Goal: Task Accomplishment & Management: Manage account settings

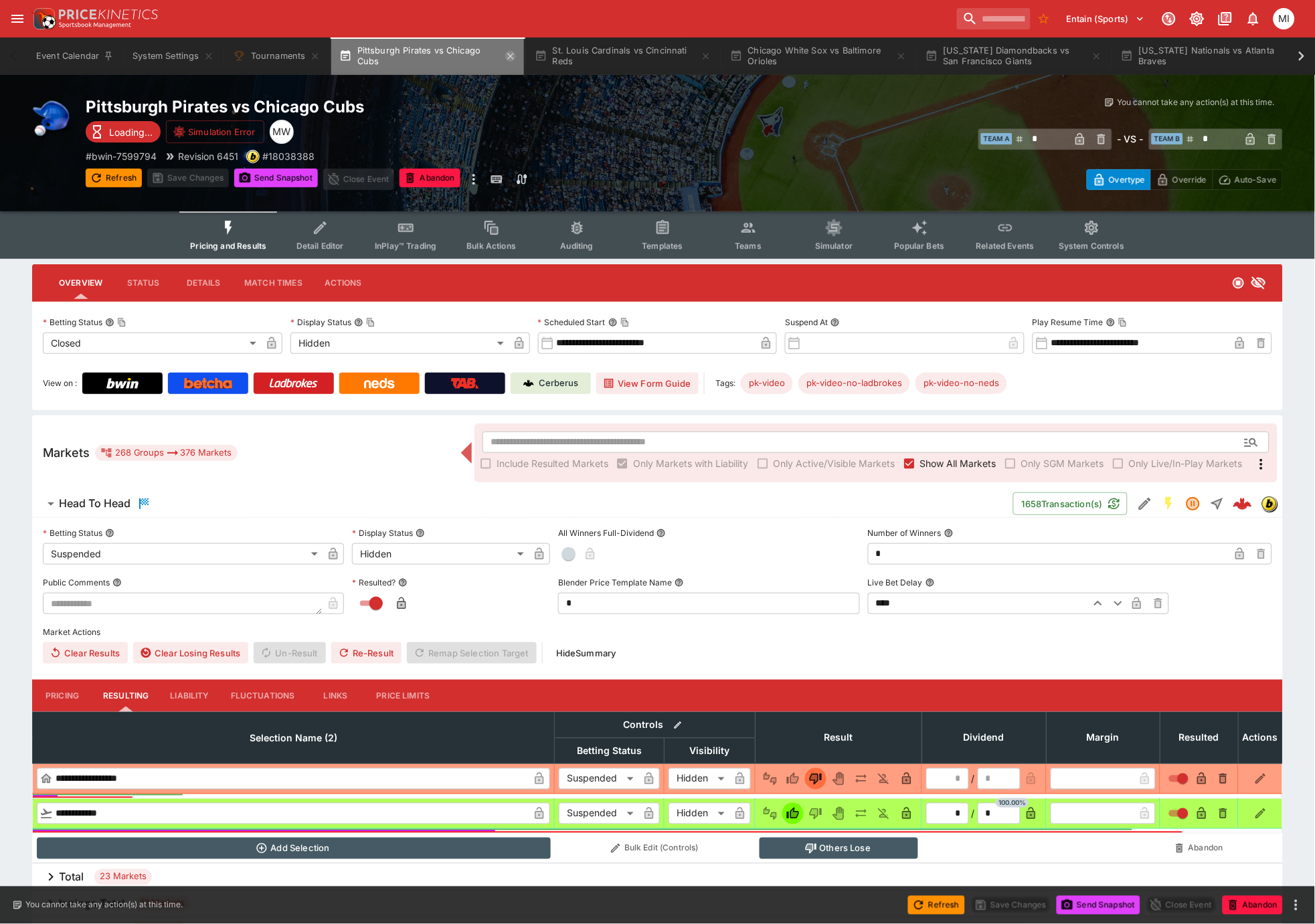
click at [509, 53] on icon "button" at bounding box center [511, 55] width 11 height 11
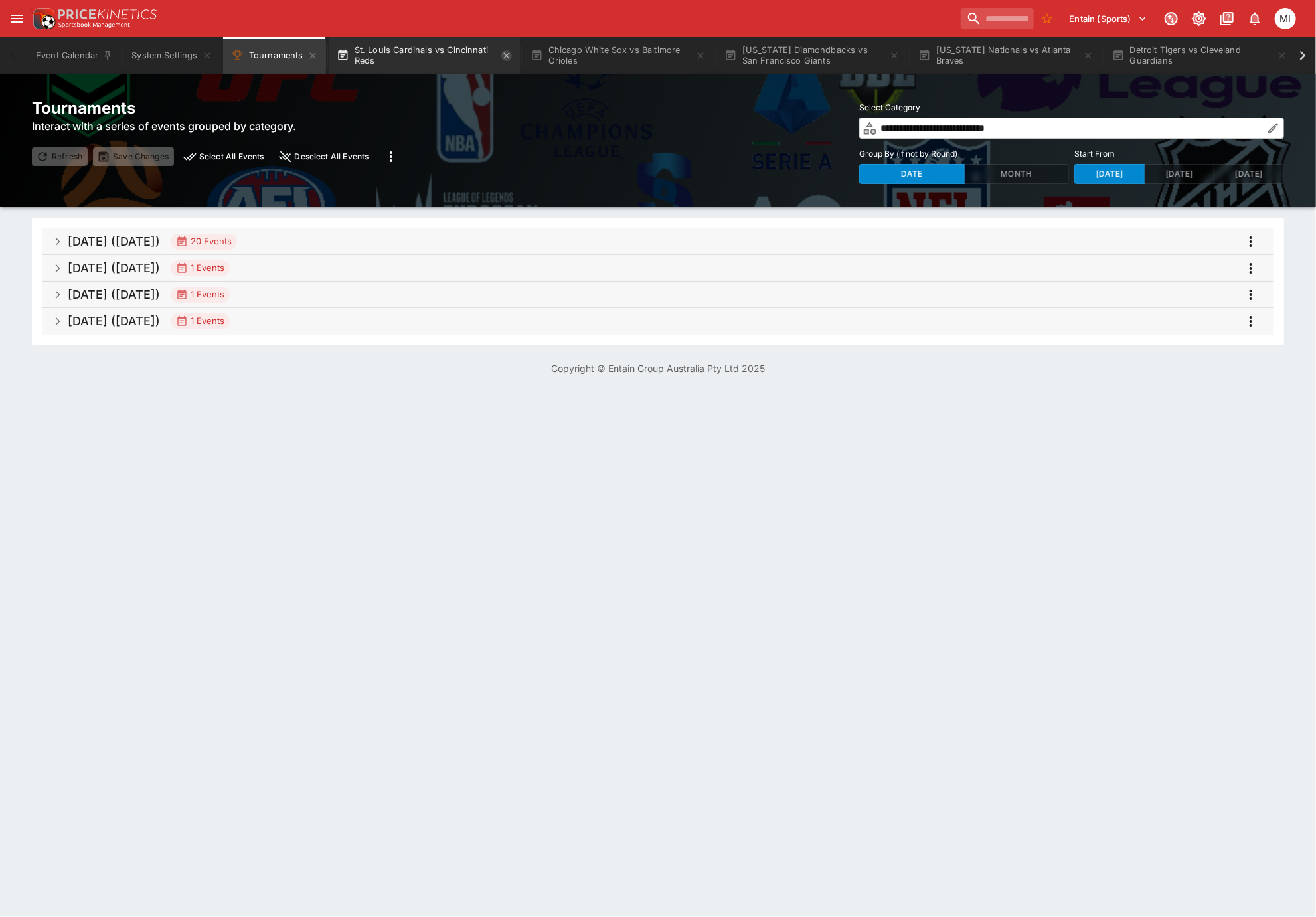
click at [505, 54] on icon "button" at bounding box center [506, 55] width 11 height 11
click at [695, 54] on icon "button" at bounding box center [700, 55] width 11 height 11
click at [505, 54] on icon "button" at bounding box center [506, 55] width 11 height 11
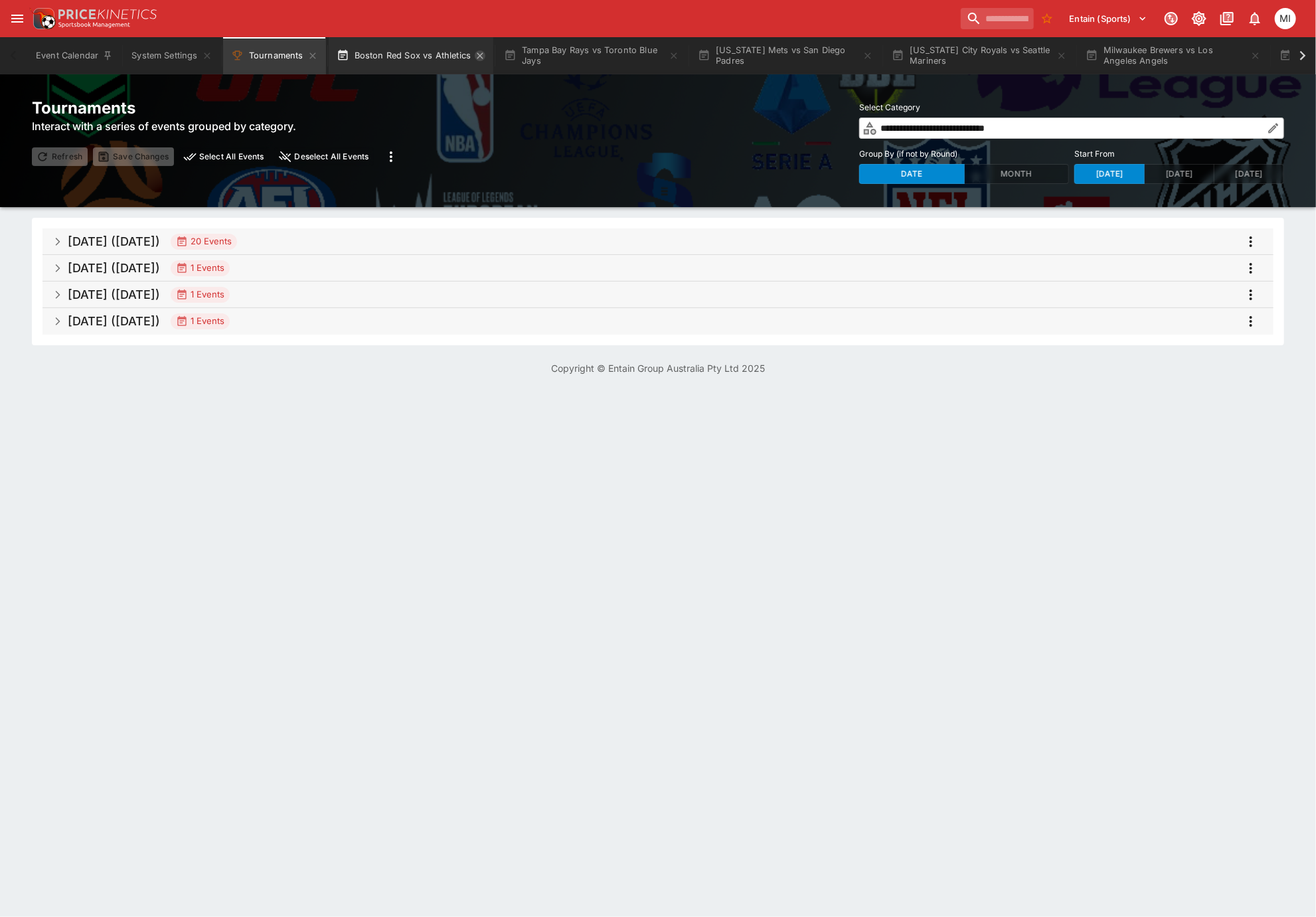
click at [480, 54] on icon "button" at bounding box center [480, 55] width 11 height 11
click at [509, 57] on icon "button" at bounding box center [506, 55] width 11 height 11
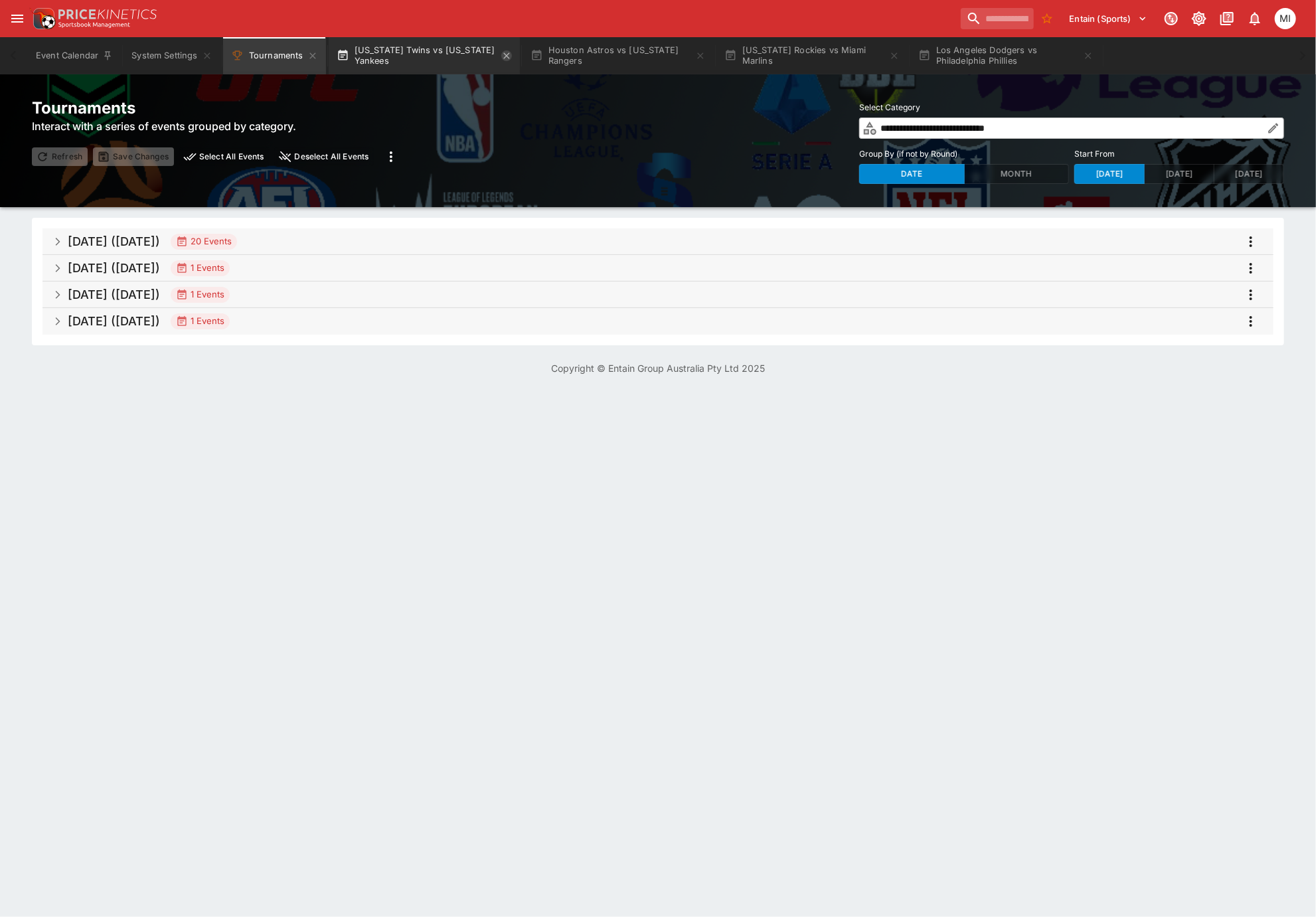
click at [508, 57] on icon "button" at bounding box center [506, 55] width 11 height 11
click at [503, 57] on icon "button" at bounding box center [506, 55] width 6 height 6
click at [505, 57] on icon "button" at bounding box center [506, 55] width 6 height 6
click at [505, 57] on icon "button" at bounding box center [506, 55] width 11 height 11
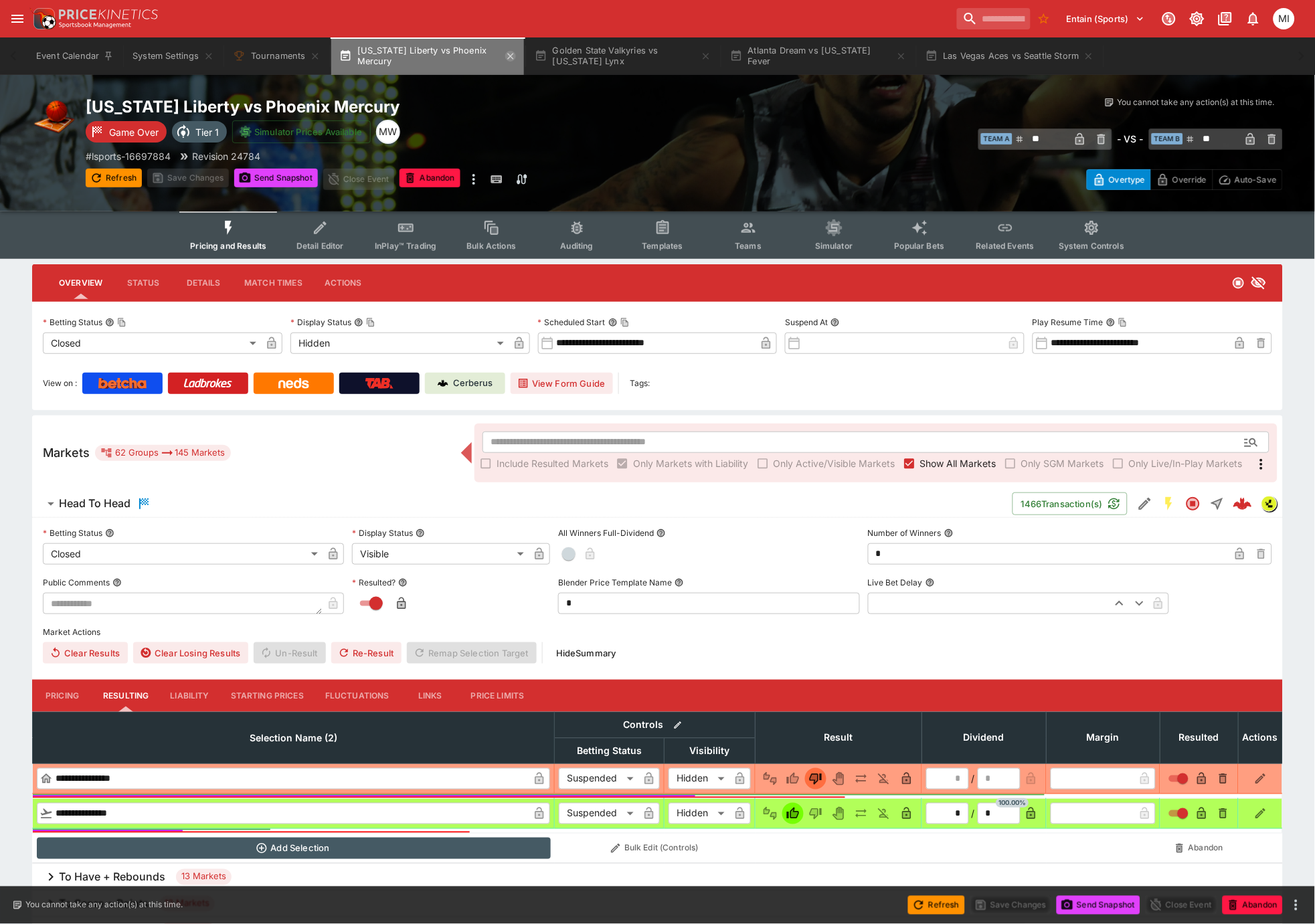
click at [510, 57] on icon "button" at bounding box center [511, 55] width 6 height 6
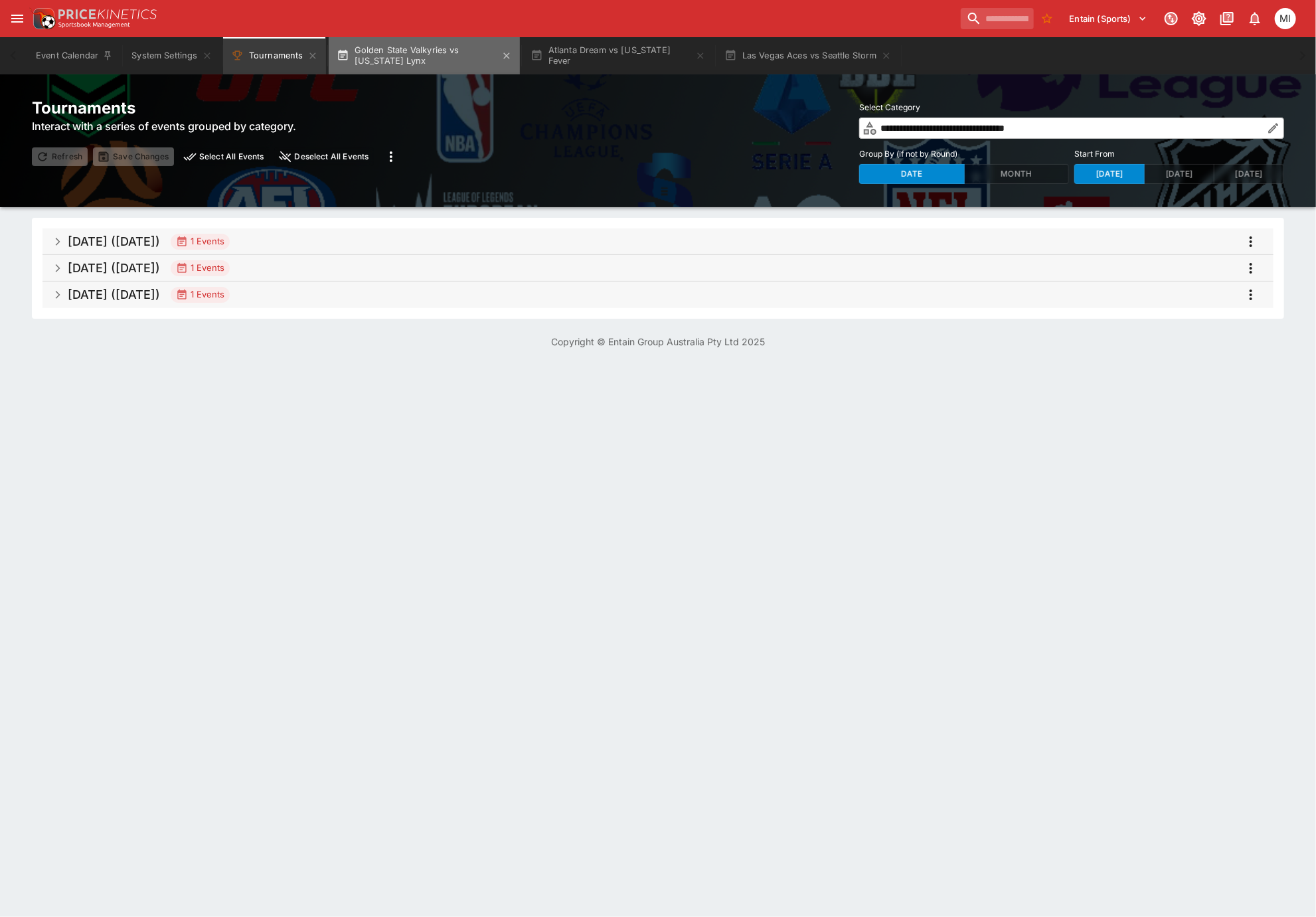
click at [458, 61] on button "Golden State Valkyries vs Minnesota Lynx" at bounding box center [424, 56] width 191 height 37
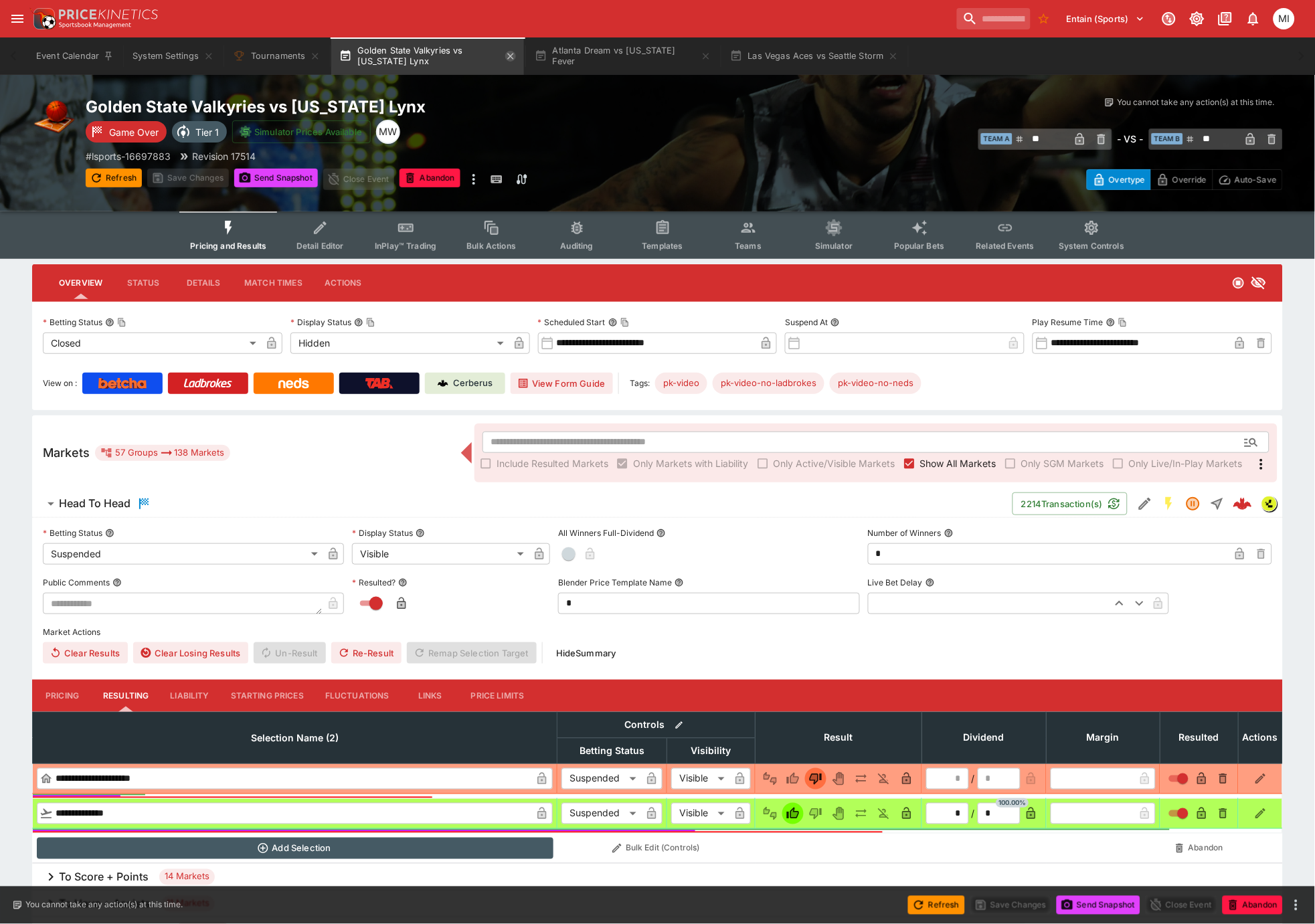
click at [514, 57] on icon "button" at bounding box center [511, 55] width 6 height 6
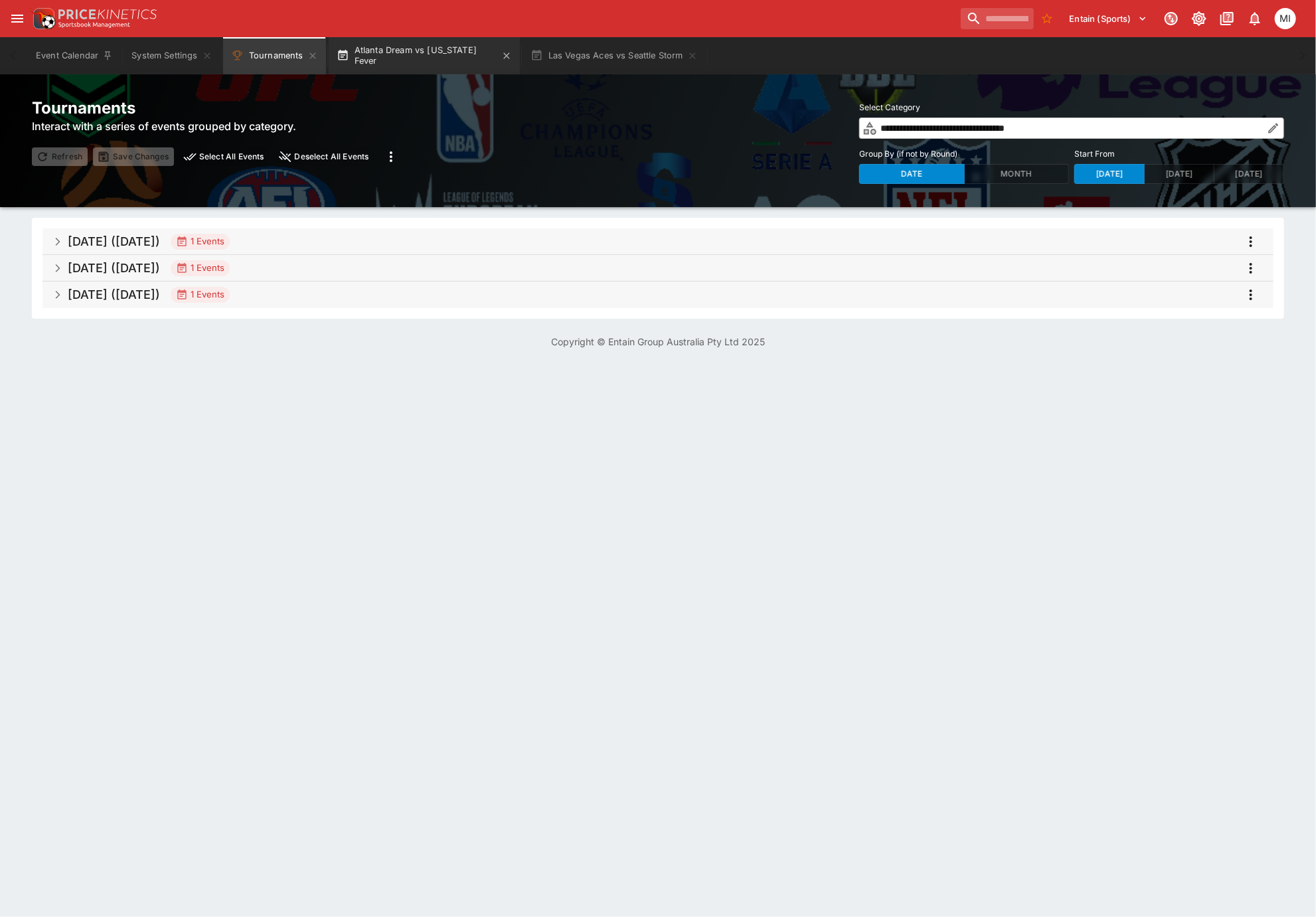
click at [478, 57] on button "Atlanta Dream vs Indiana Fever" at bounding box center [424, 56] width 191 height 37
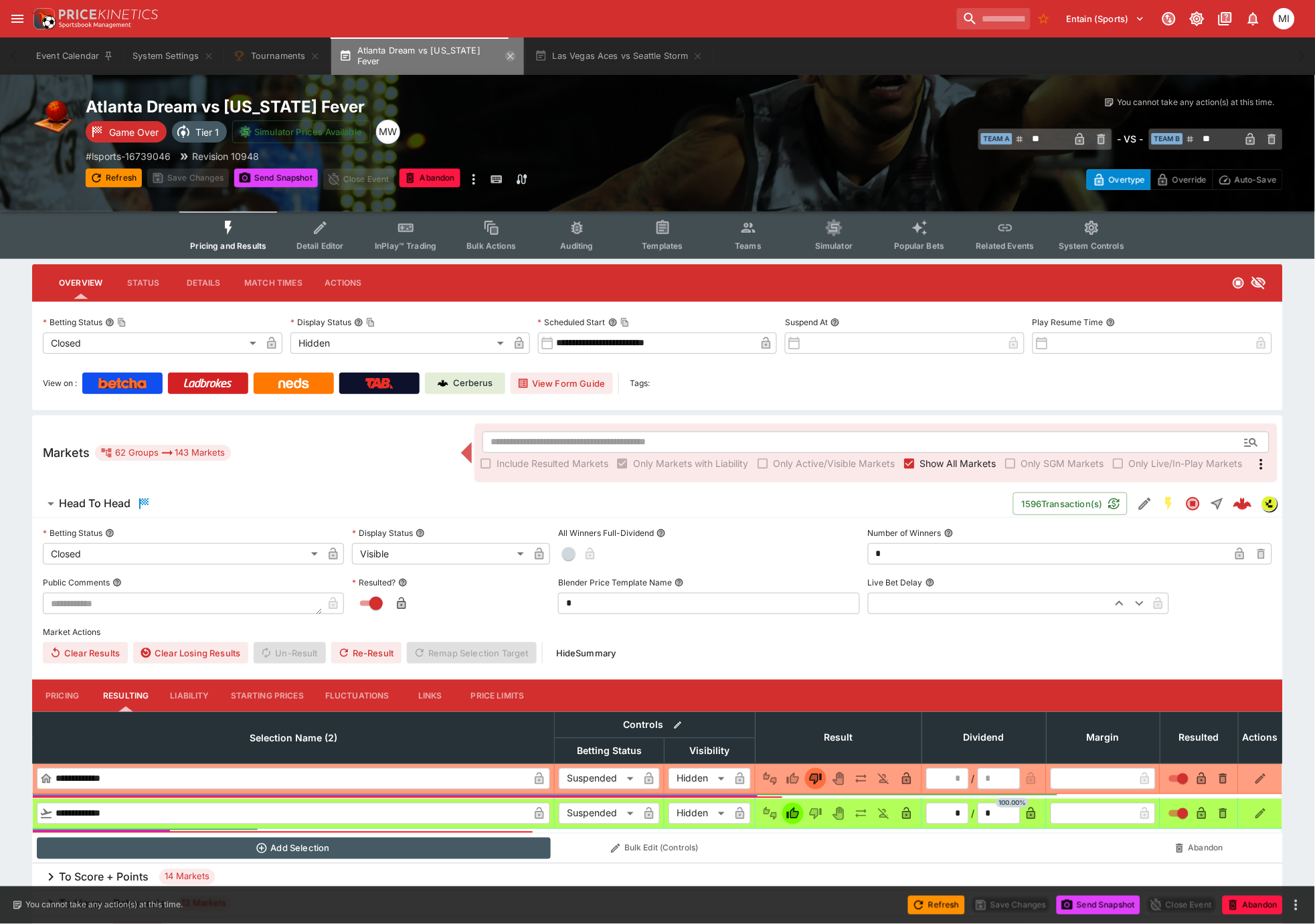
click at [508, 56] on icon "button" at bounding box center [511, 55] width 6 height 6
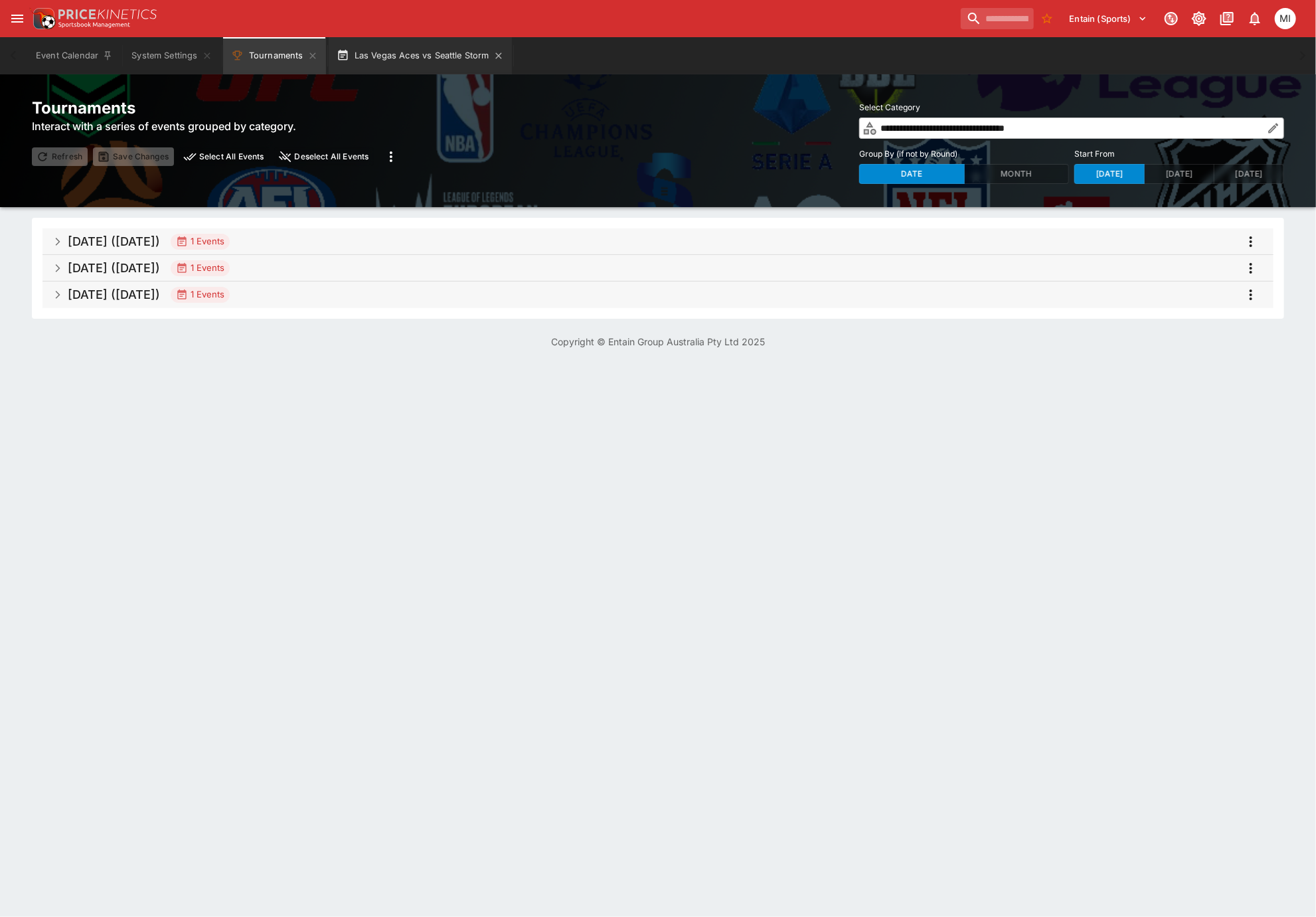
click at [428, 57] on button "Las Vegas Aces vs Seattle Storm" at bounding box center [420, 56] width 184 height 37
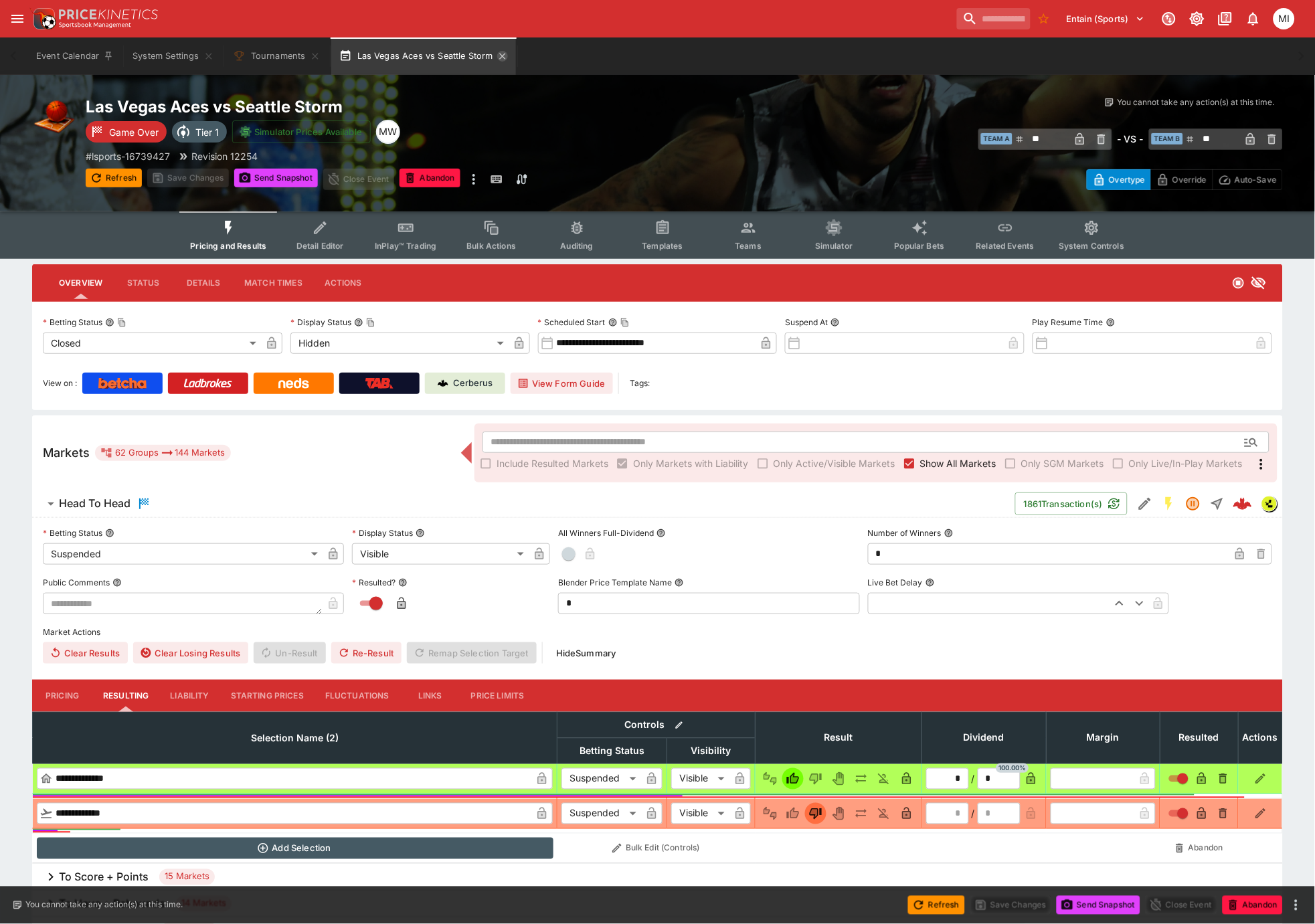
click at [506, 54] on icon "button" at bounding box center [503, 55] width 11 height 11
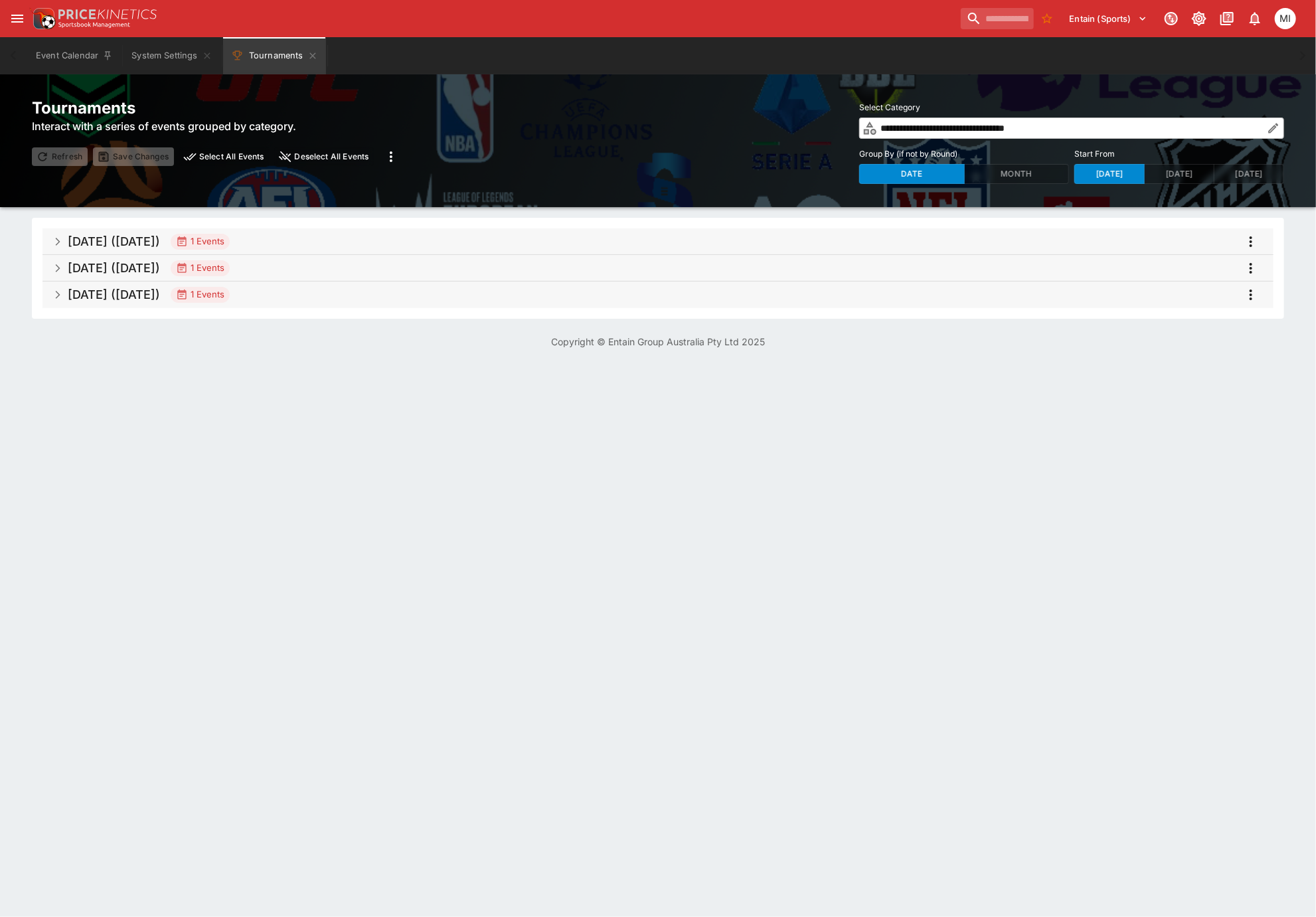
click at [160, 243] on h5 "[DATE] ([DATE])" at bounding box center [114, 242] width 92 height 16
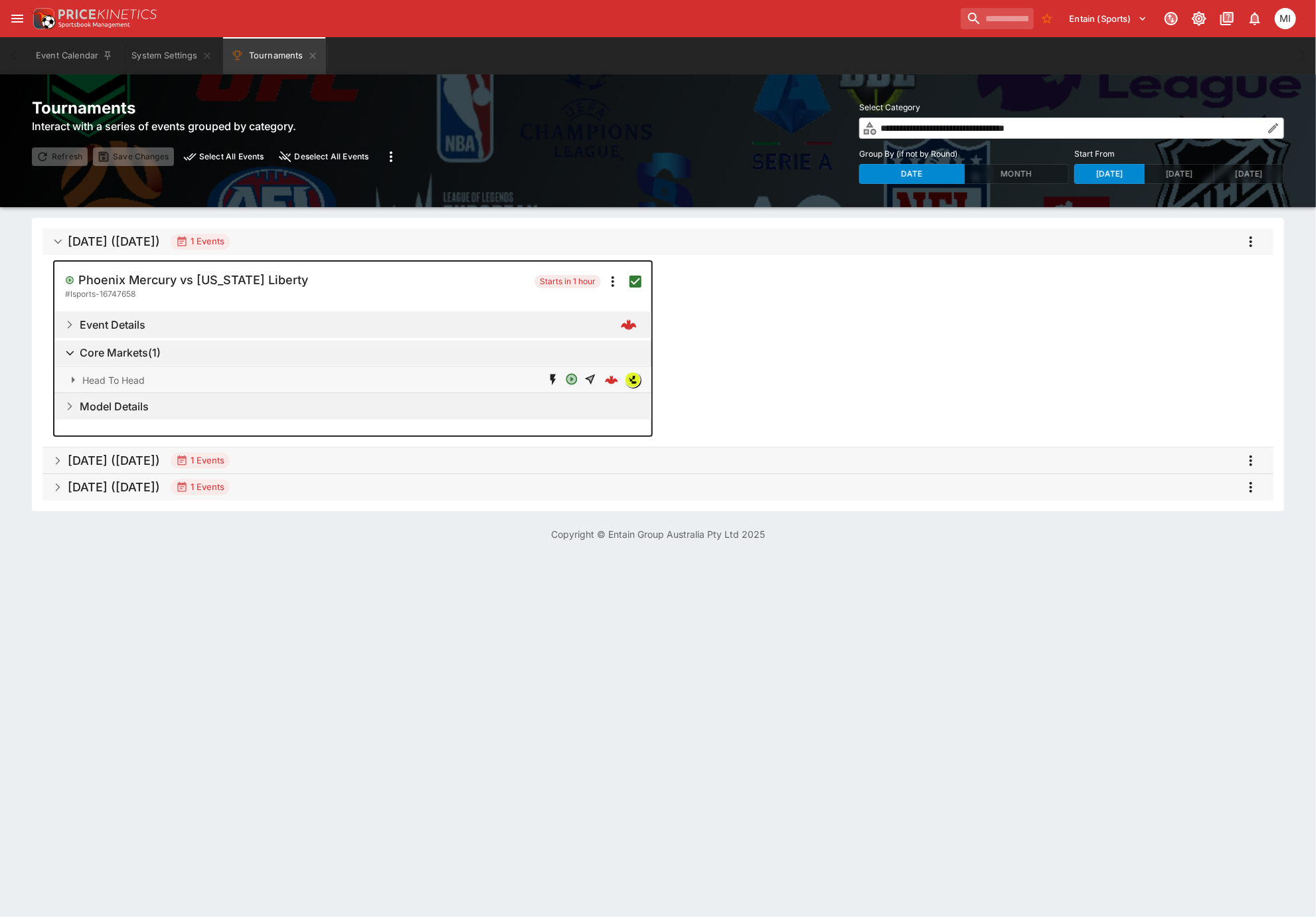
click at [276, 463] on span "Sep 2025 (2025-09-22) 1 Events" at bounding box center [665, 460] width 1195 height 24
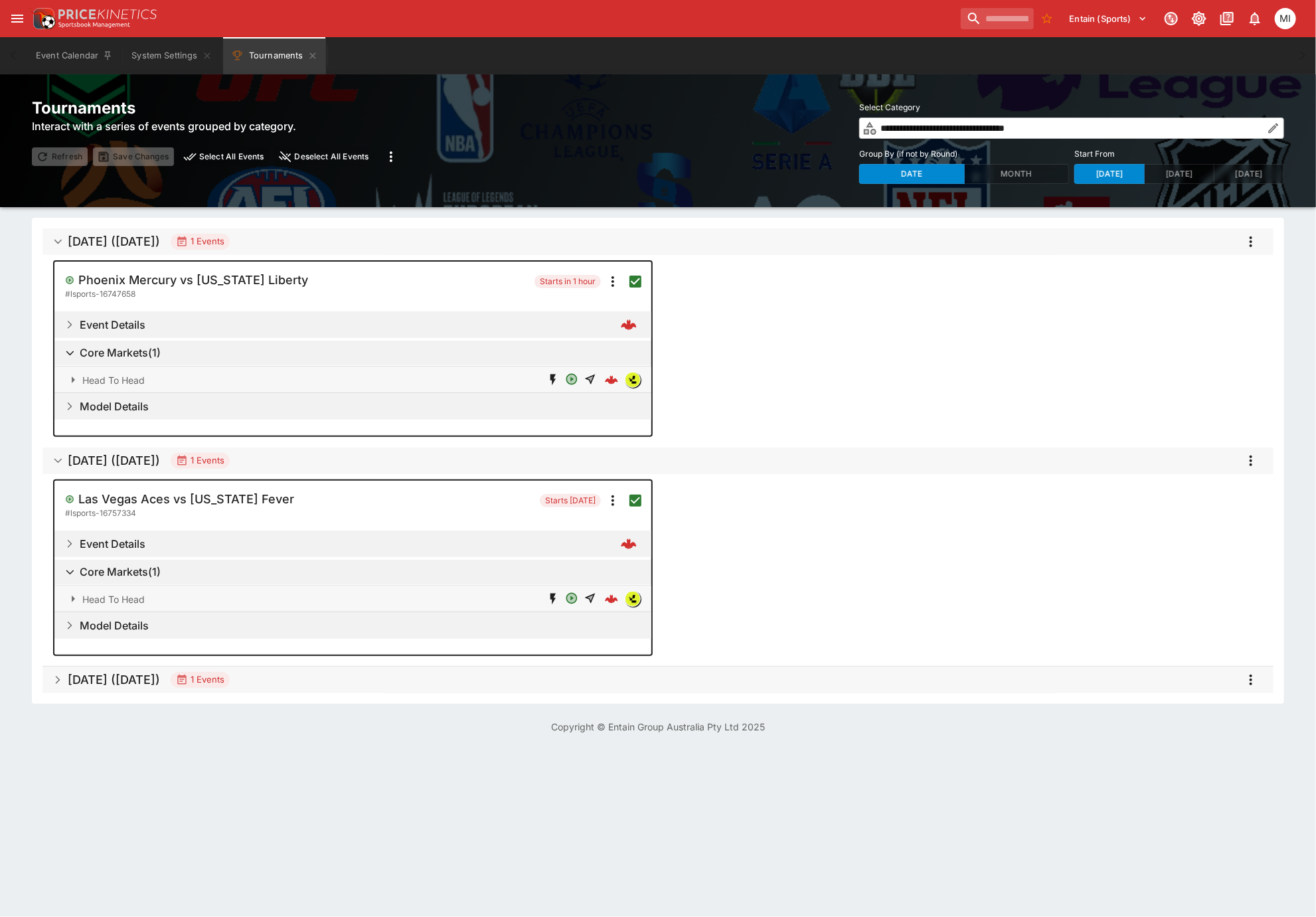
click at [327, 676] on span "Sep 2025 (2025-09-24) 1 Events" at bounding box center [665, 680] width 1195 height 24
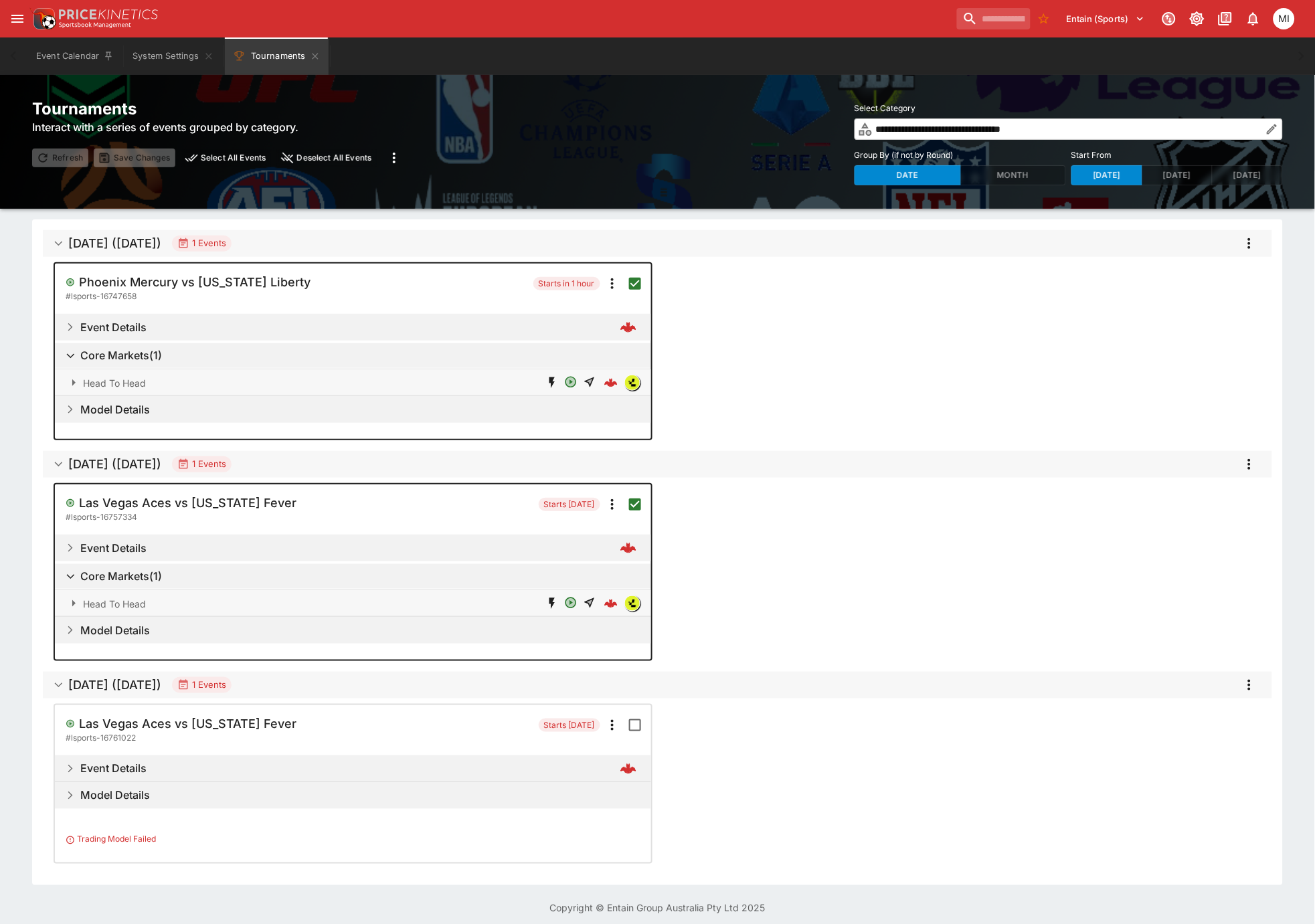
click at [1245, 241] on icon "more" at bounding box center [1250, 243] width 16 height 16
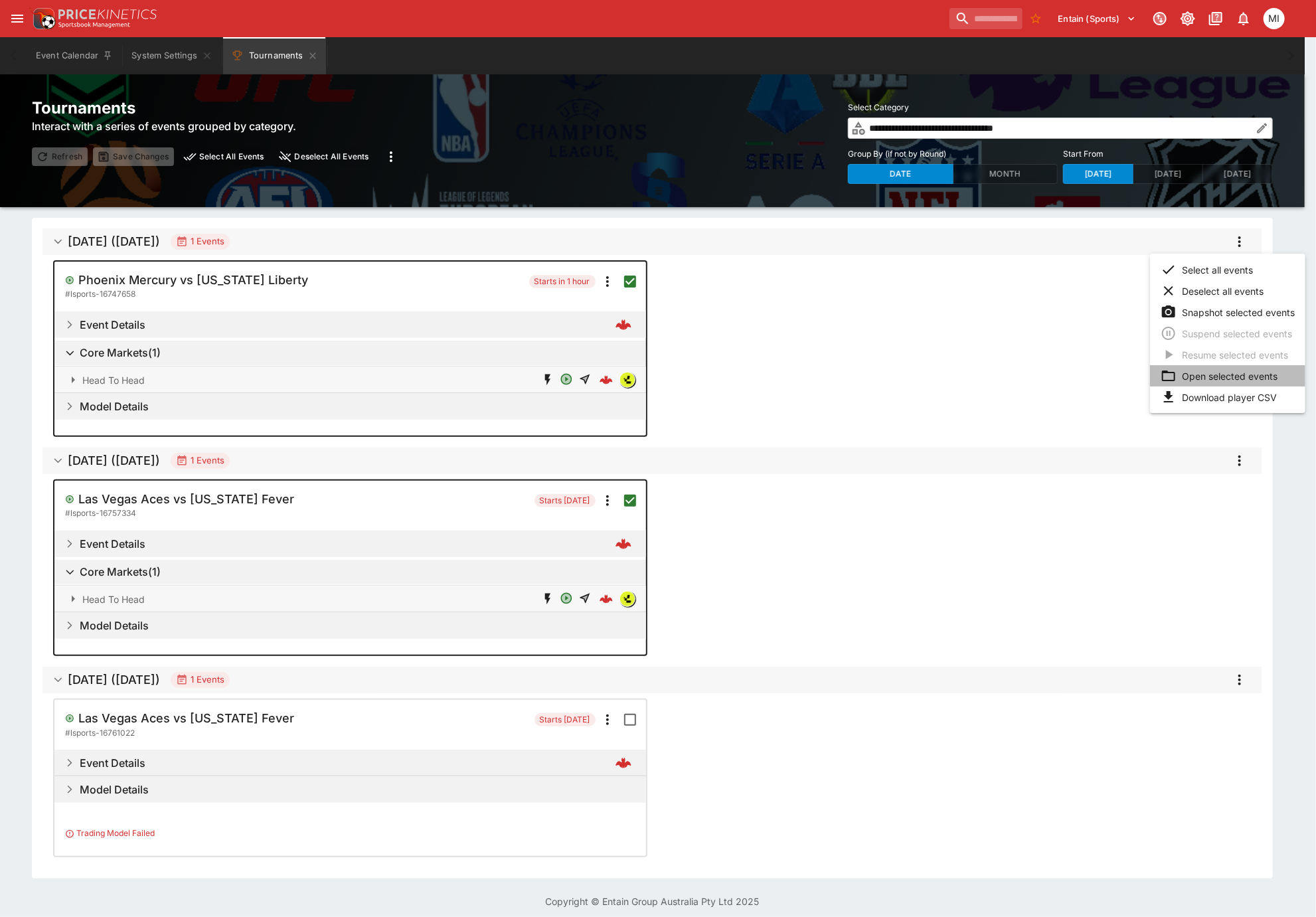
click at [1219, 373] on li "Open selected events" at bounding box center [1228, 376] width 155 height 22
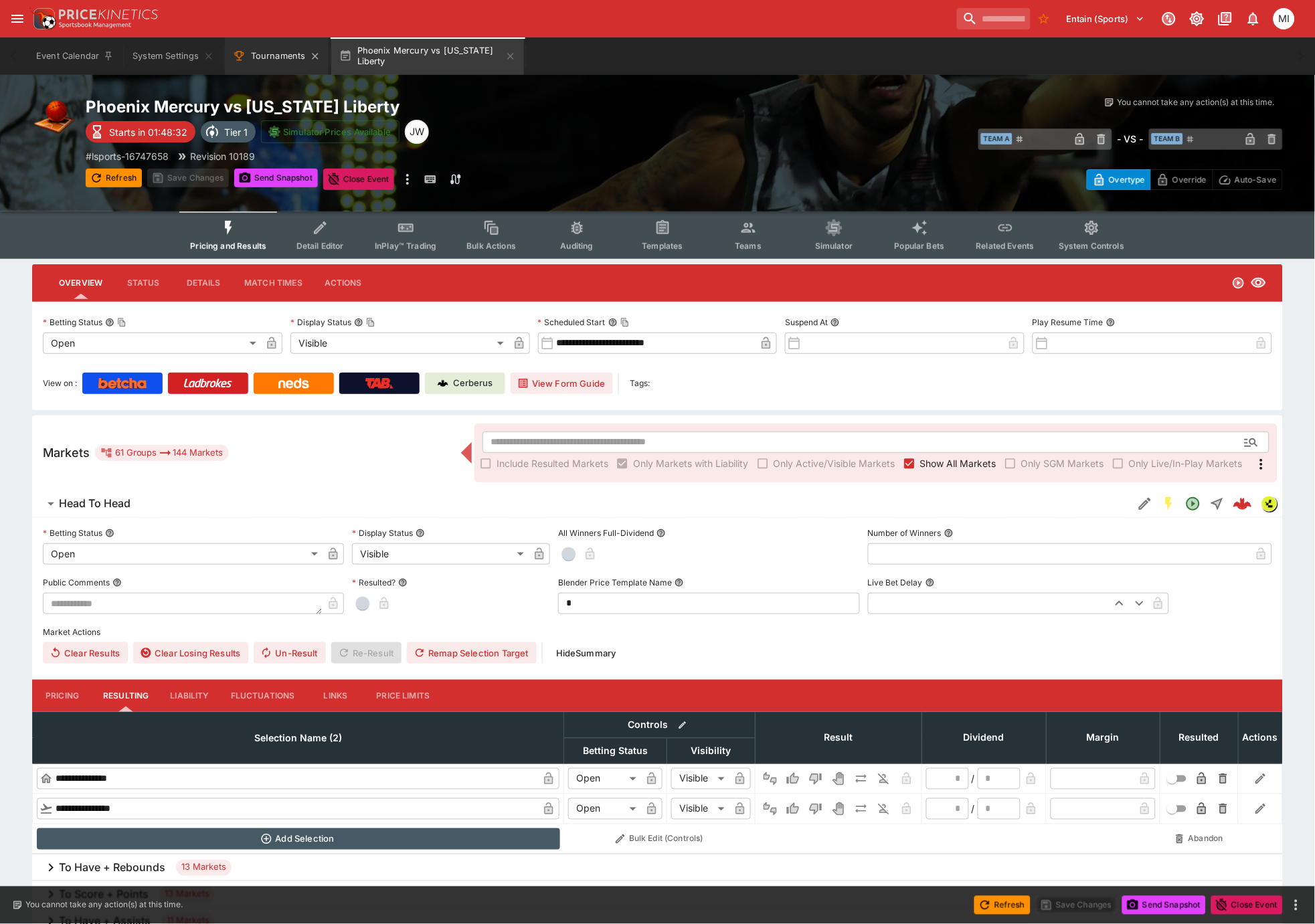
click at [258, 57] on button "Tournaments" at bounding box center [276, 56] width 104 height 38
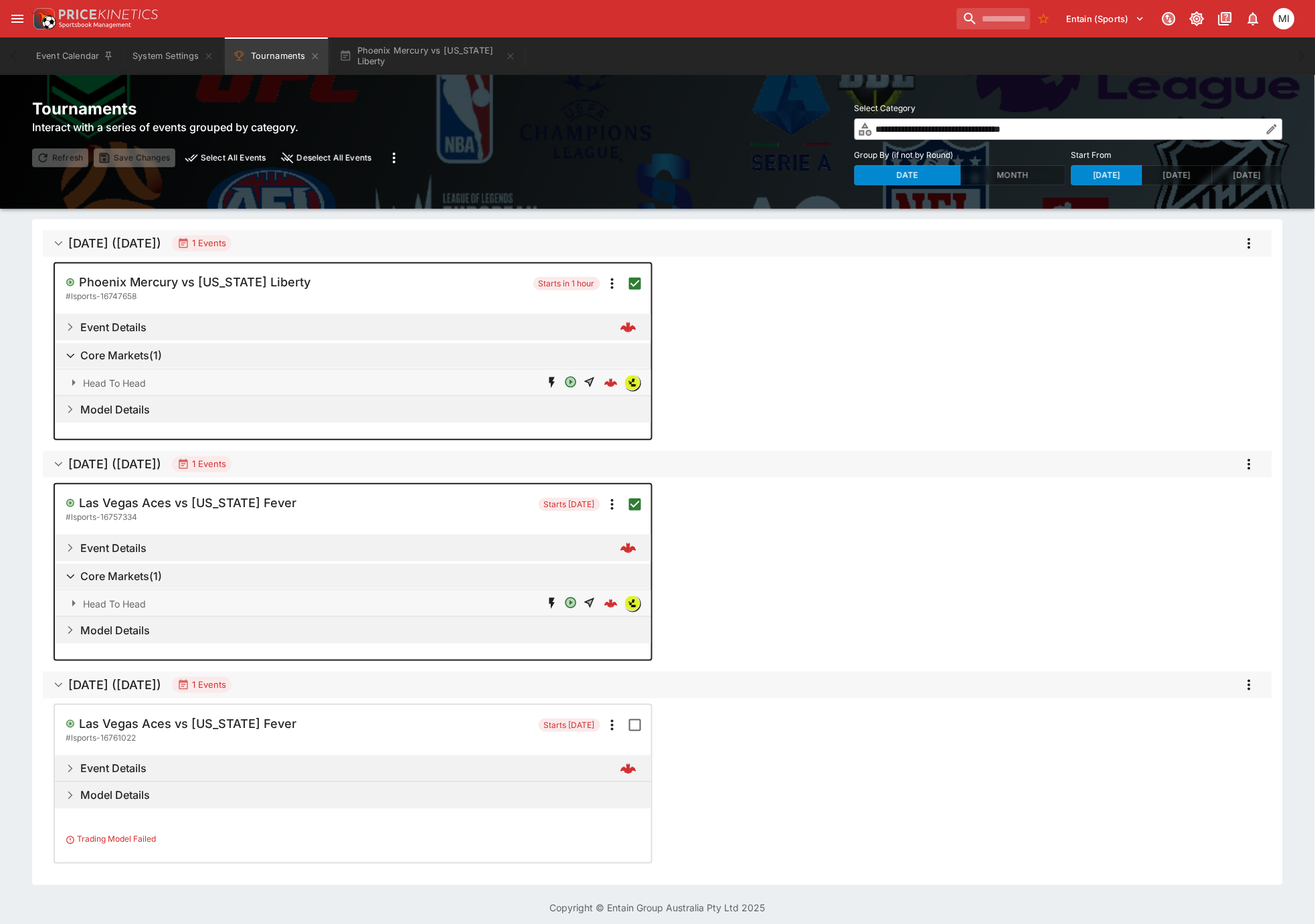
click at [1253, 464] on icon "more" at bounding box center [1250, 464] width 16 height 16
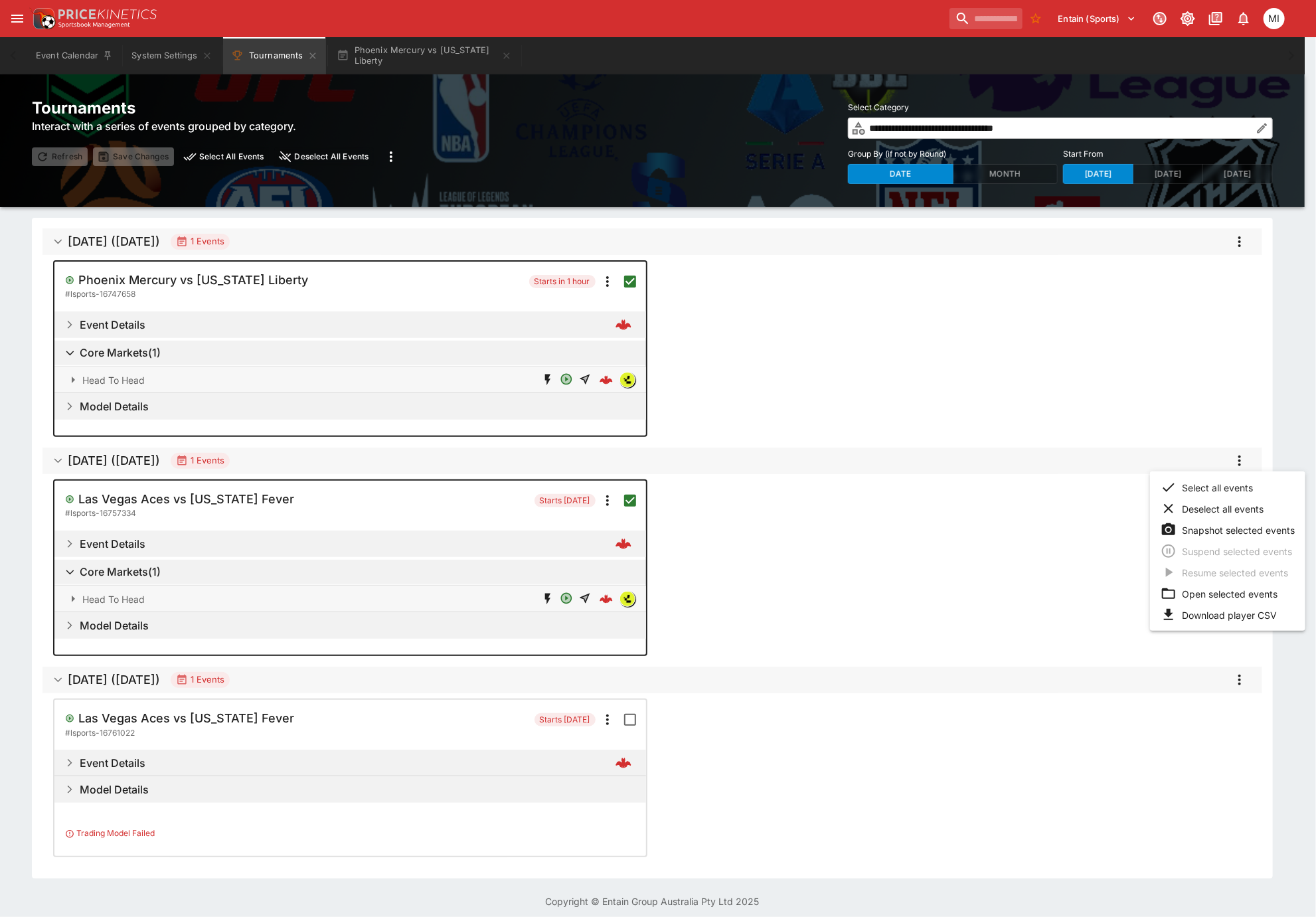
click at [1210, 596] on li "Open selected events" at bounding box center [1228, 594] width 155 height 22
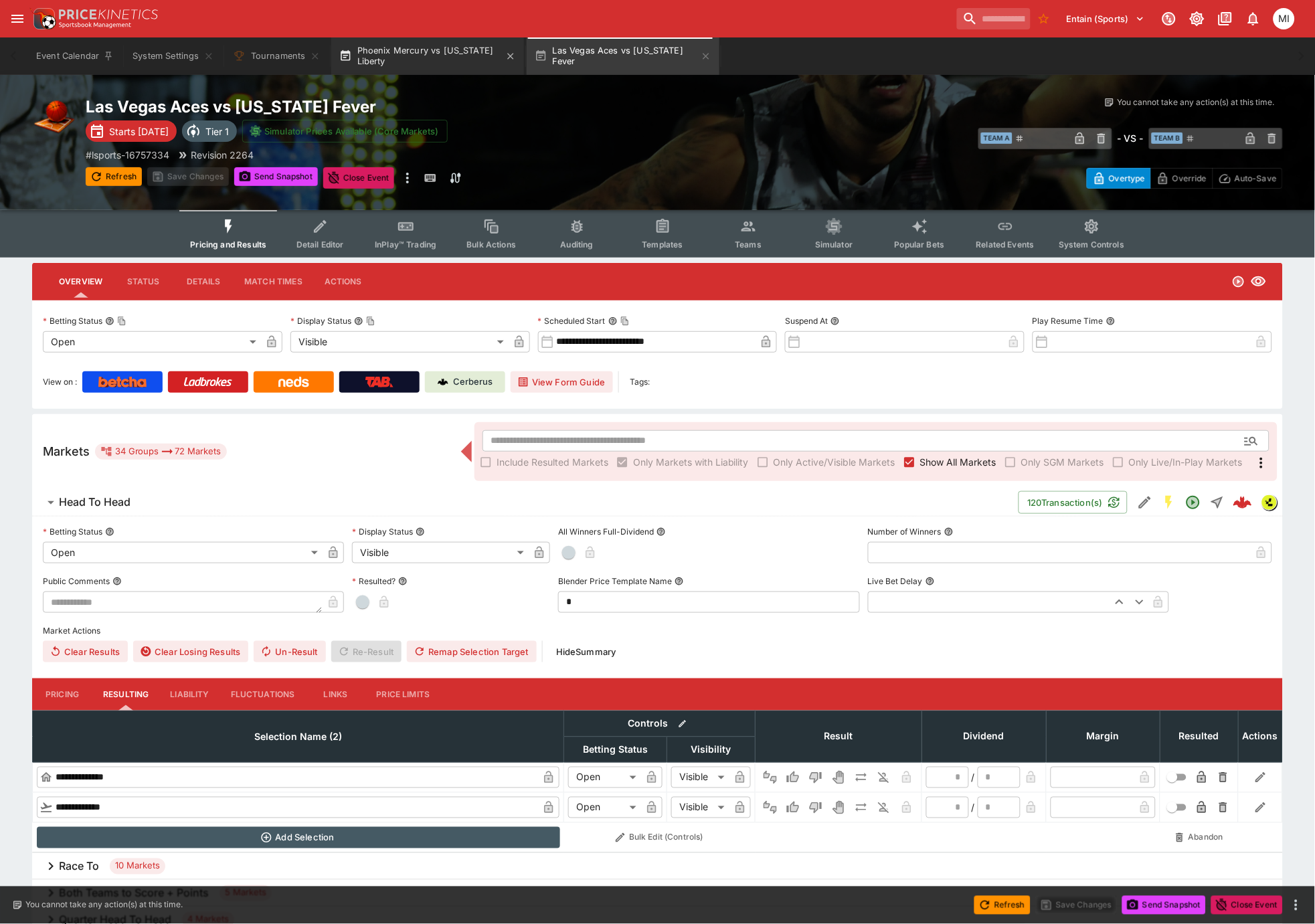
click at [414, 50] on button "Phoenix Mercury vs New York Liberty" at bounding box center [427, 56] width 193 height 38
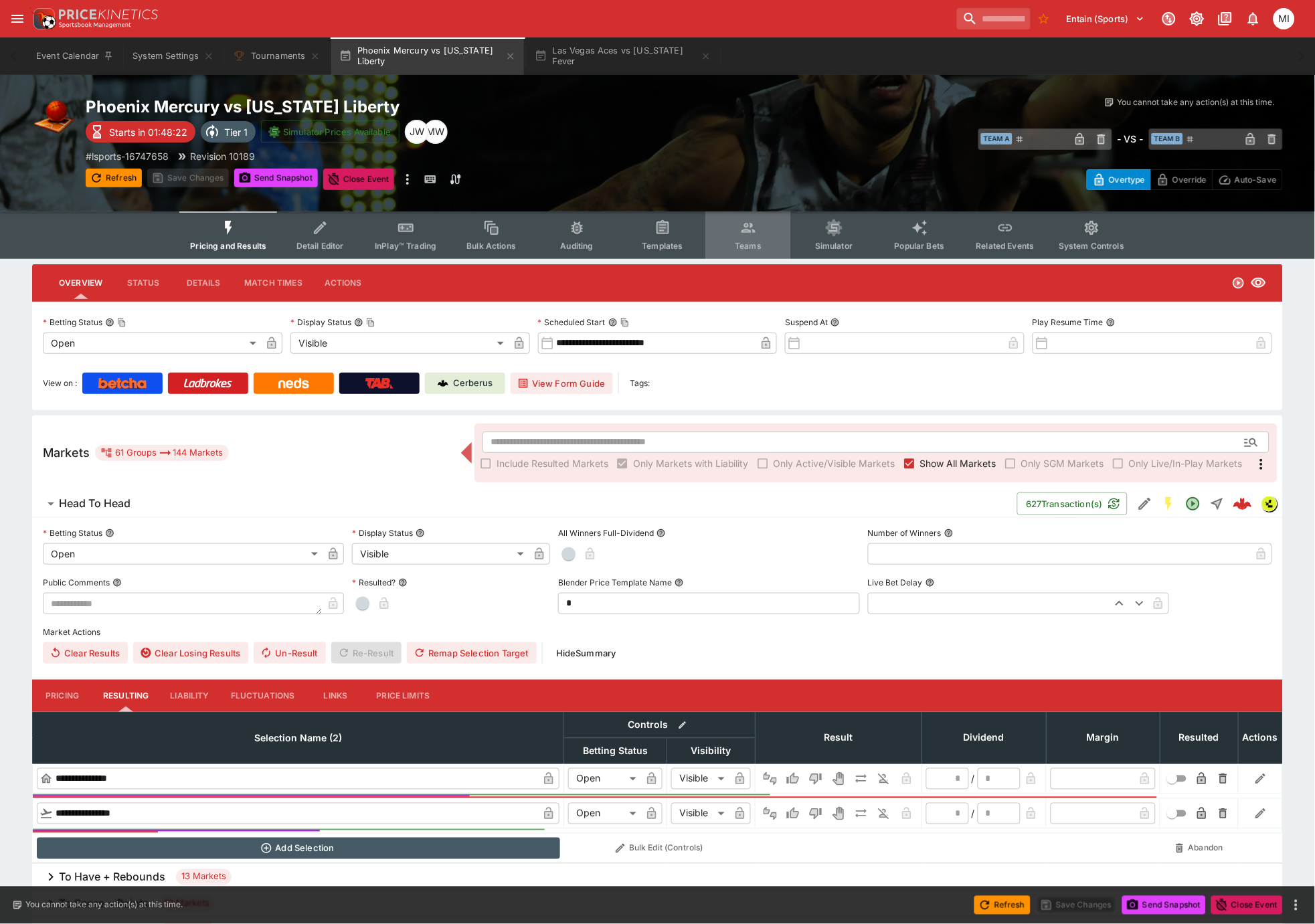
click at [756, 241] on span "Teams" at bounding box center [748, 246] width 27 height 10
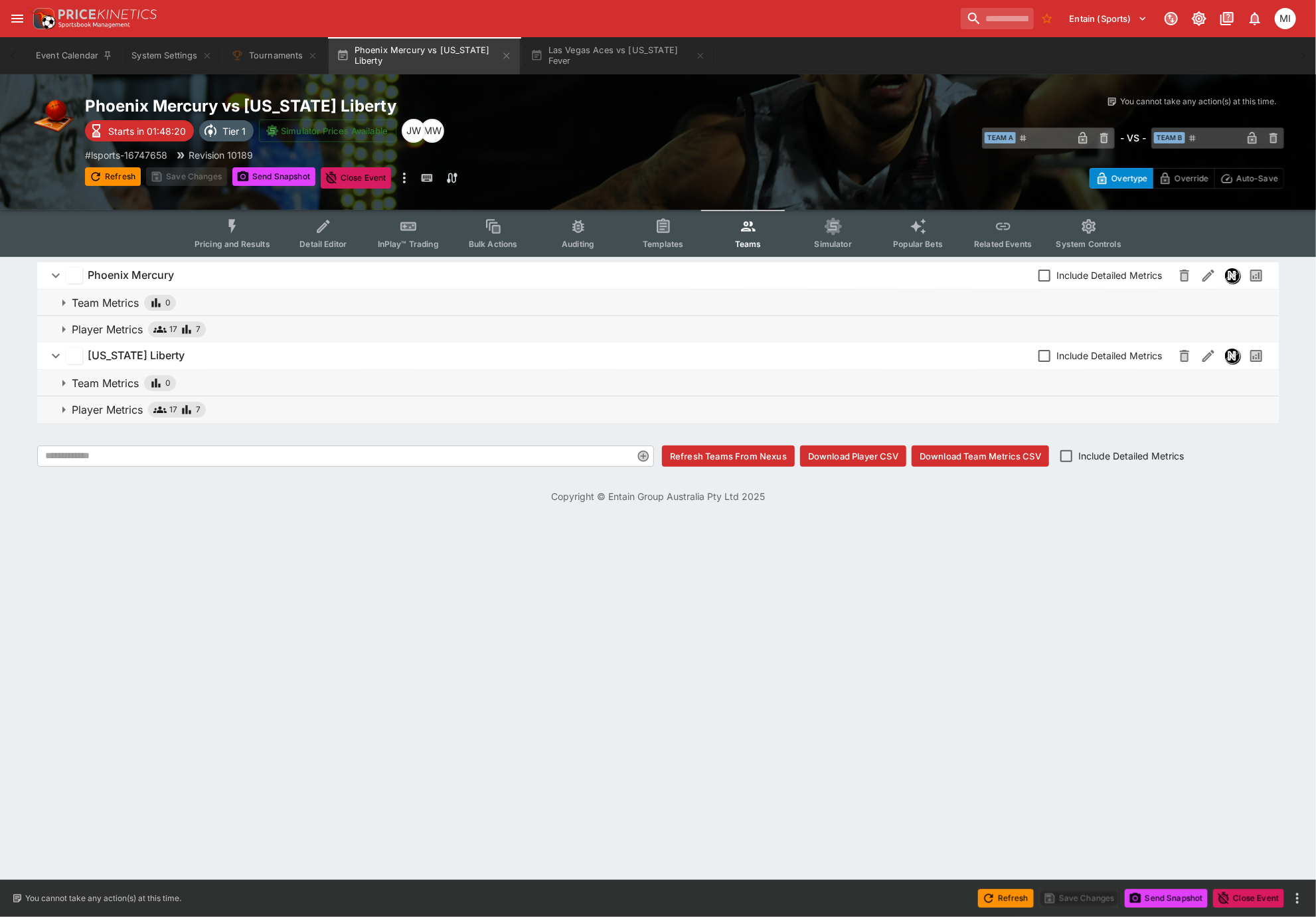
click at [106, 409] on p "Player Metrics" at bounding box center [107, 409] width 71 height 16
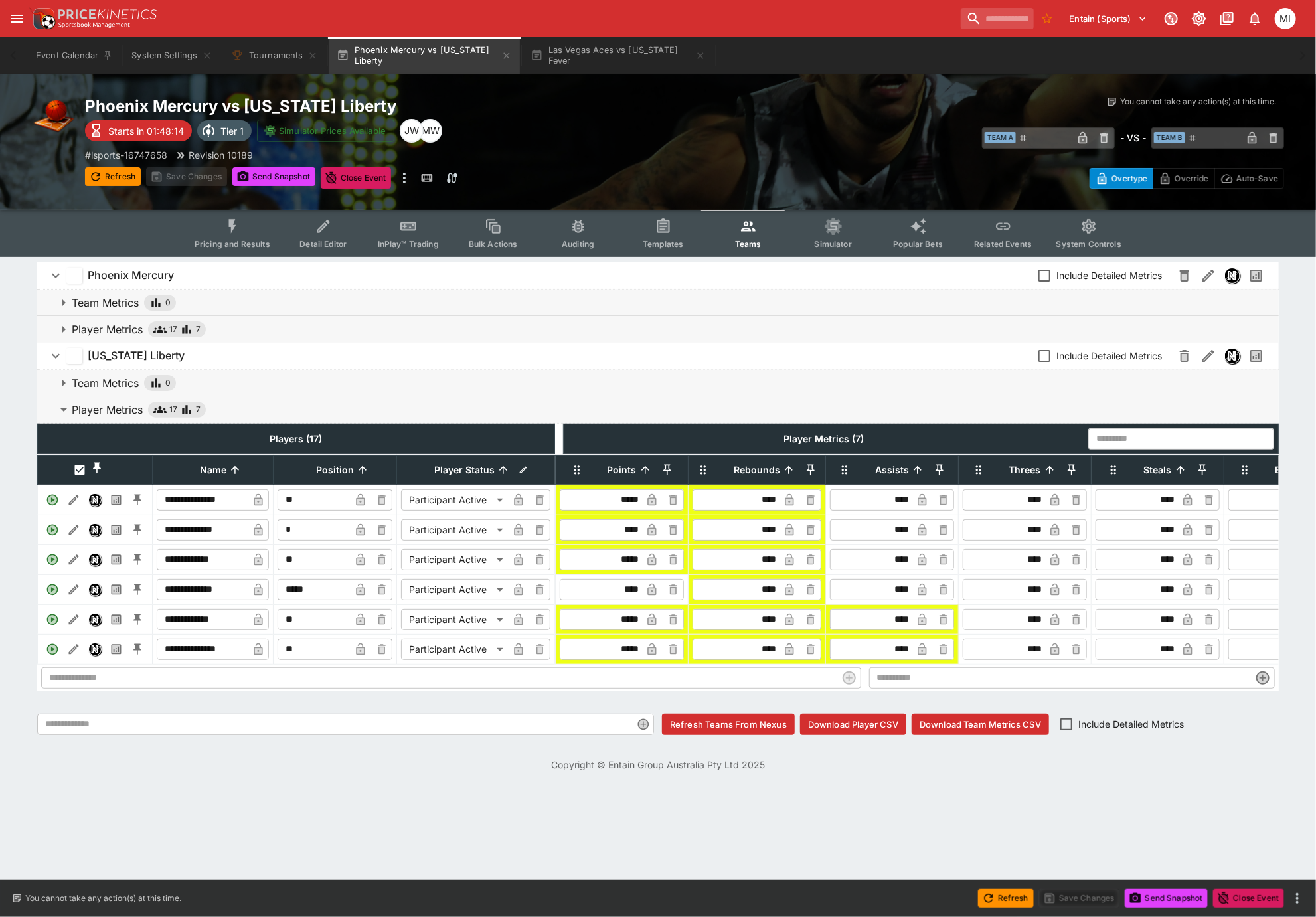
click at [106, 329] on p "Player Metrics" at bounding box center [107, 329] width 71 height 16
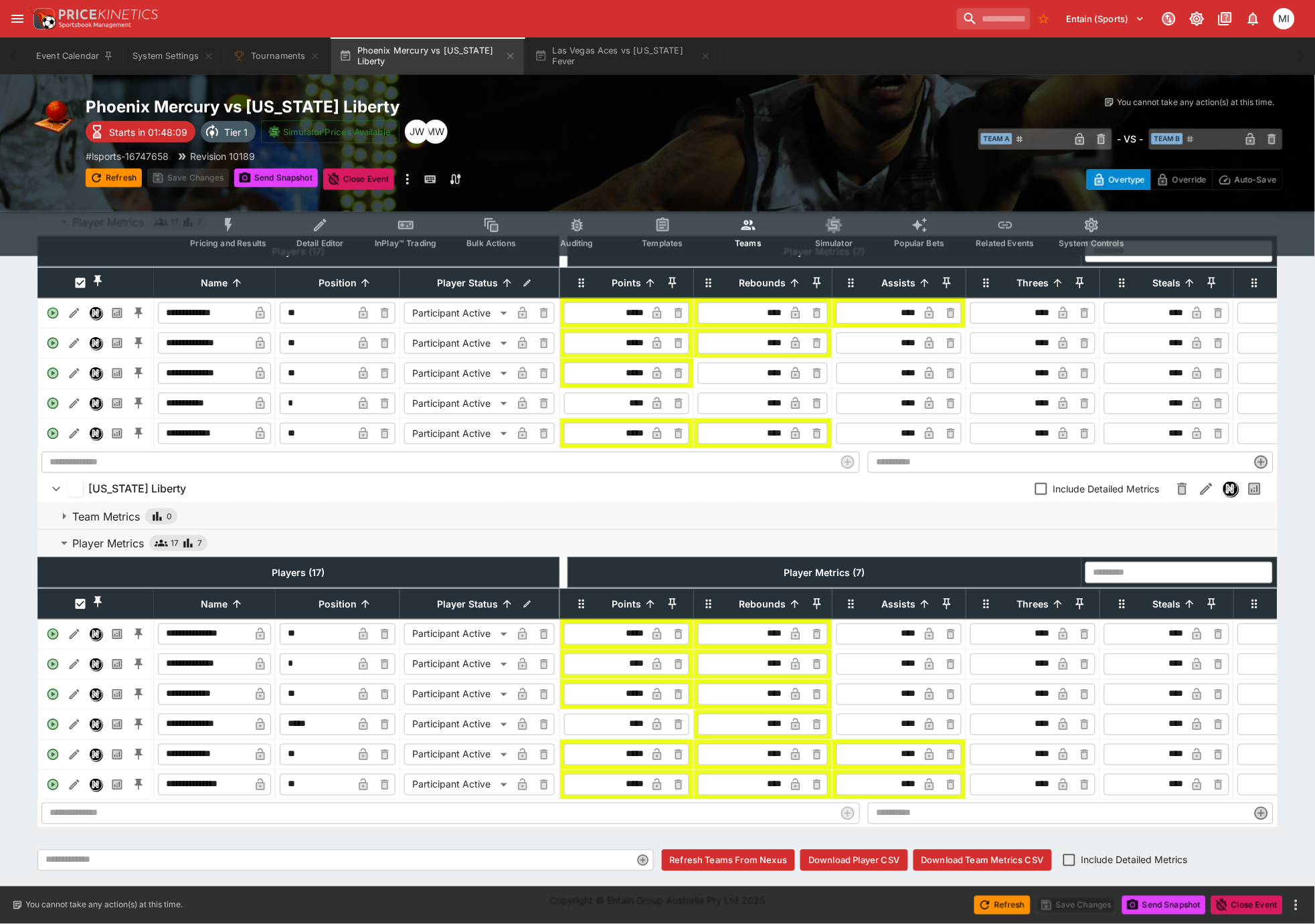
scroll to position [148, 0]
click at [892, 423] on input "****" at bounding box center [879, 434] width 80 height 22
click at [907, 423] on input "****" at bounding box center [879, 434] width 80 height 22
click at [70, 689] on icon "Edit" at bounding box center [74, 694] width 14 height 14
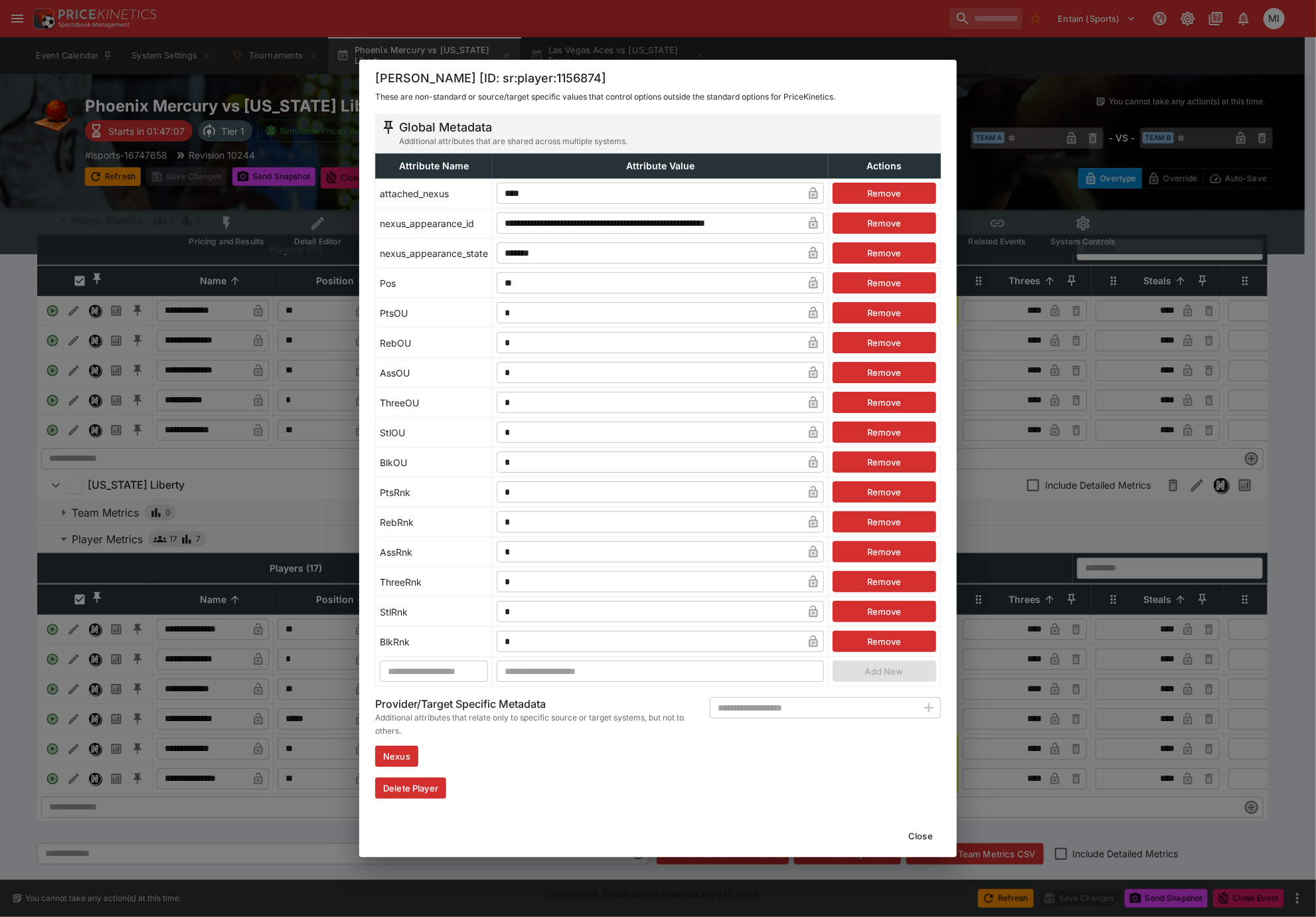
click at [535, 378] on input "*" at bounding box center [650, 373] width 306 height 22
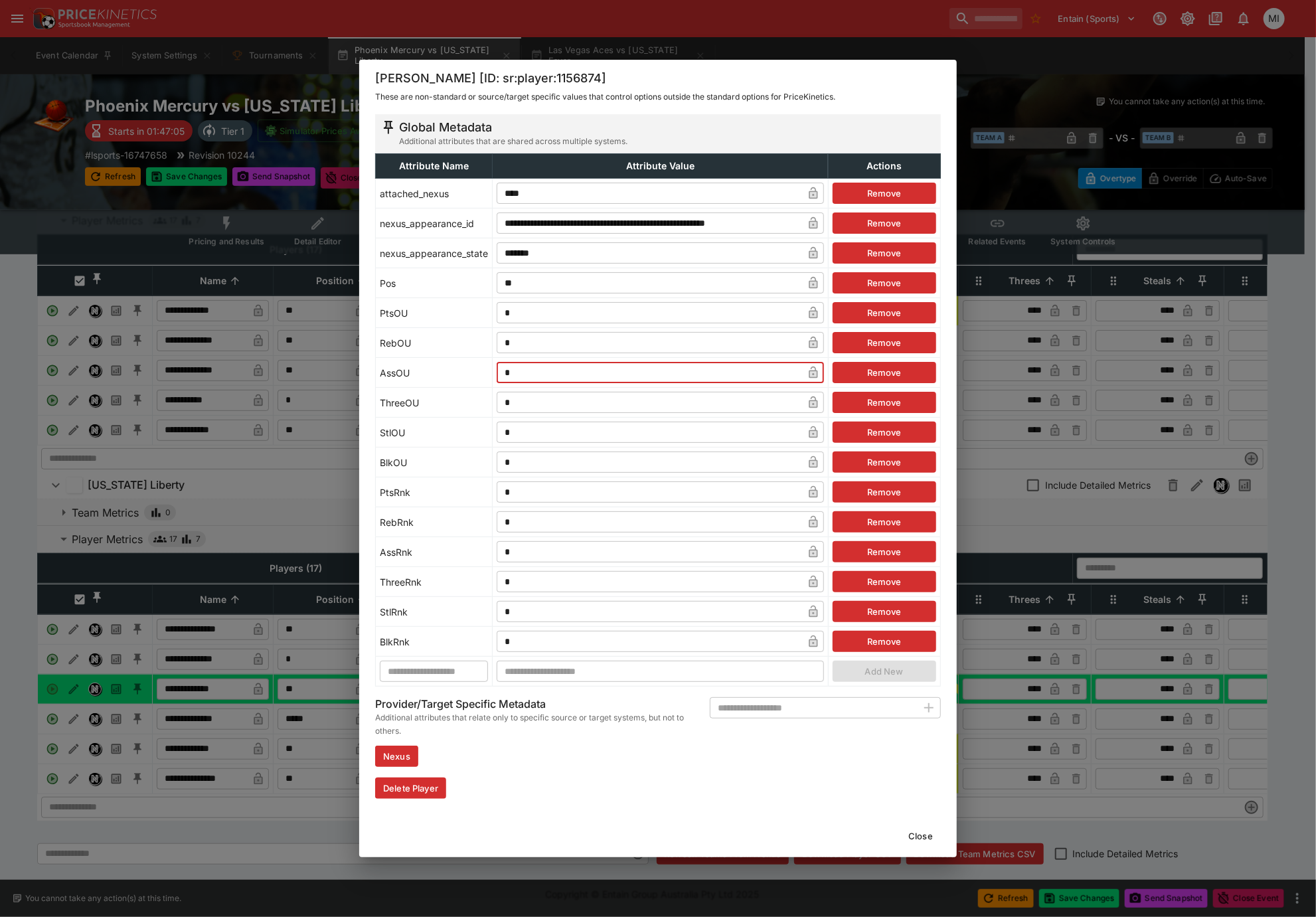
type input "*"
click at [18, 457] on div "**********" at bounding box center [658, 458] width 1316 height 917
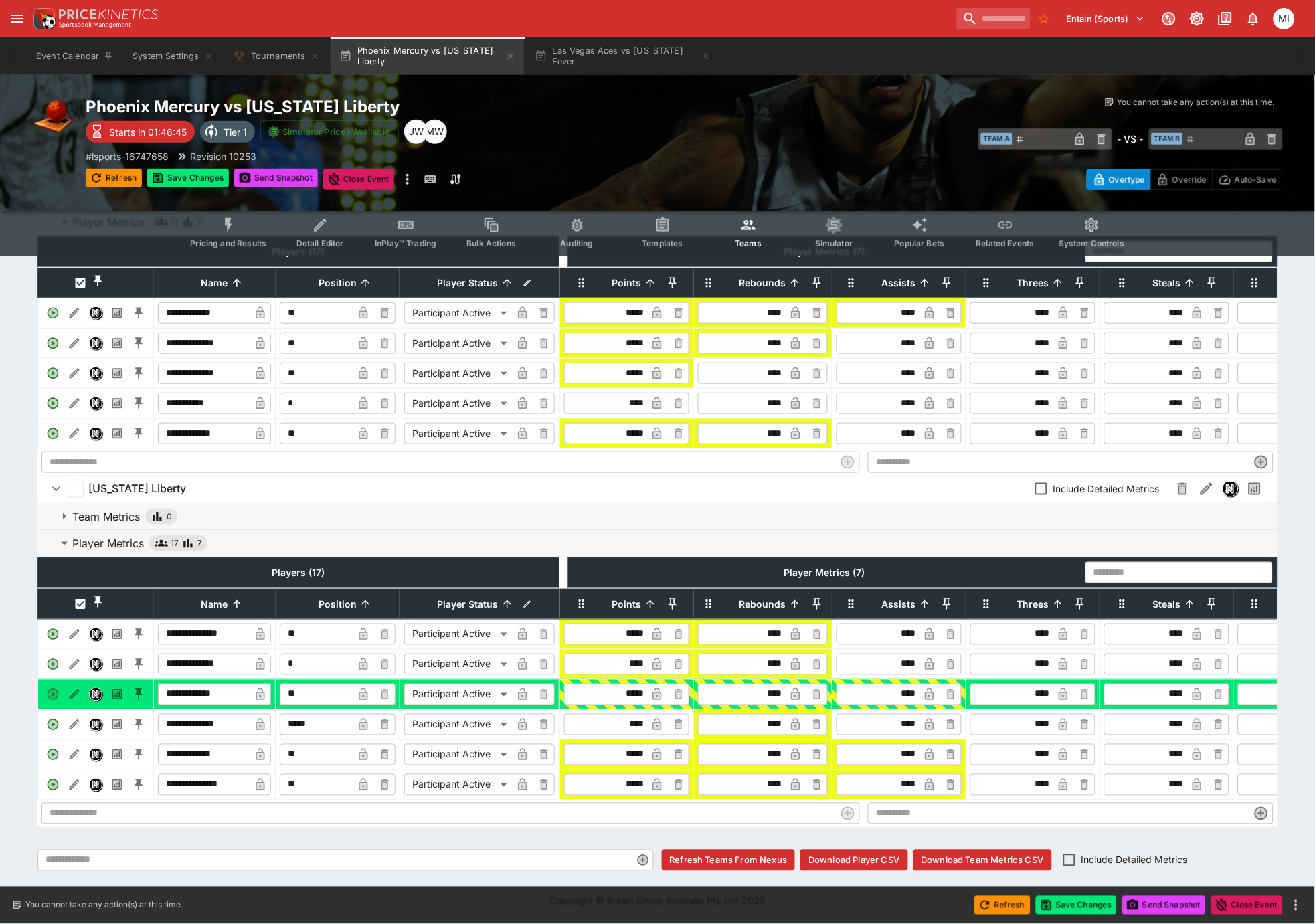
click at [910, 423] on input "****" at bounding box center [879, 434] width 80 height 22
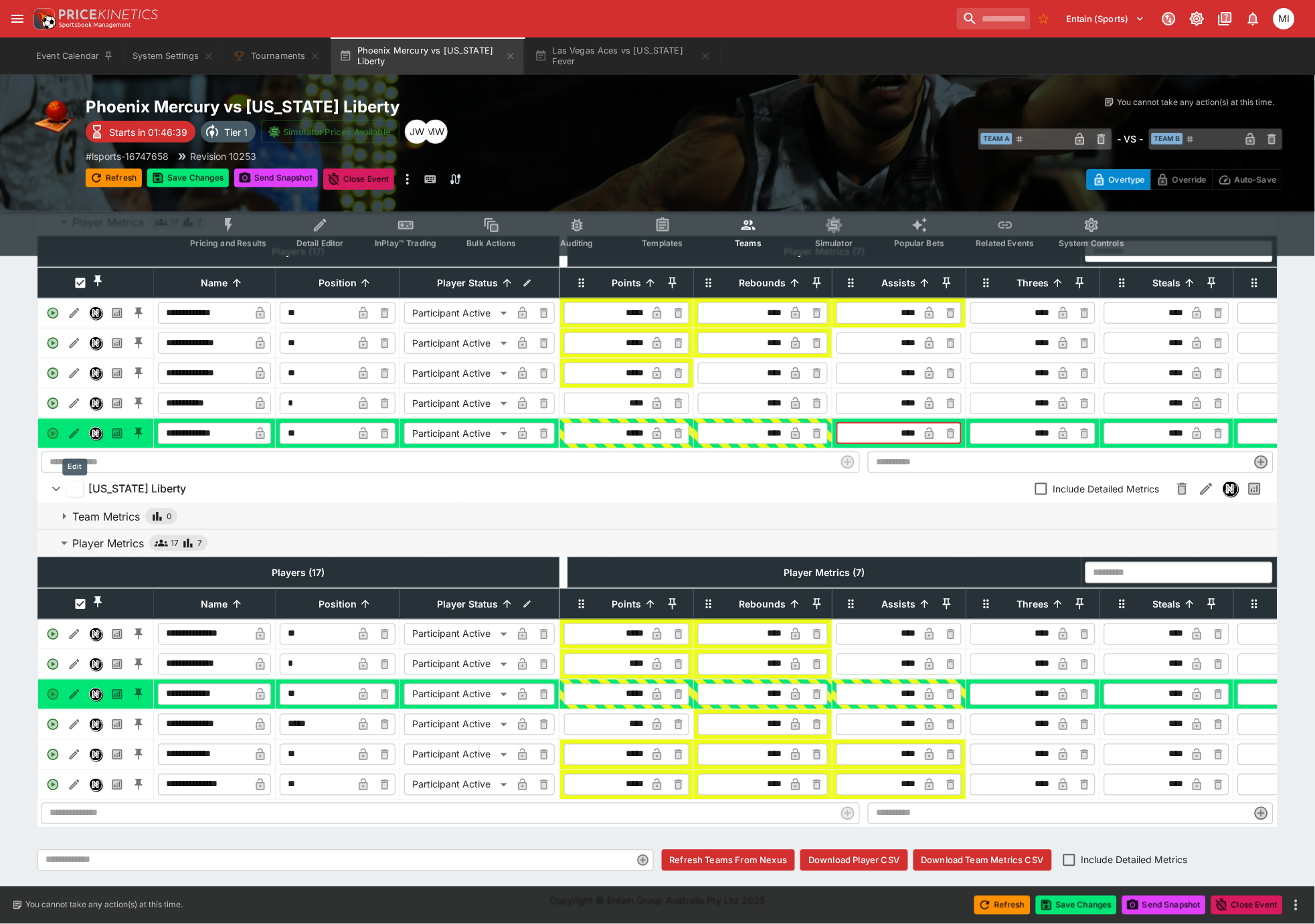
type input "****"
click at [71, 427] on icon "Edit" at bounding box center [74, 434] width 14 height 14
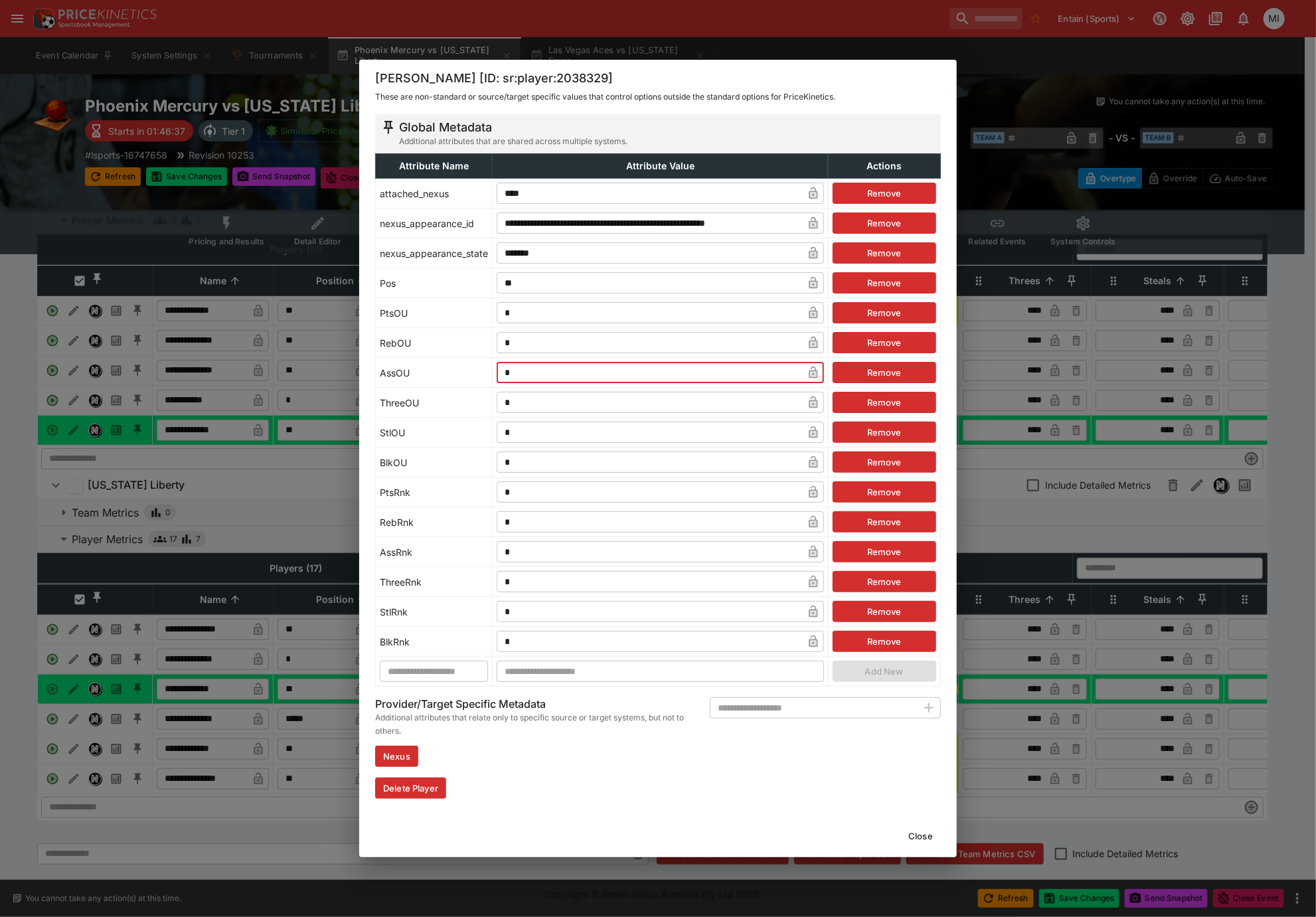
click at [522, 375] on input "*" at bounding box center [650, 373] width 306 height 22
type input "*"
click at [189, 186] on div "**********" at bounding box center [658, 458] width 1316 height 917
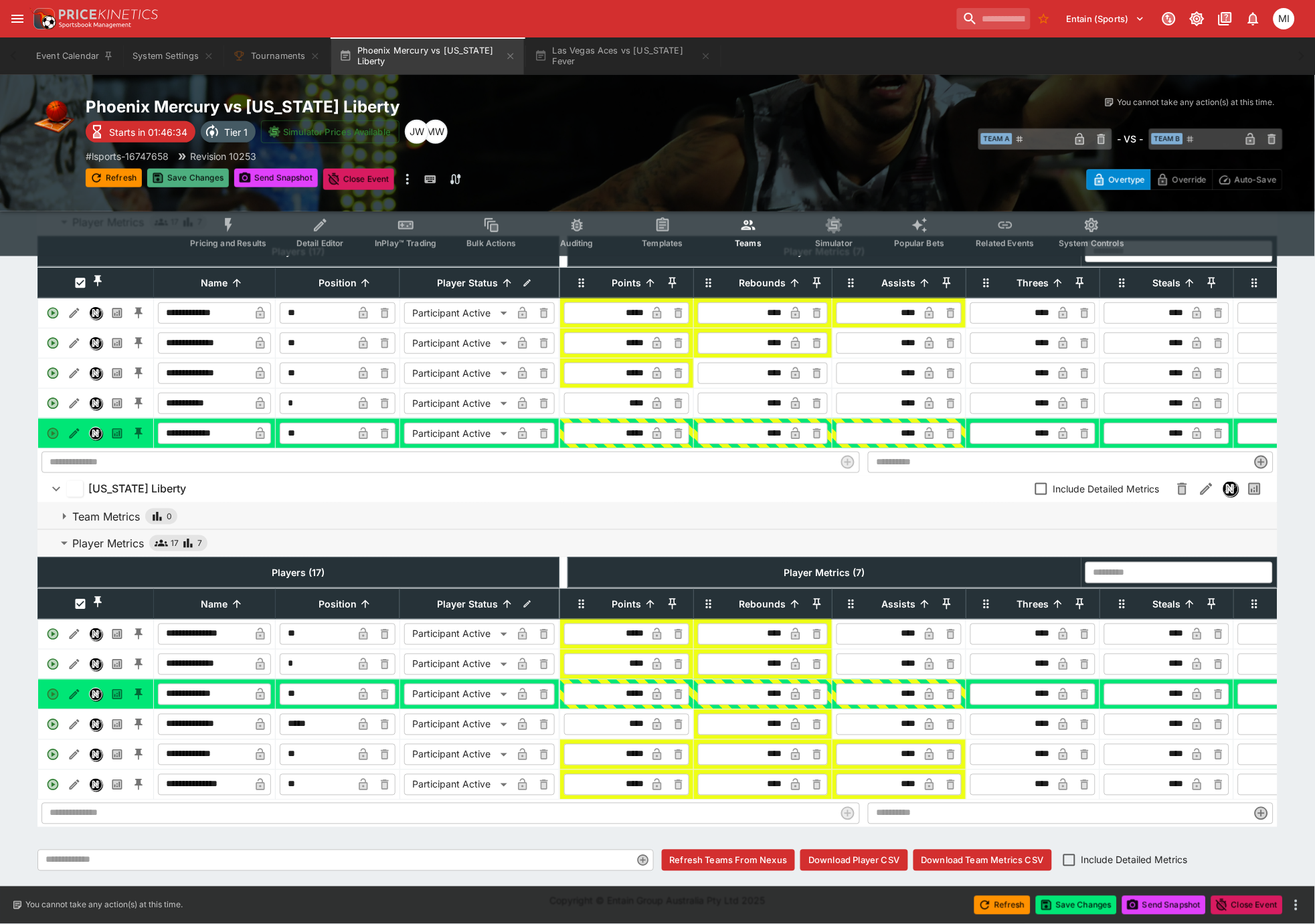
click at [193, 177] on button "Save Changes" at bounding box center [188, 177] width 82 height 19
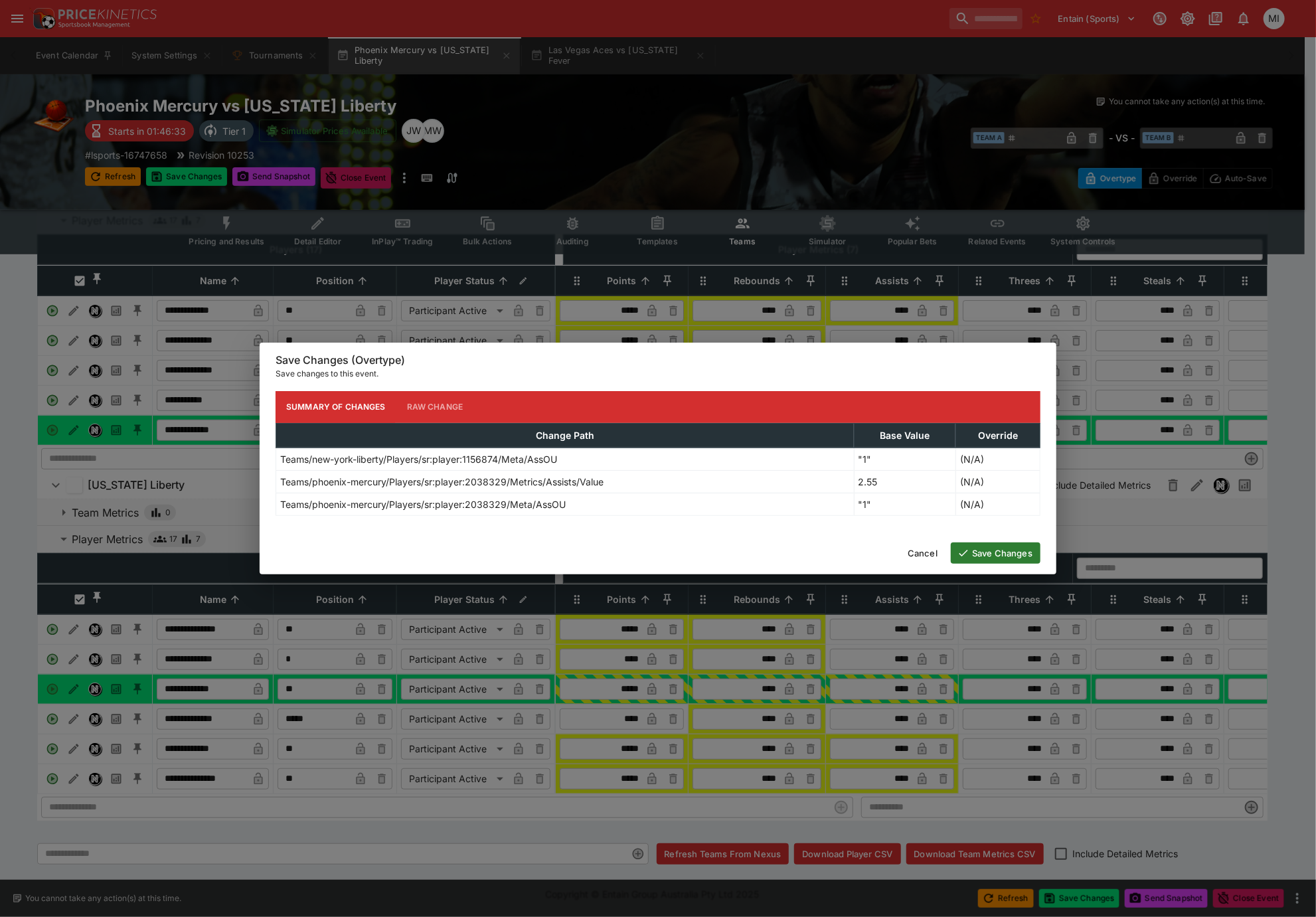
click at [991, 554] on button "Save Changes" at bounding box center [995, 554] width 89 height 22
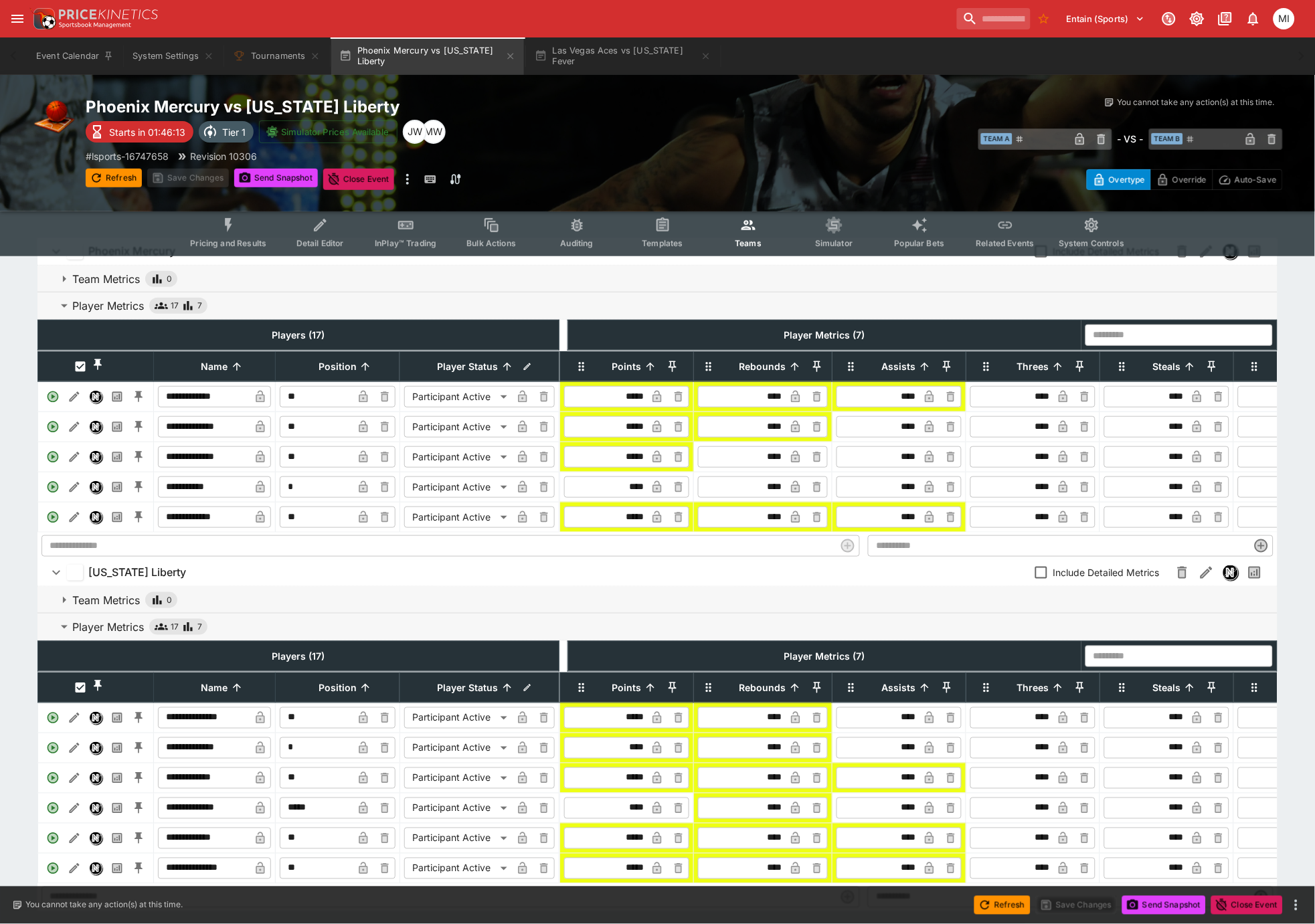
scroll to position [0, 0]
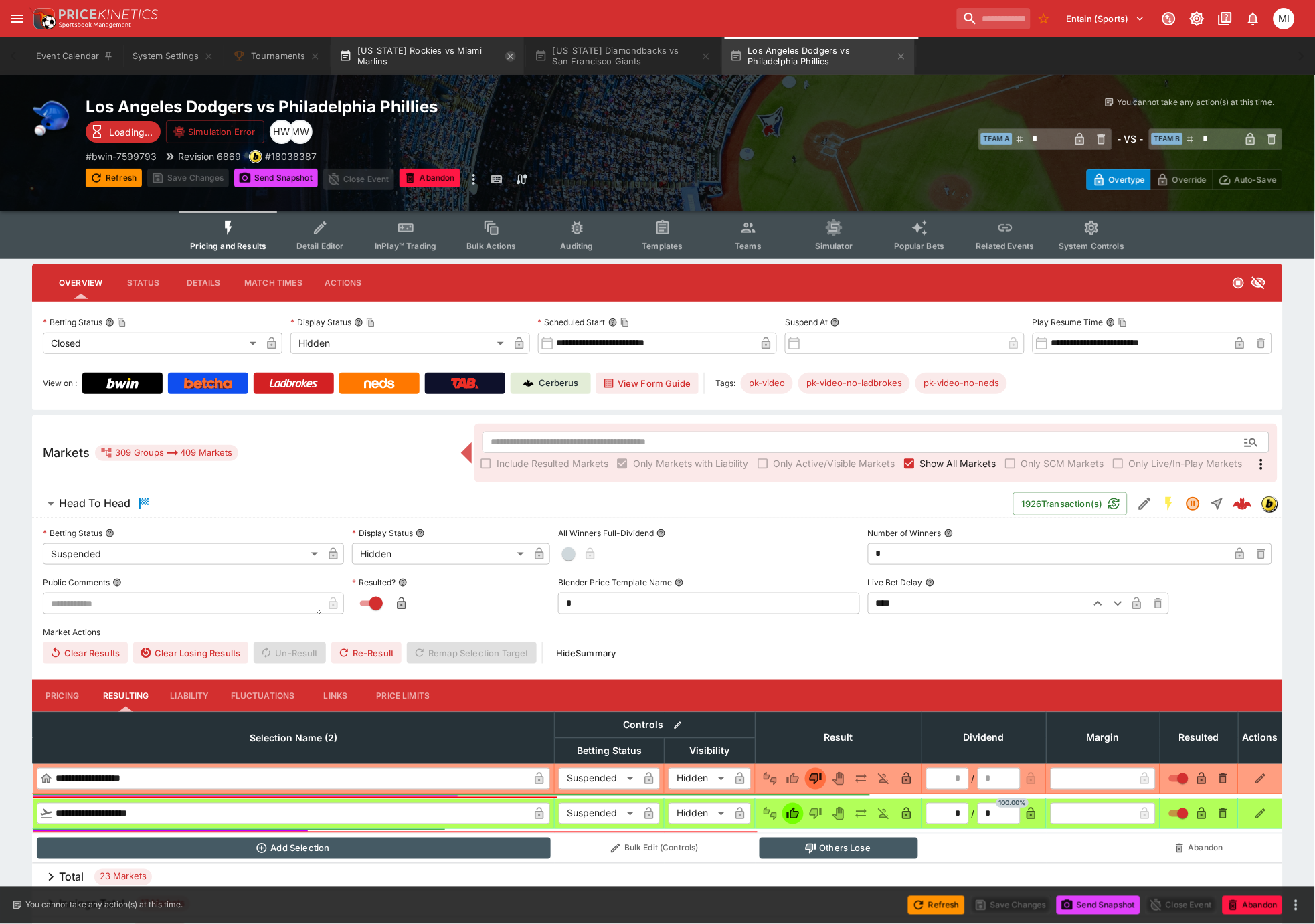
click at [511, 61] on icon "button" at bounding box center [511, 55] width 11 height 11
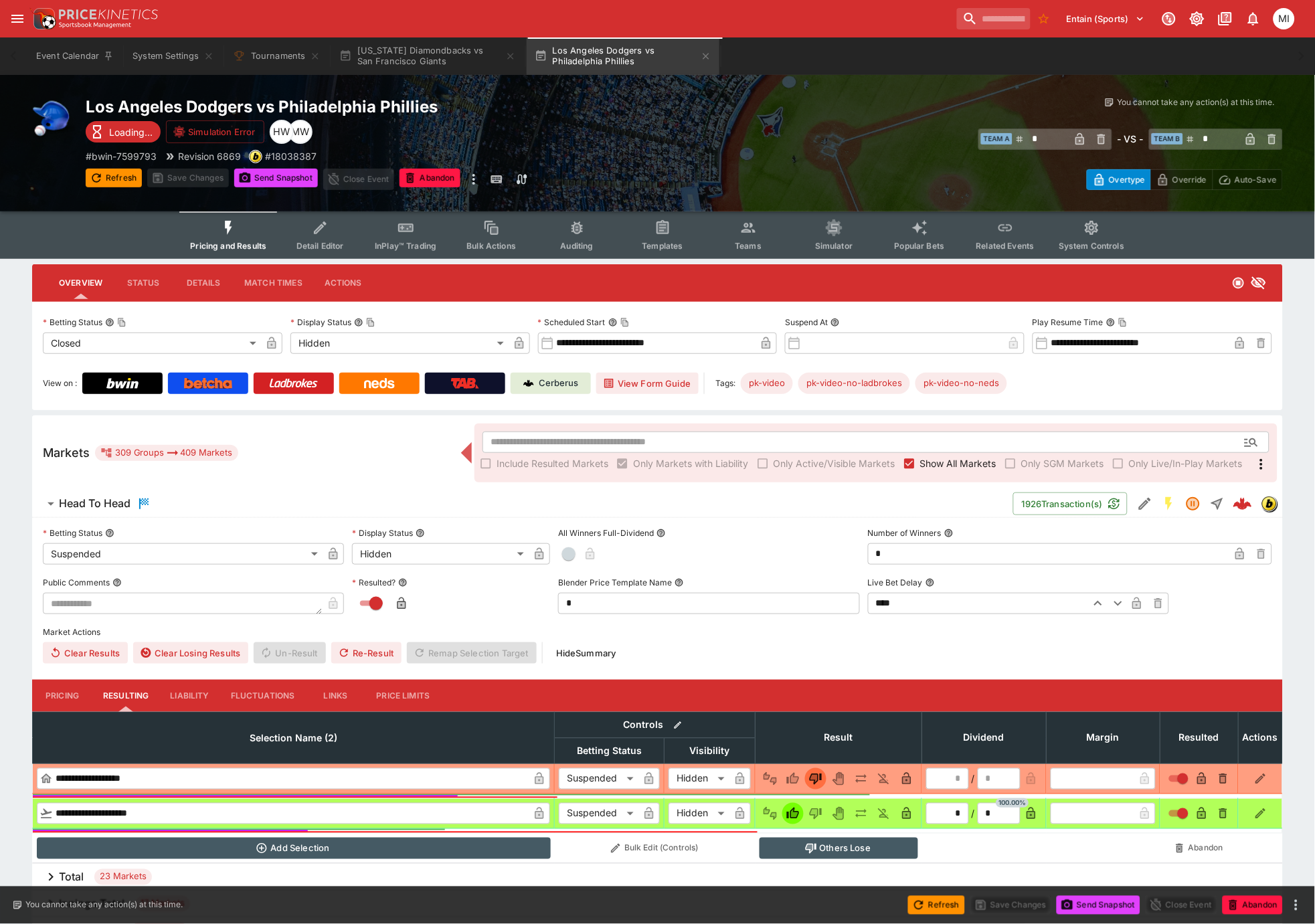
click at [511, 61] on icon "button" at bounding box center [511, 55] width 11 height 11
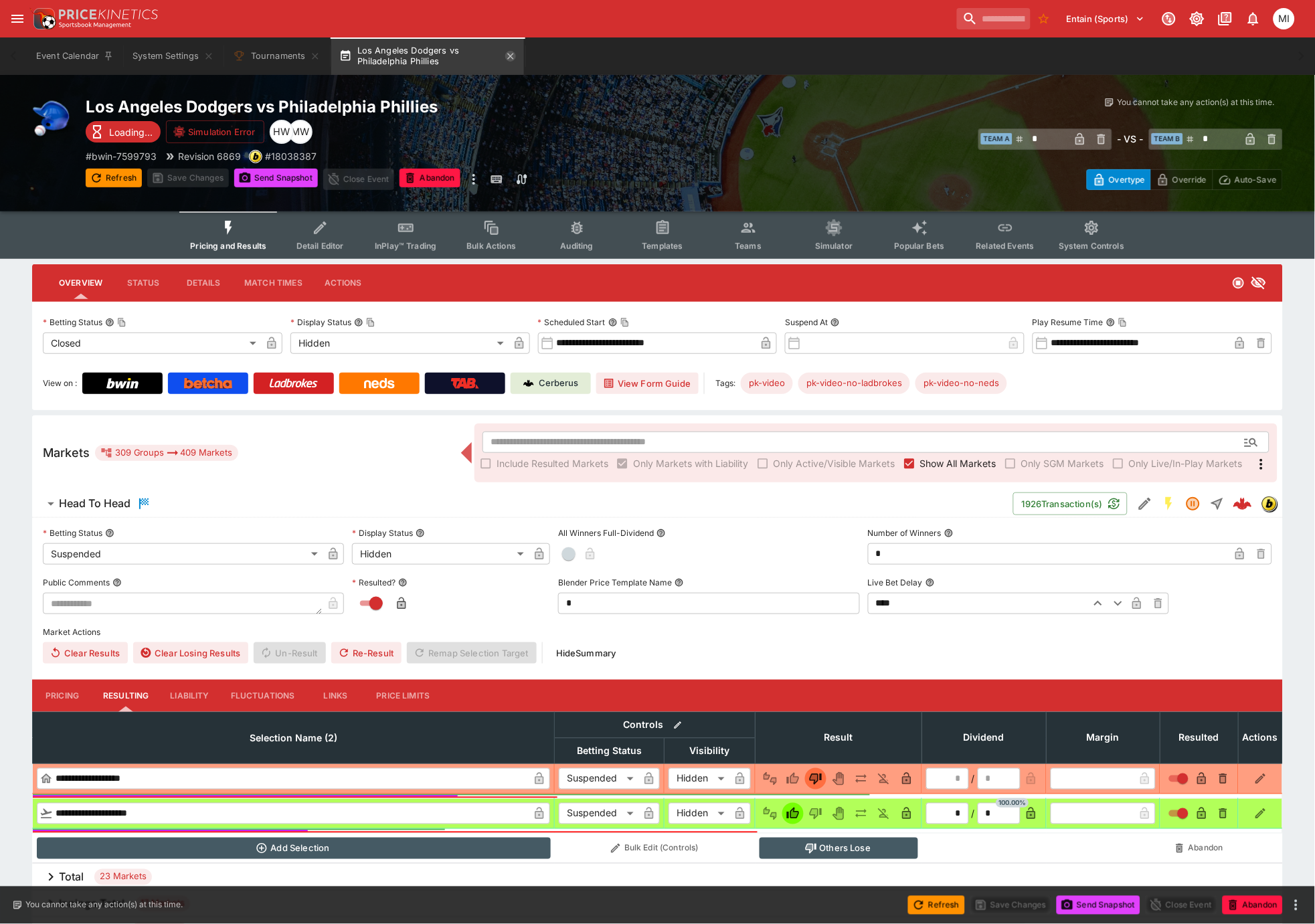
click at [510, 58] on icon "button" at bounding box center [511, 55] width 11 height 11
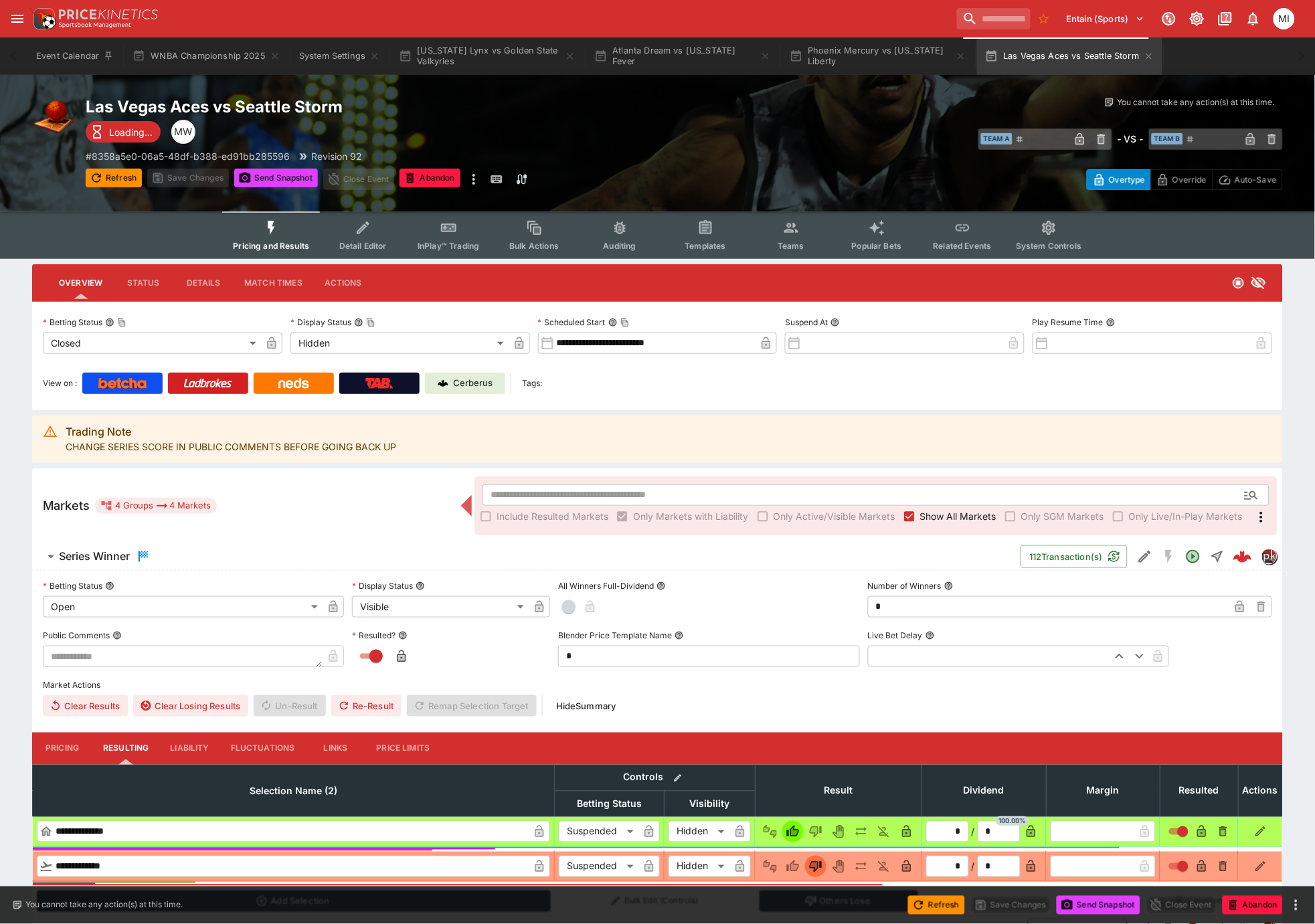
click at [936, 520] on span "Show All Markets" at bounding box center [958, 516] width 76 height 14
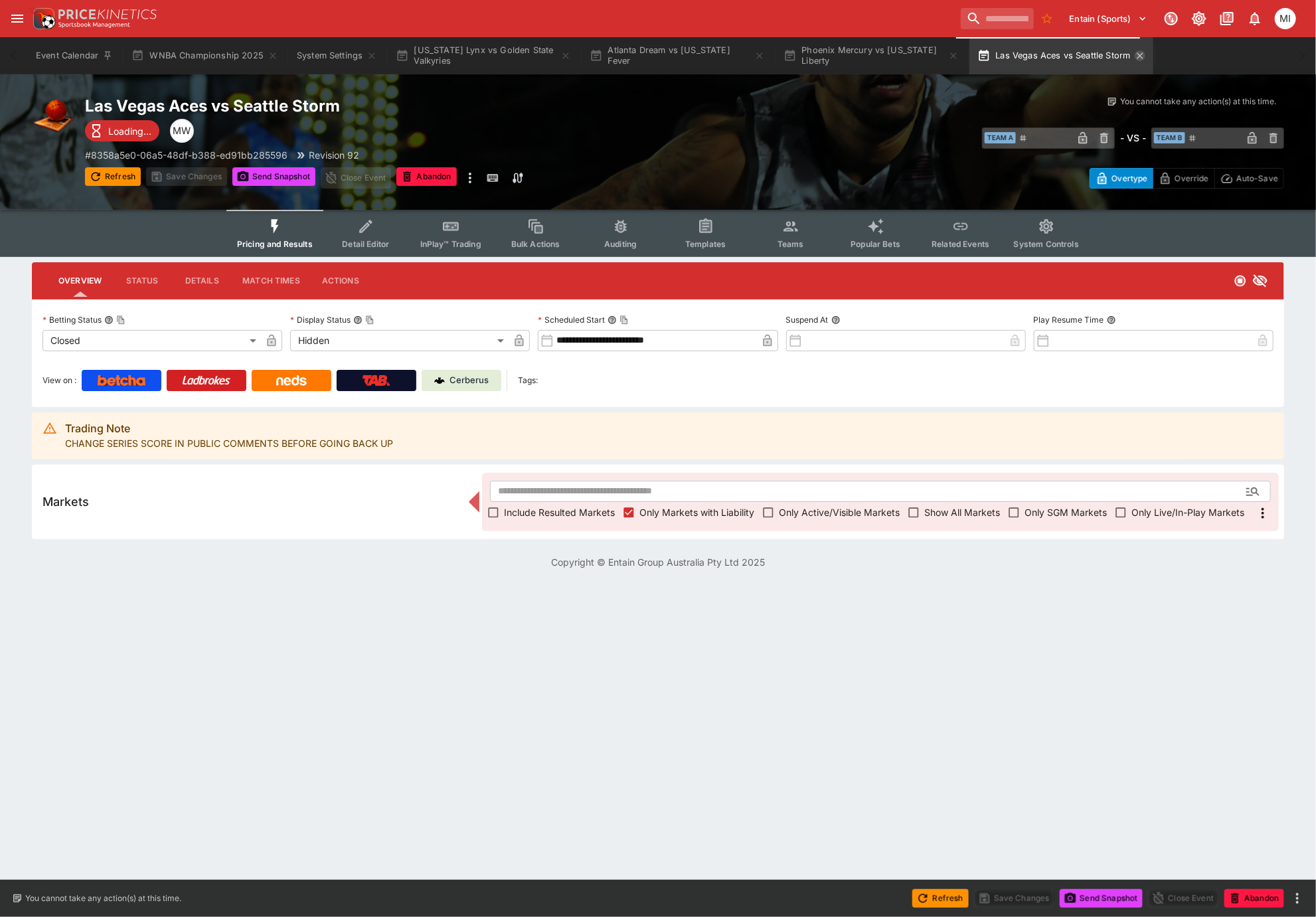
click at [1134, 54] on icon "button" at bounding box center [1139, 55] width 11 height 11
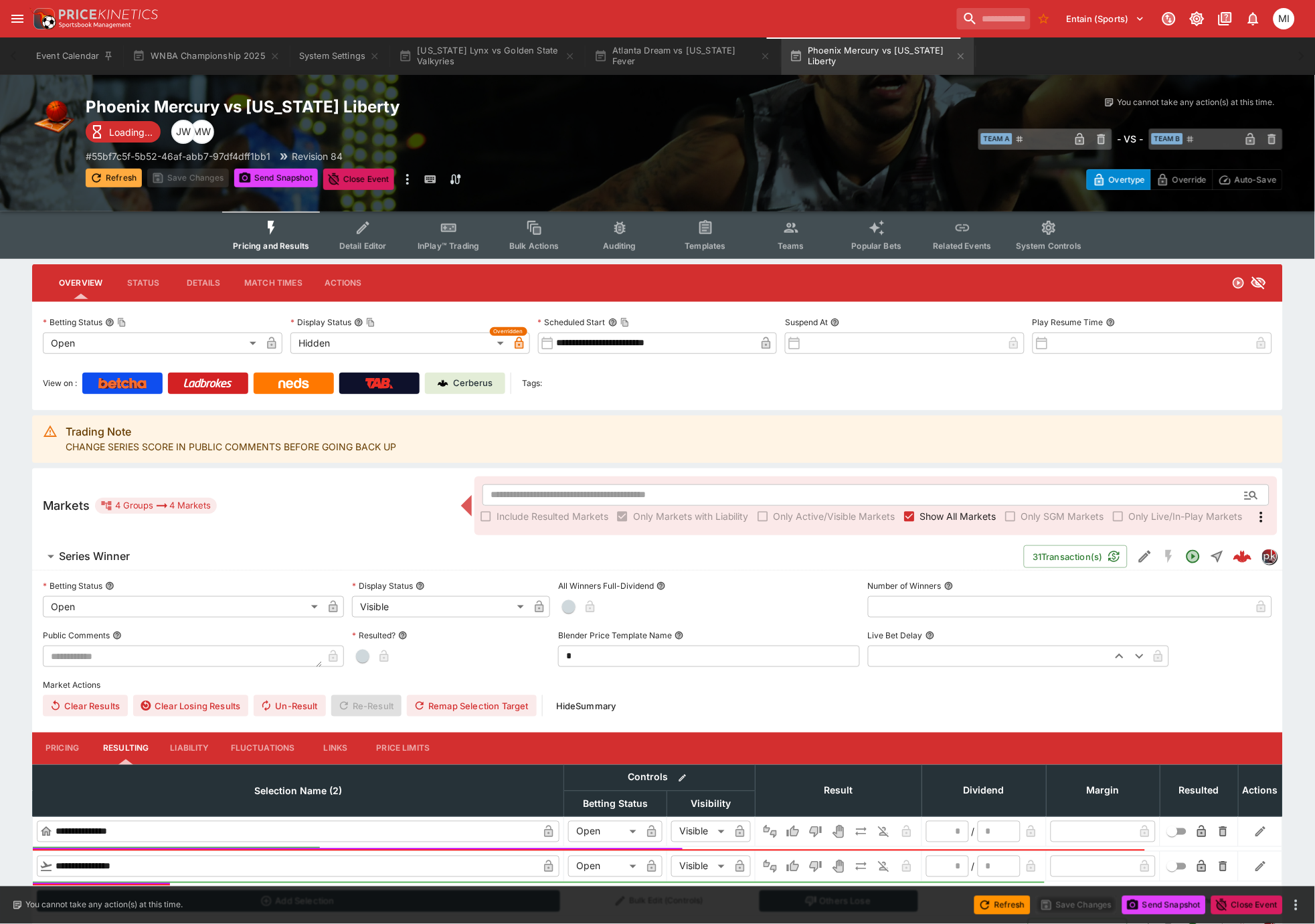
click at [118, 173] on button "Refresh" at bounding box center [114, 177] width 56 height 19
click at [701, 49] on button "Atlanta Dream vs Indiana Fever" at bounding box center [683, 56] width 193 height 38
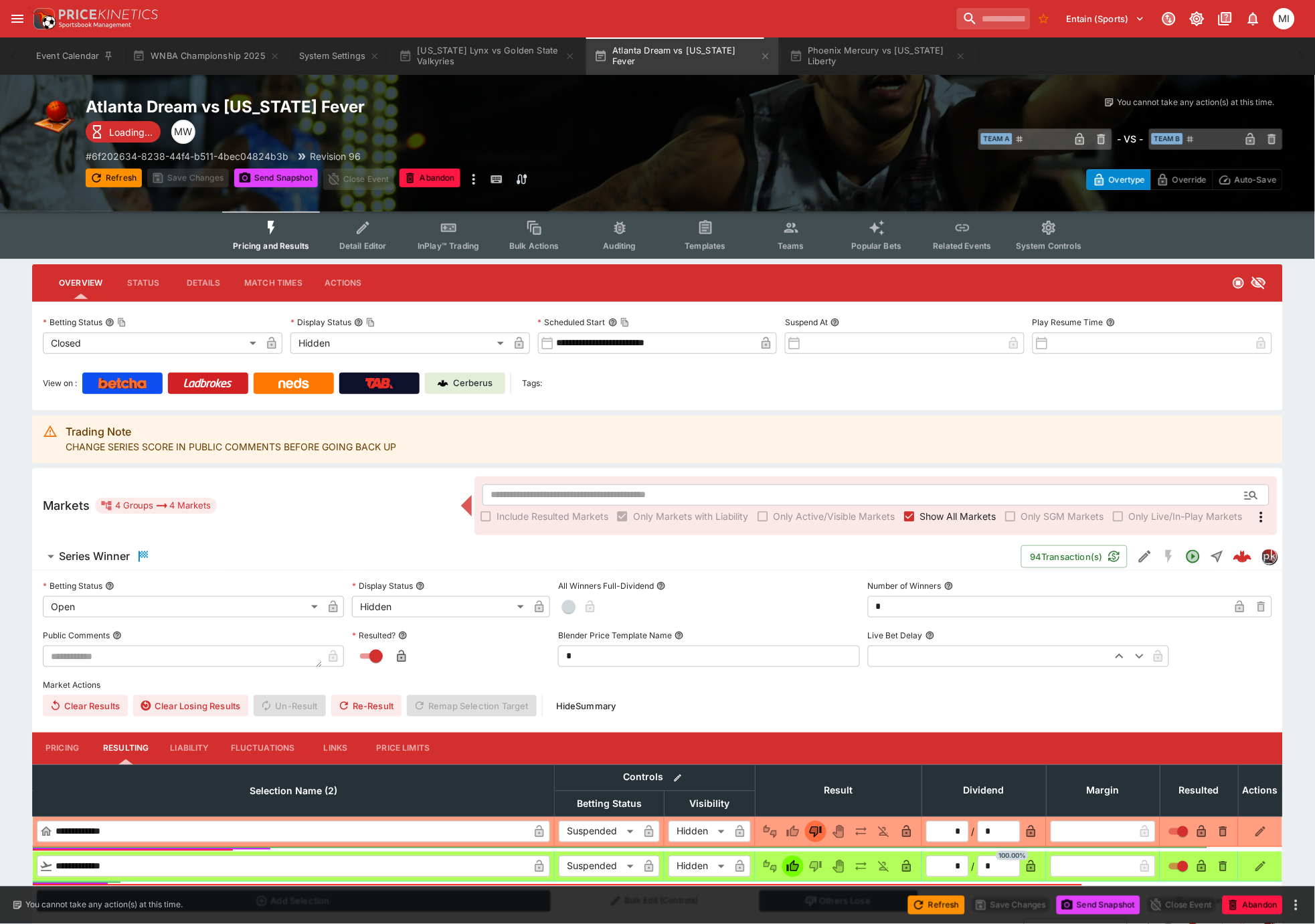
click at [932, 526] on div "​ Include Resulted Markets Only Markets with Liability Only Active/Visible Mark…" at bounding box center [877, 507] width 803 height 59
click at [936, 520] on span "Show All Markets" at bounding box center [958, 516] width 76 height 14
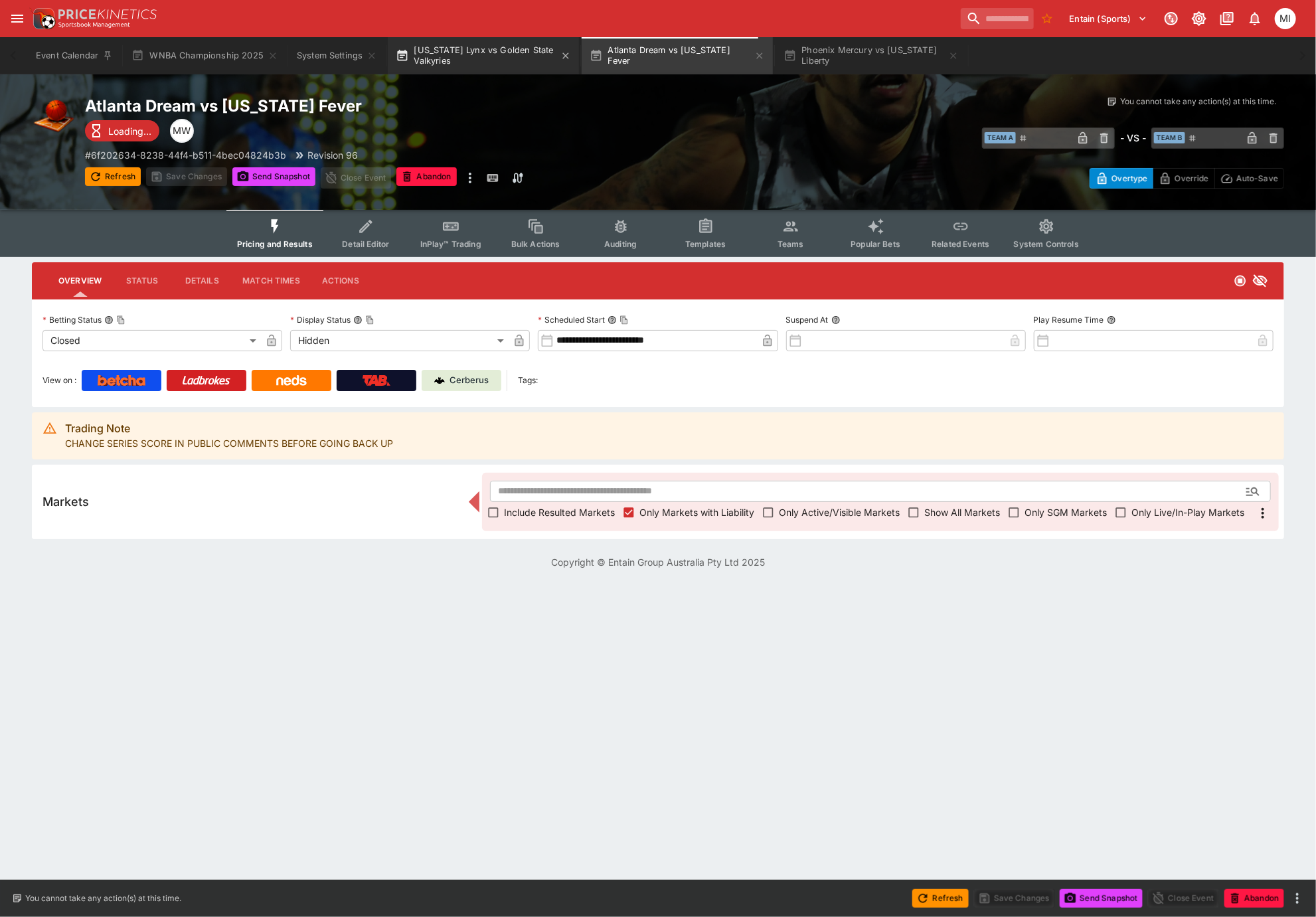
drag, startPoint x: 742, startPoint y: 52, endPoint x: 519, endPoint y: 57, distance: 223.1
click at [754, 52] on icon "button" at bounding box center [759, 55] width 11 height 11
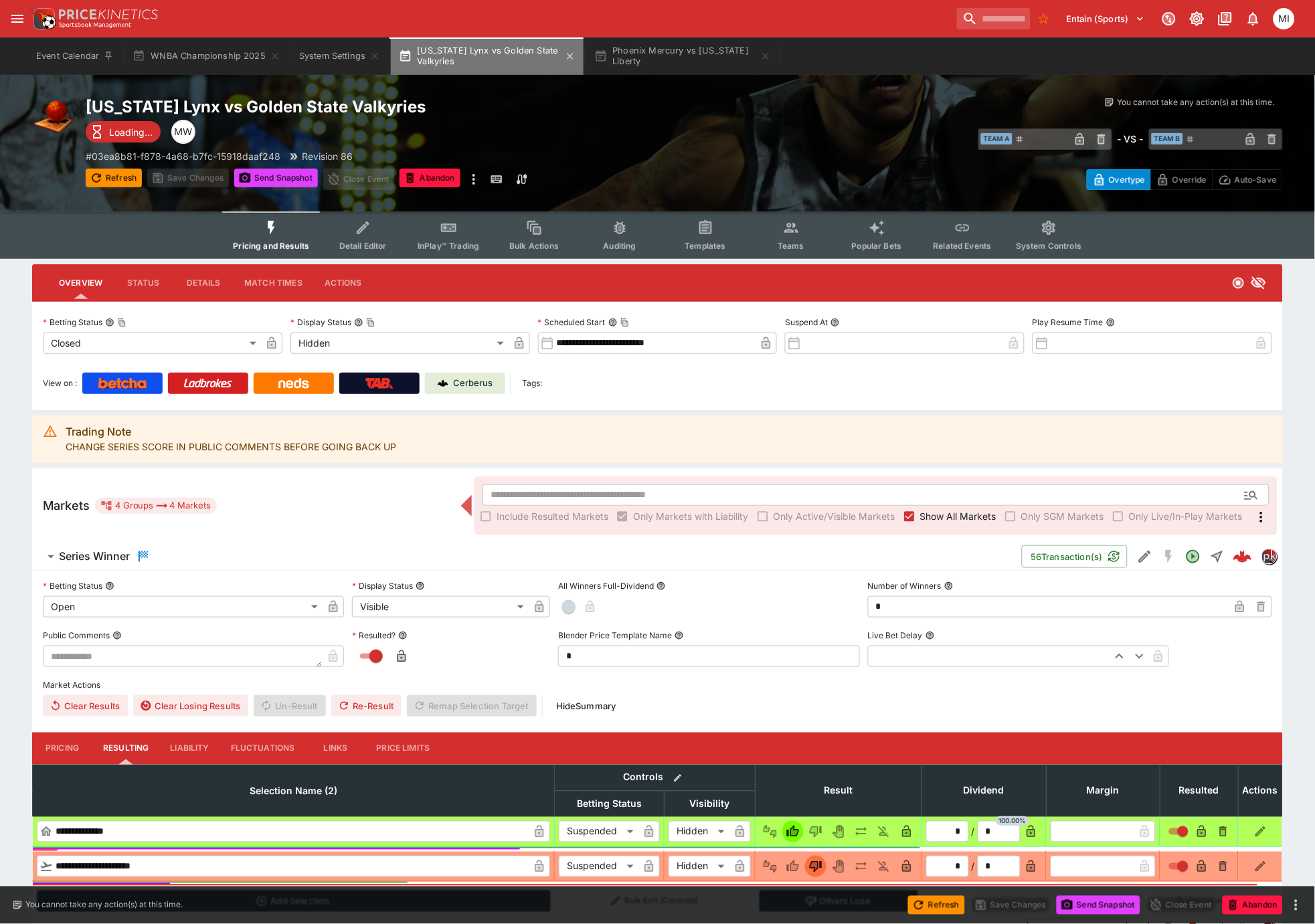
click at [505, 61] on button "Minnesota Lynx vs Golden State Valkyries" at bounding box center [487, 56] width 193 height 38
click at [945, 516] on span "Show All Markets" at bounding box center [958, 516] width 76 height 14
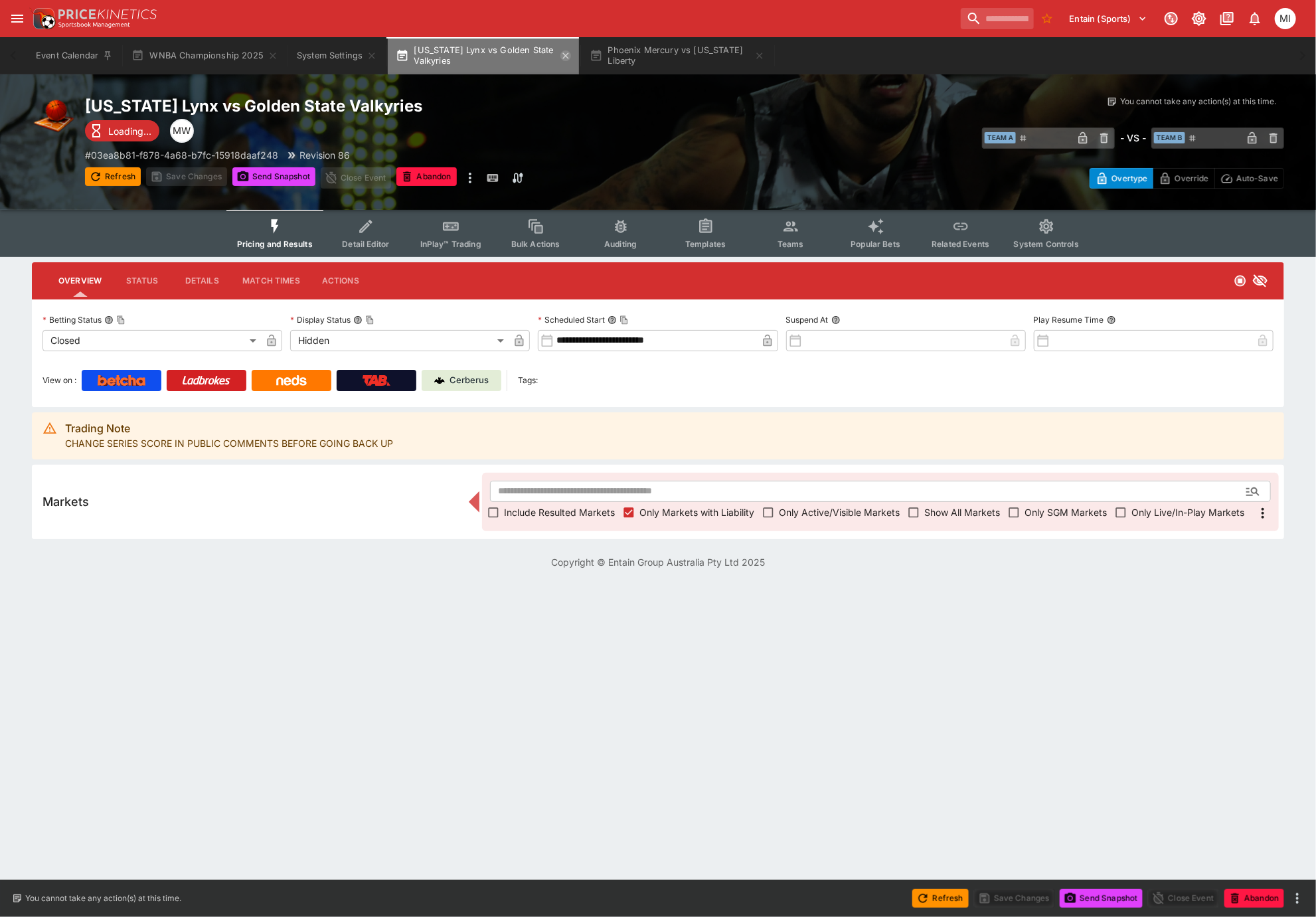
click at [565, 54] on icon "button" at bounding box center [565, 55] width 11 height 11
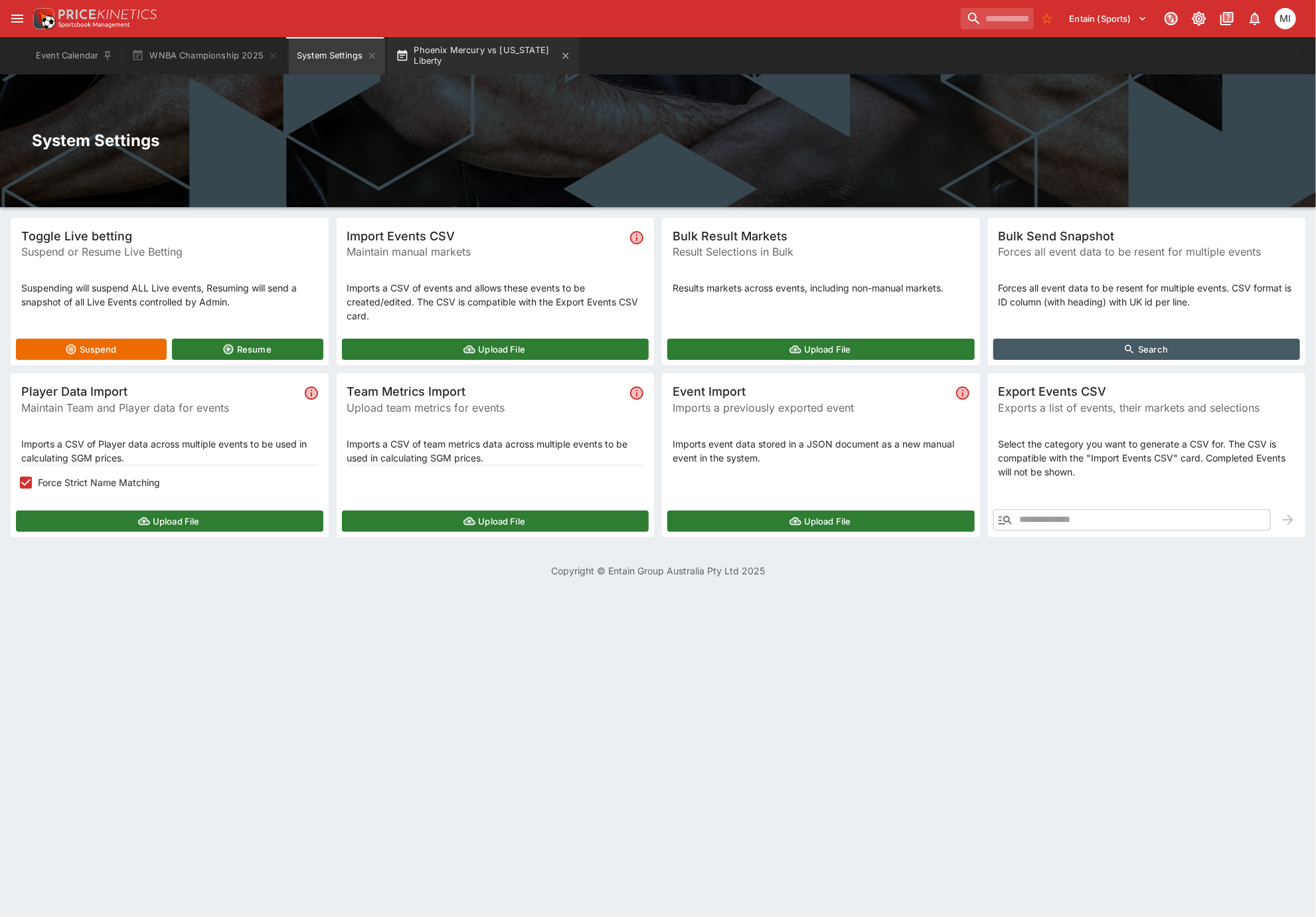
click at [448, 54] on button "Phoenix Mercury vs New York Liberty" at bounding box center [483, 56] width 191 height 37
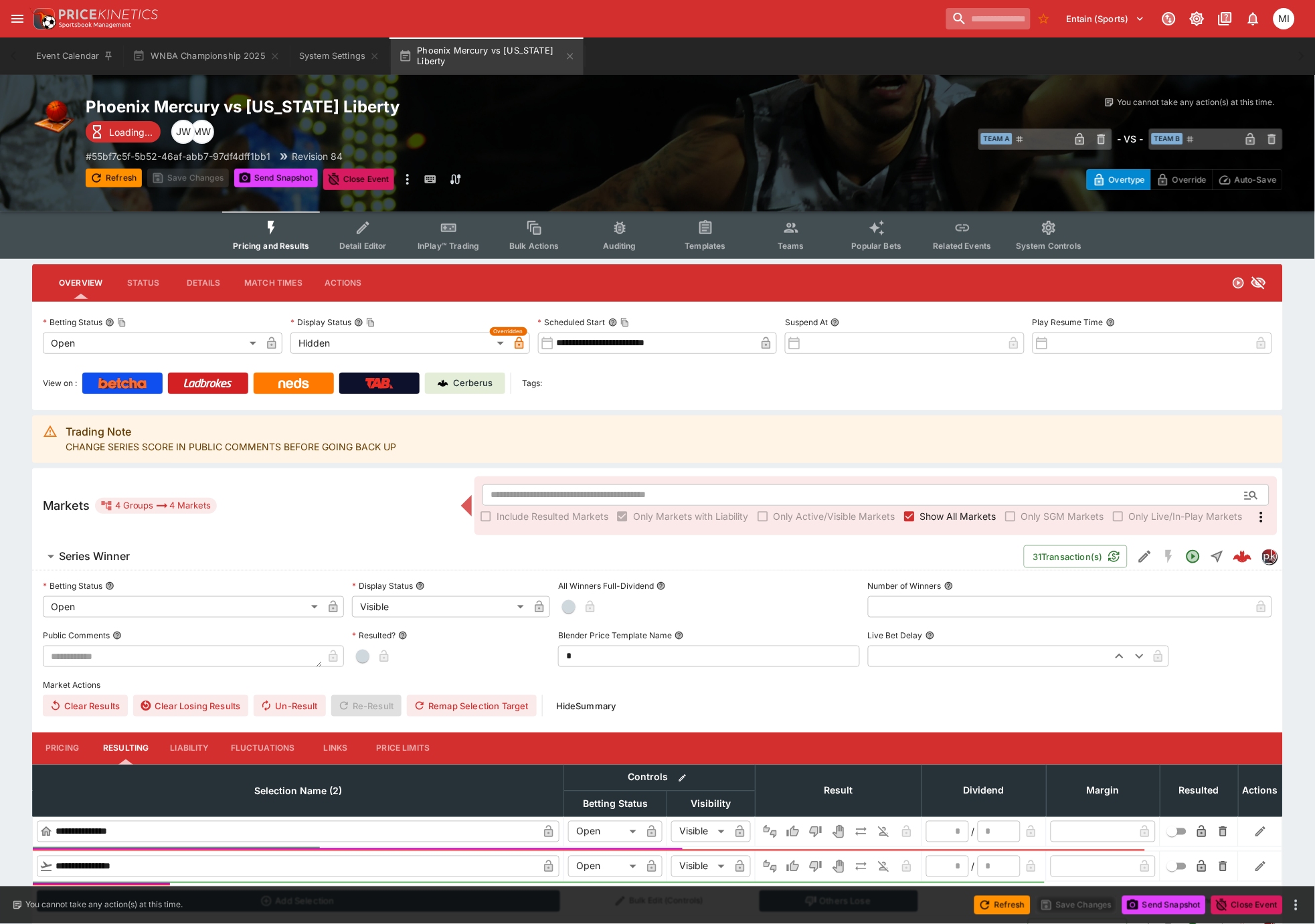
click at [952, 11] on input "search" at bounding box center [988, 19] width 84 height 22
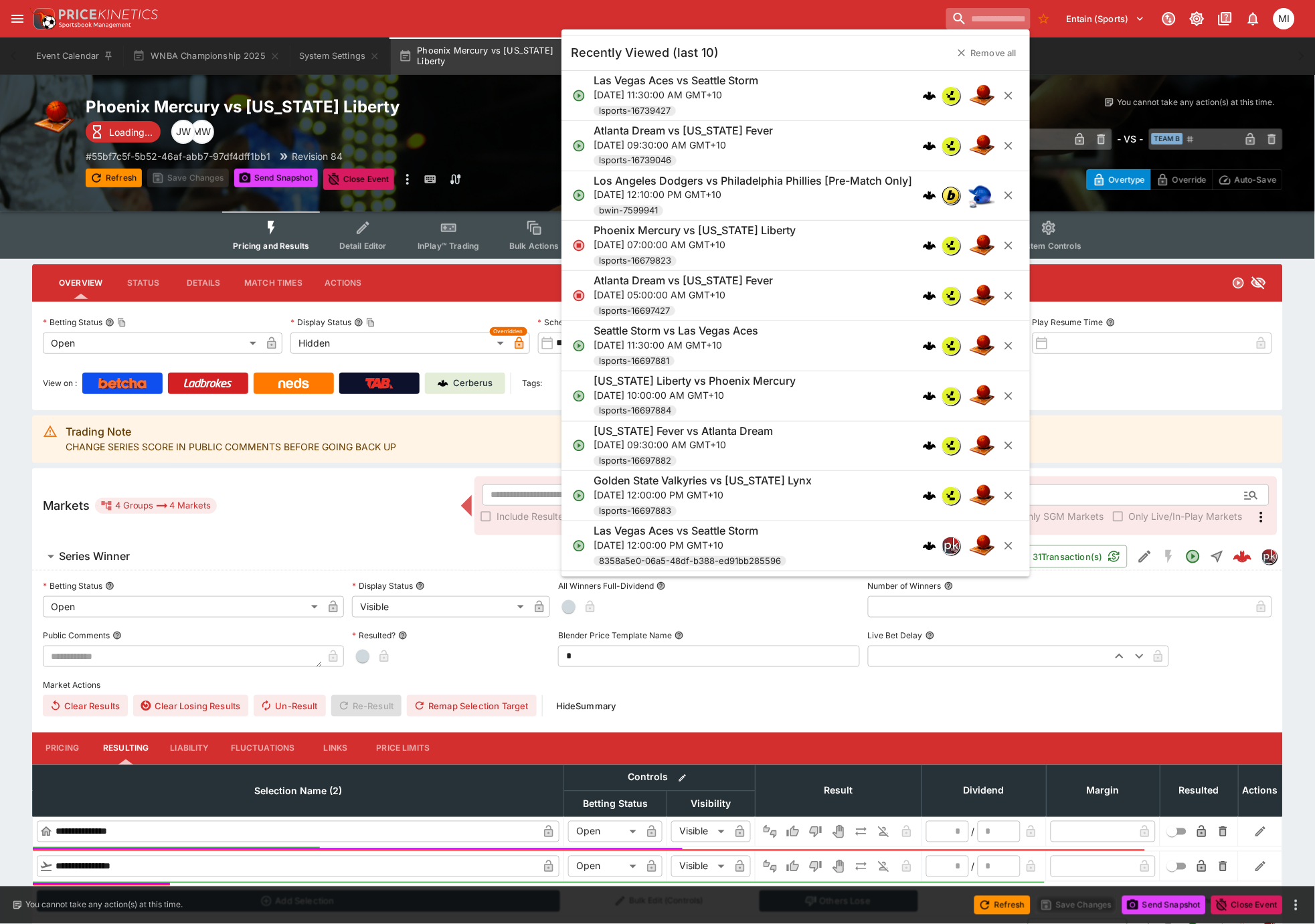
paste input "**********"
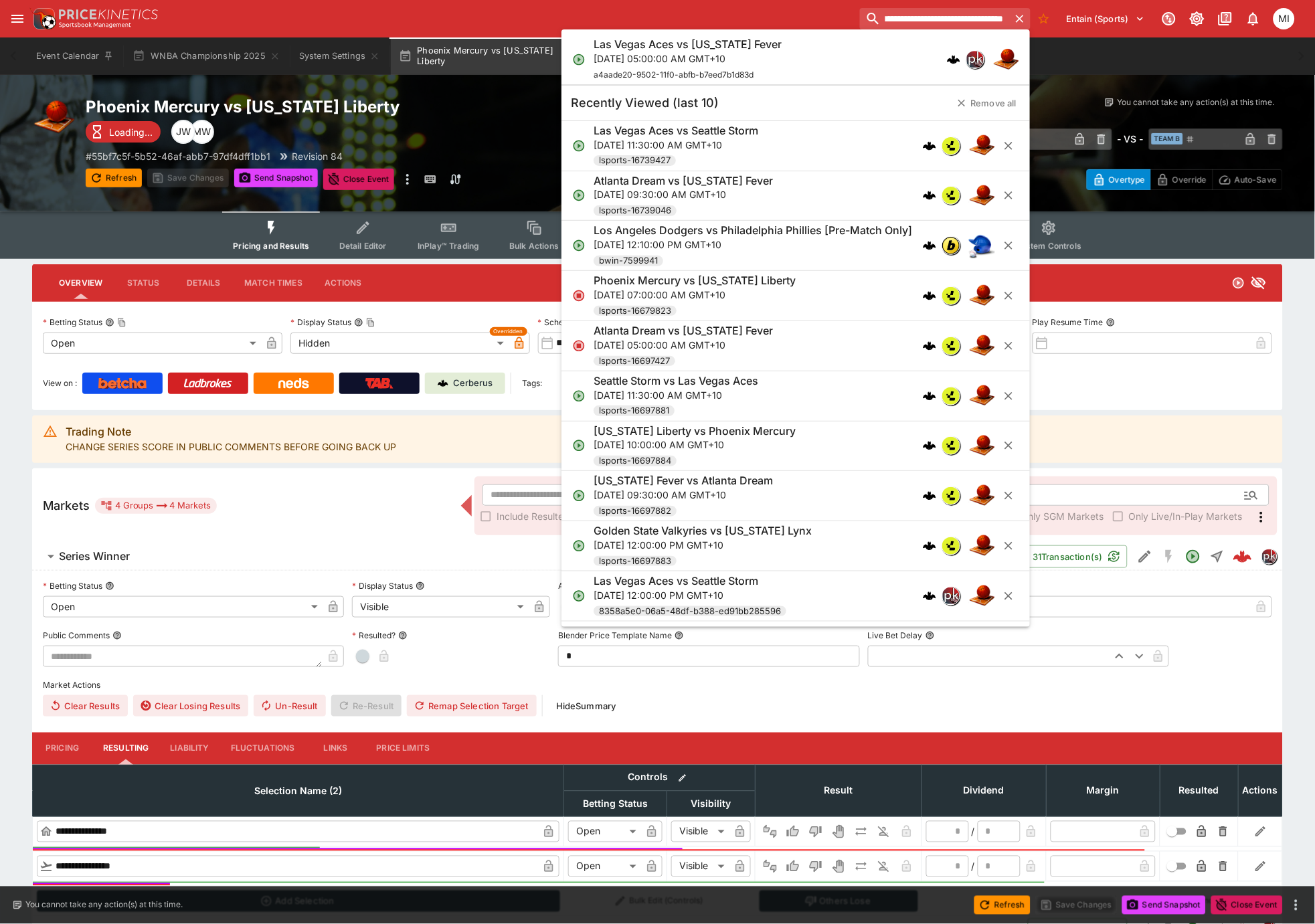
type input "**********"
click at [728, 69] on span "a4aade20-9502-11f0-abfb-b7eed7b1d83d" at bounding box center [674, 74] width 160 height 10
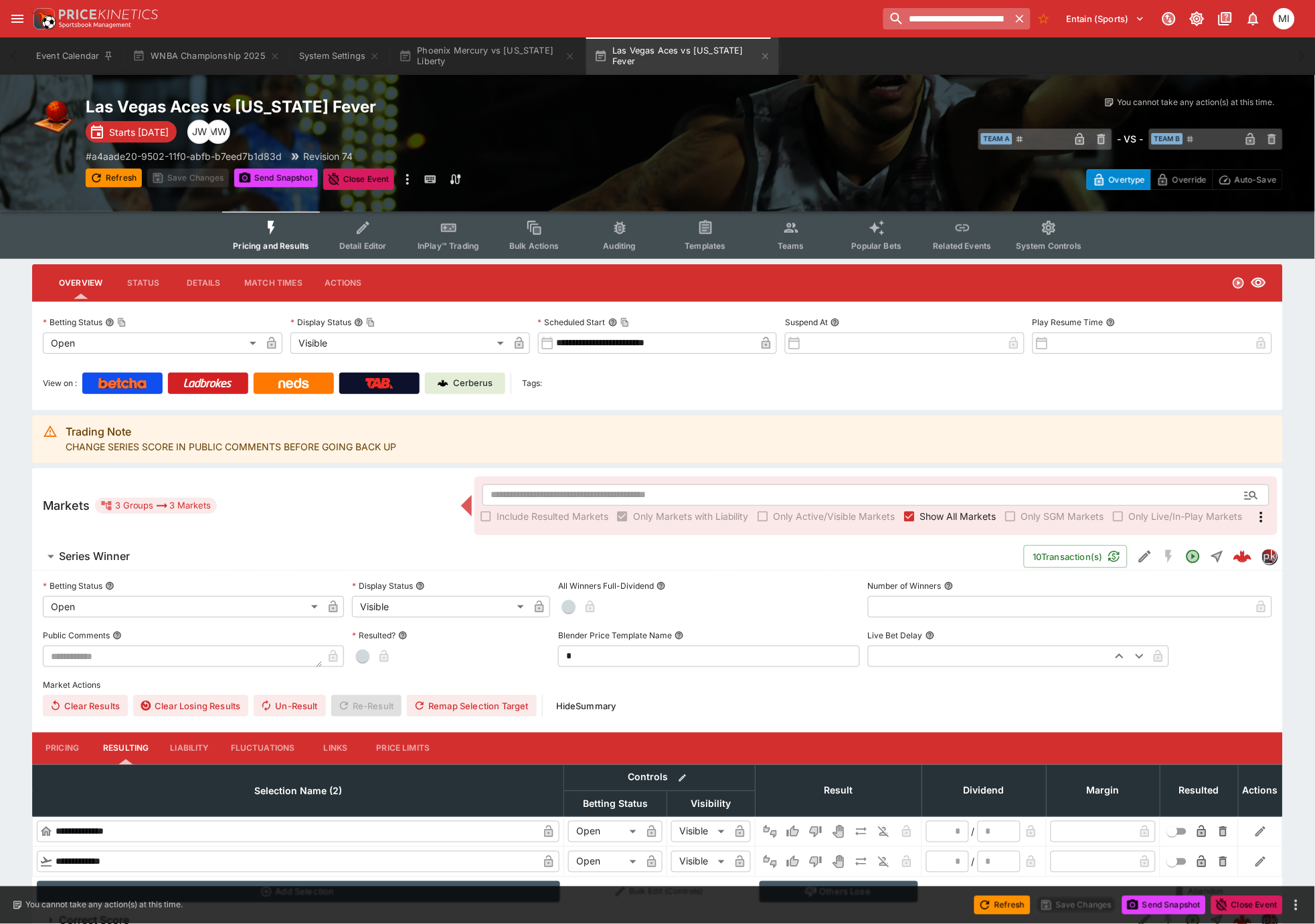
click at [1018, 18] on icon "button" at bounding box center [1020, 19] width 8 height 8
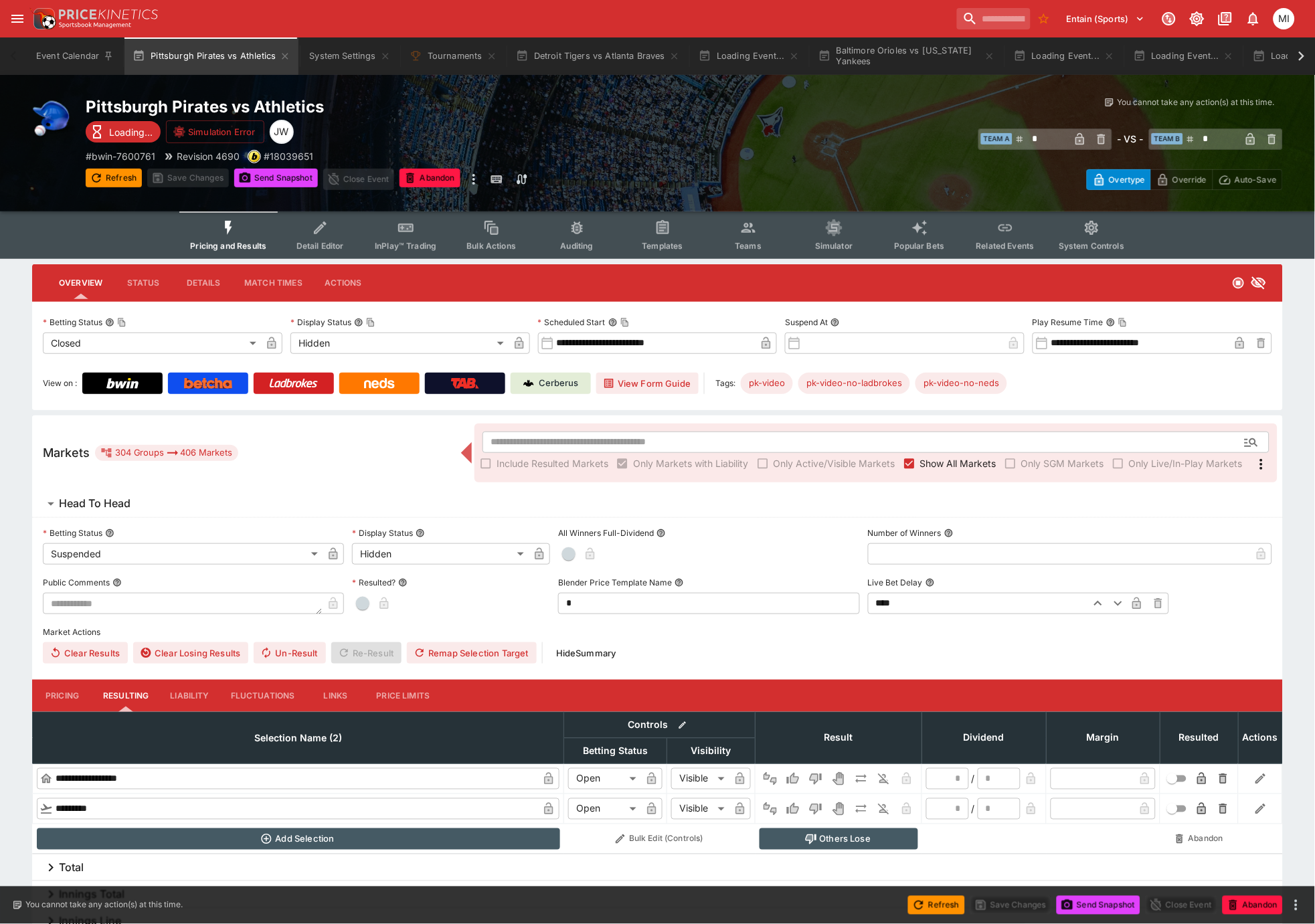
type input "**********"
type input "******"
type input "**********"
click at [942, 59] on icon at bounding box center [1301, 55] width 19 height 19
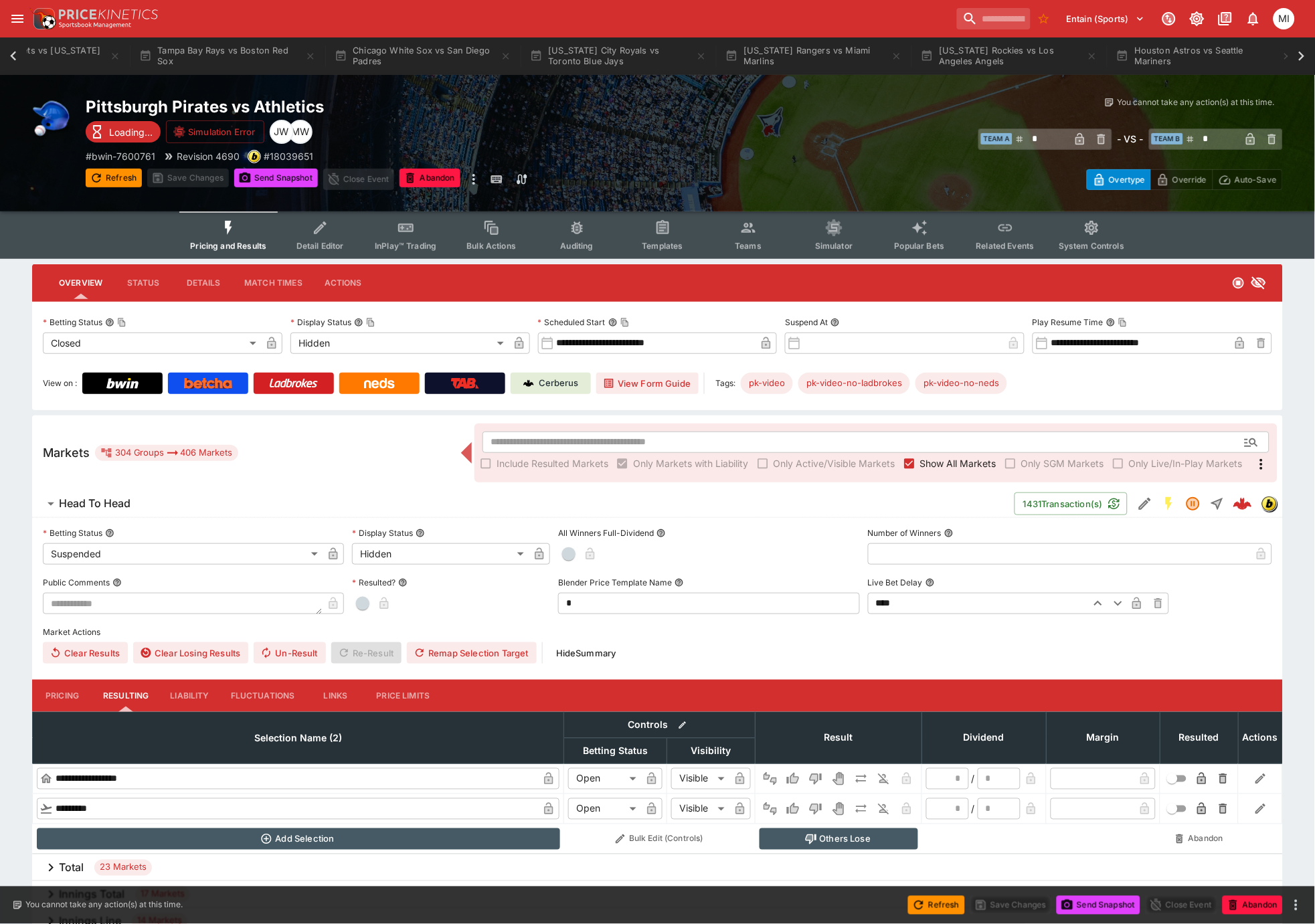
scroll to position [0, 1223]
click at [942, 57] on icon at bounding box center [1301, 55] width 19 height 19
click at [4, 57] on icon at bounding box center [13, 55] width 19 height 19
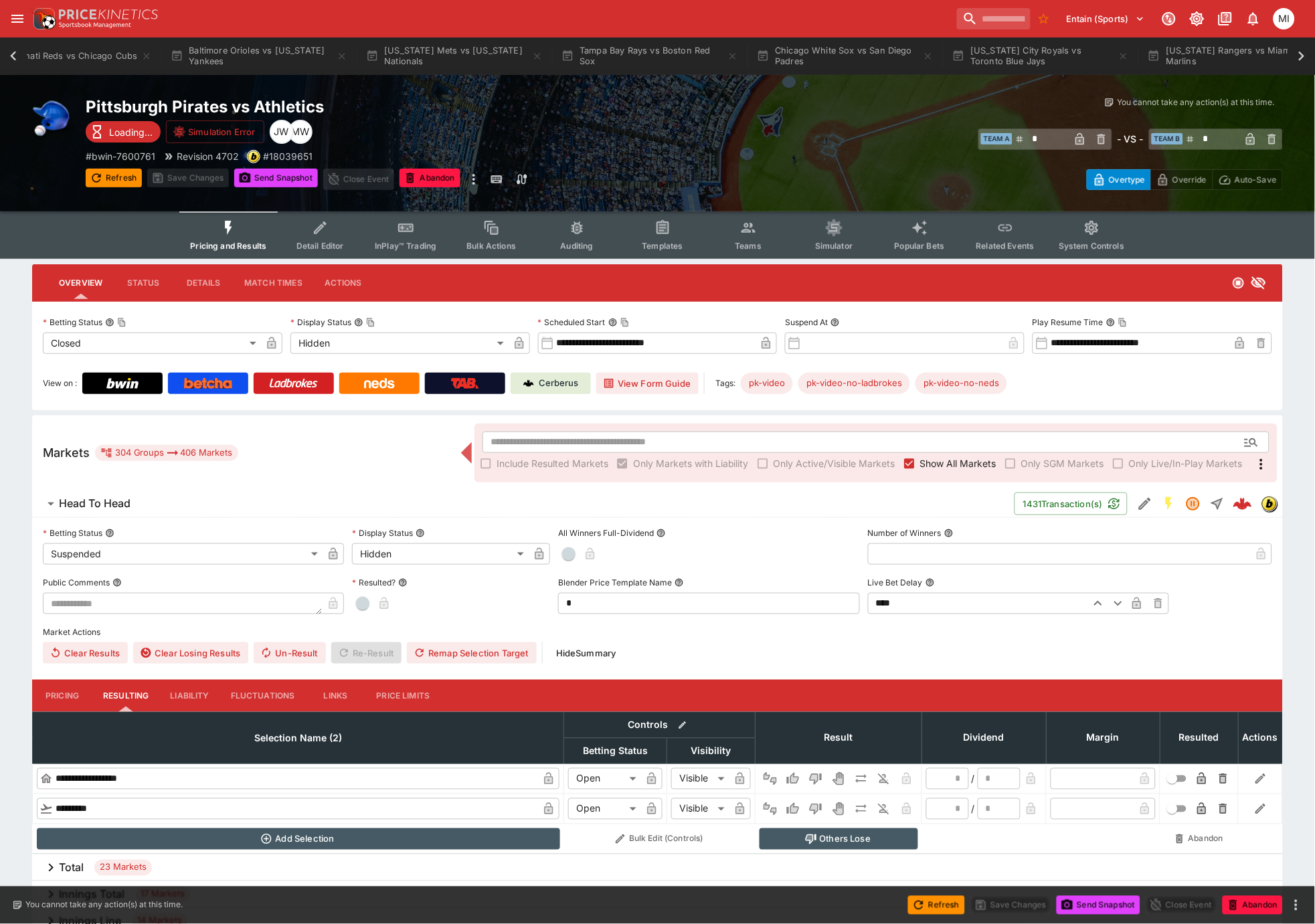
click at [7, 57] on icon at bounding box center [13, 55] width 19 height 19
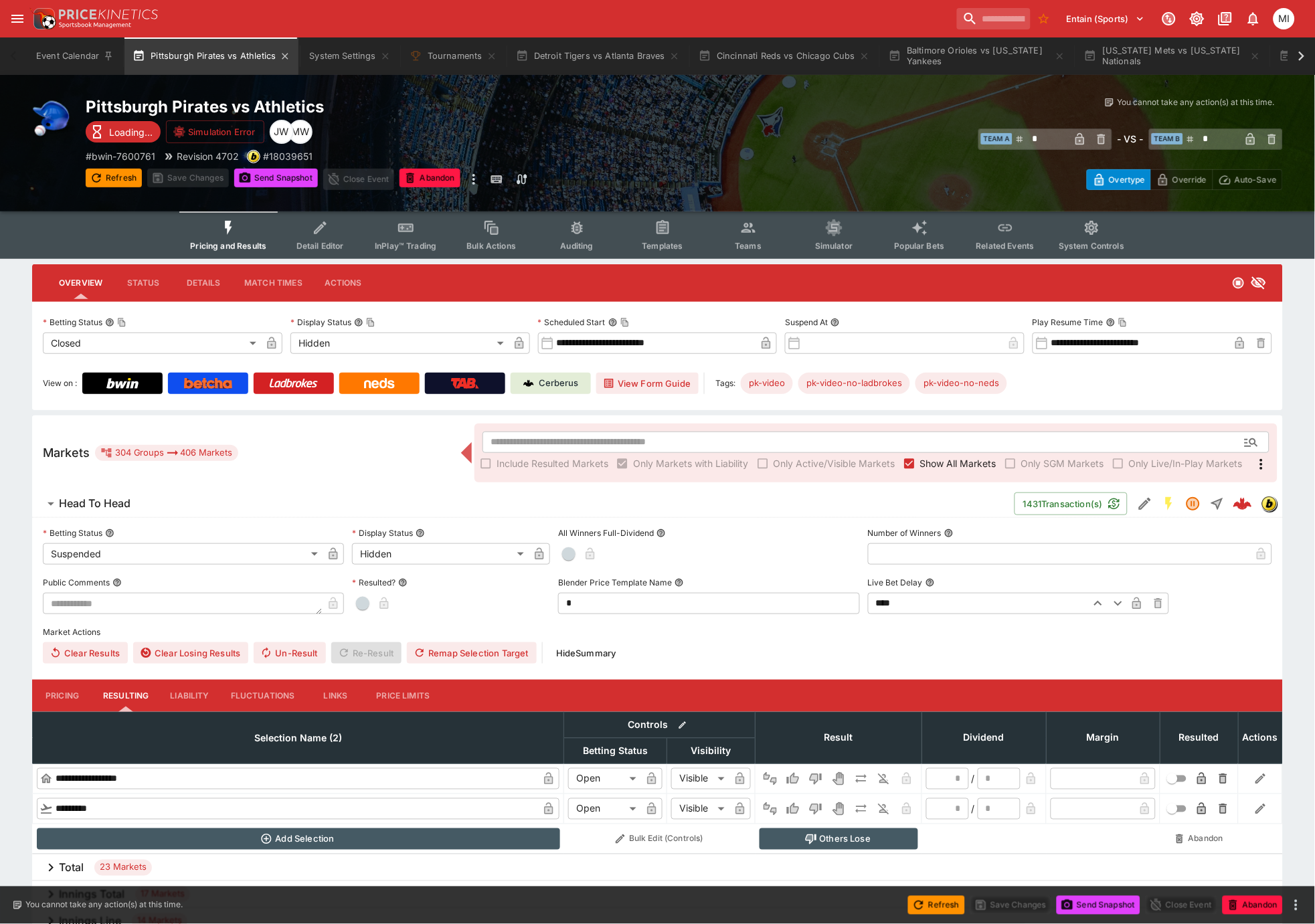
click at [246, 58] on button "Pittsburgh Pirates vs Athletics" at bounding box center [212, 56] width 174 height 38
drag, startPoint x: 246, startPoint y: 21, endPoint x: 201, endPoint y: 47, distance: 52.0
click at [246, 21] on div "Entain (Sports) 1 MI" at bounding box center [664, 19] width 1269 height 30
click at [332, 54] on button "System Settings" at bounding box center [349, 56] width 97 height 38
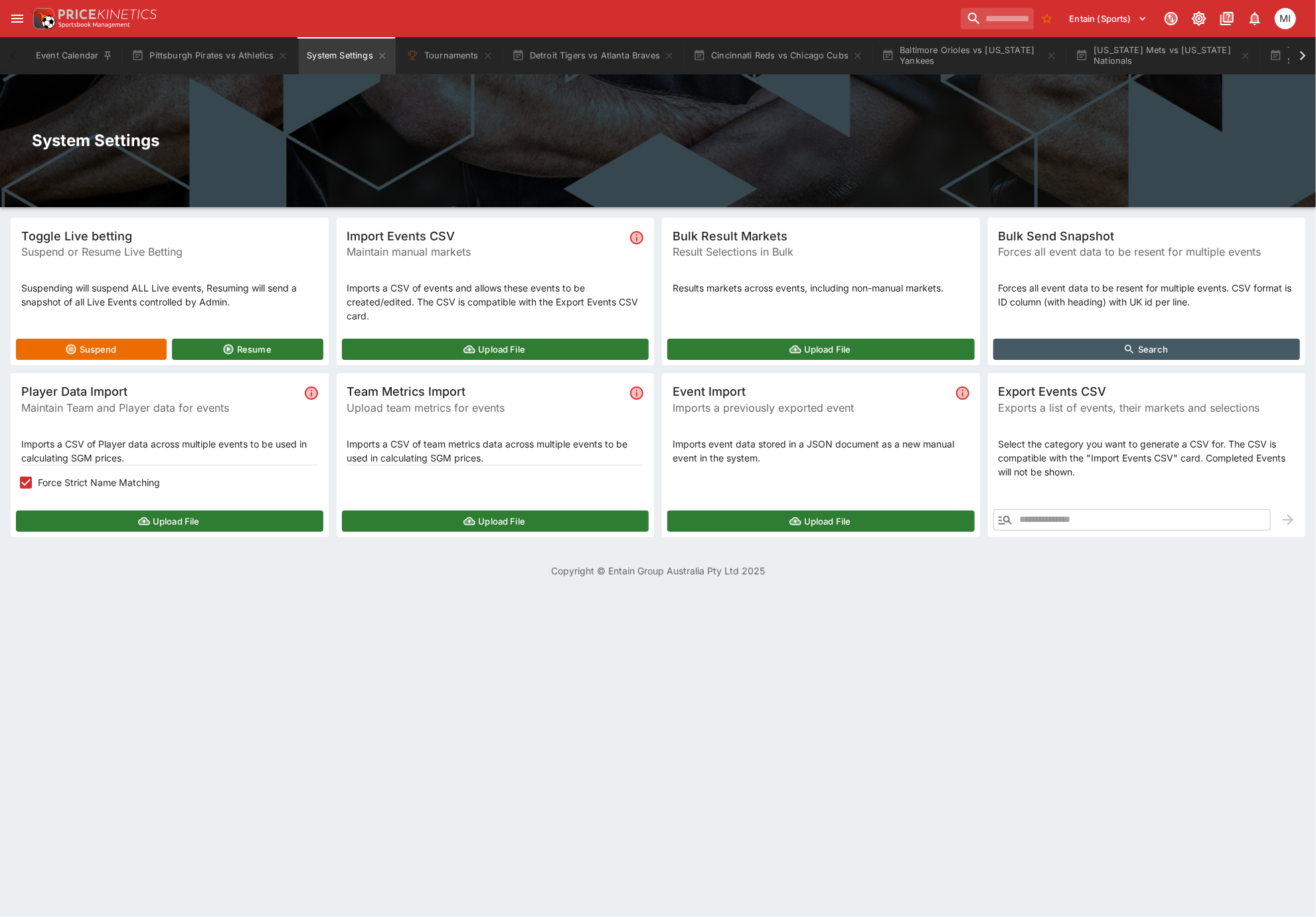
click at [934, 402] on icon "button" at bounding box center [1005, 520] width 16 height 16
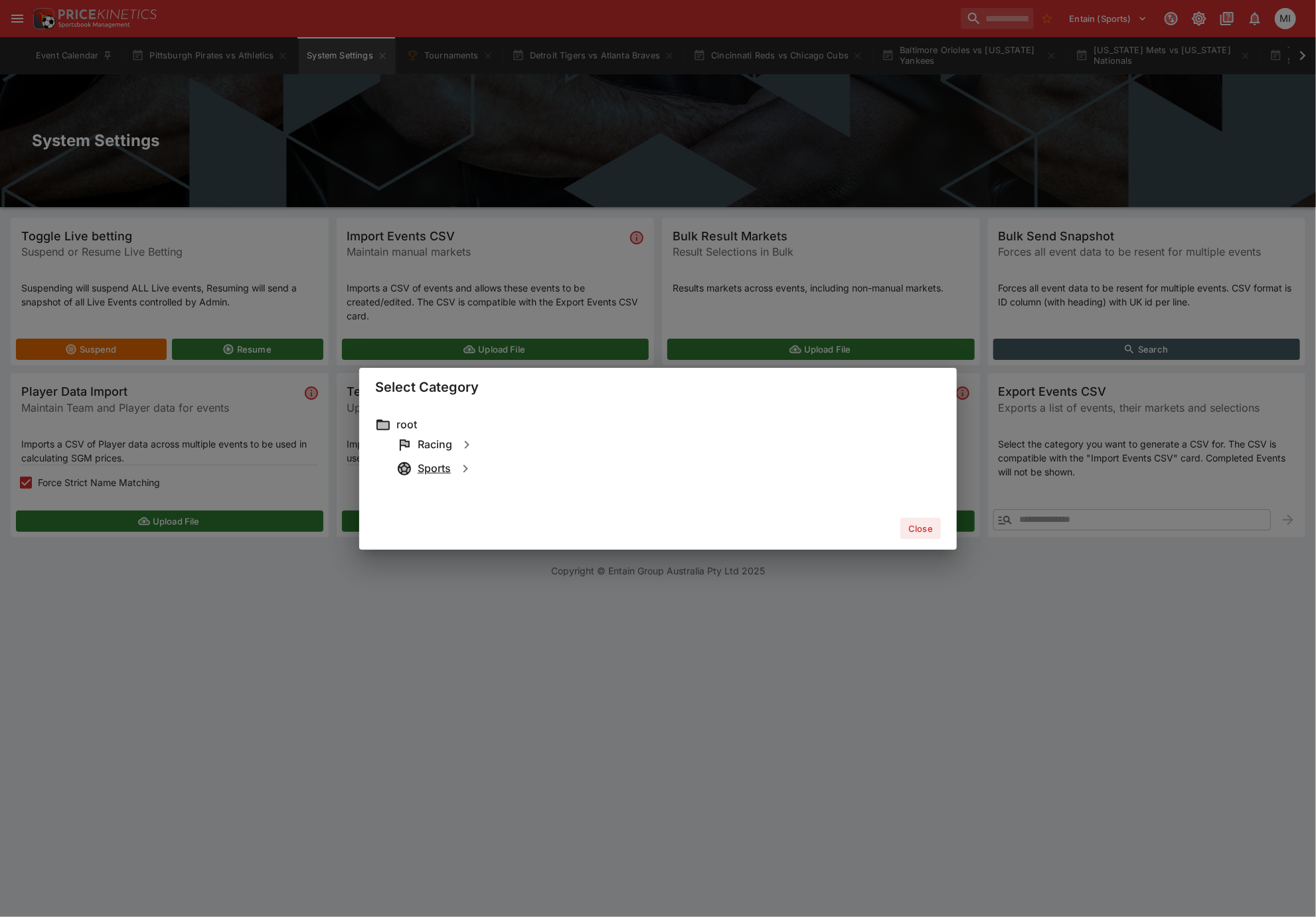
click at [447, 402] on h6 "Sports" at bounding box center [435, 468] width 33 height 14
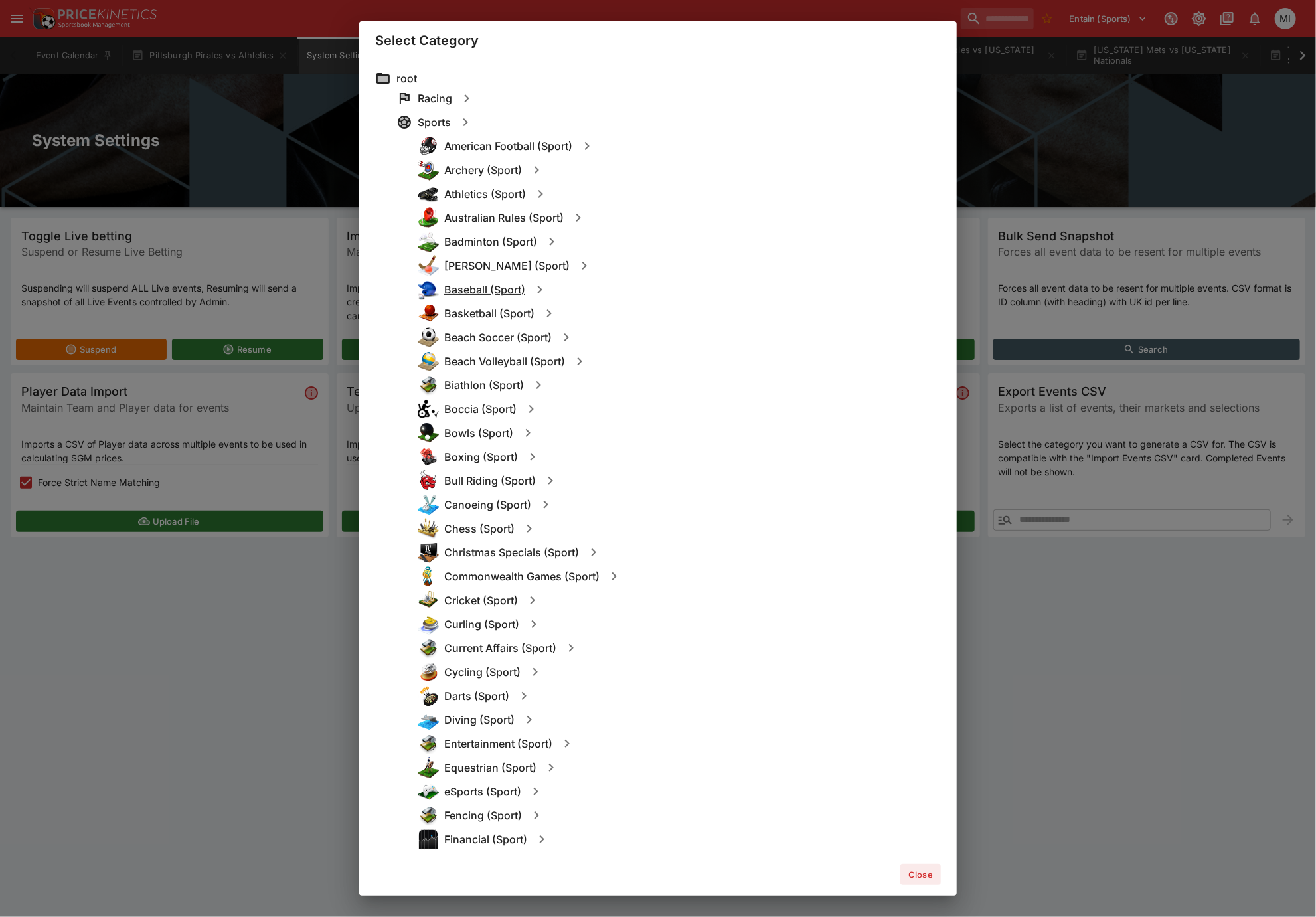
click at [490, 285] on h6 "Baseball (Sport)" at bounding box center [485, 290] width 81 height 14
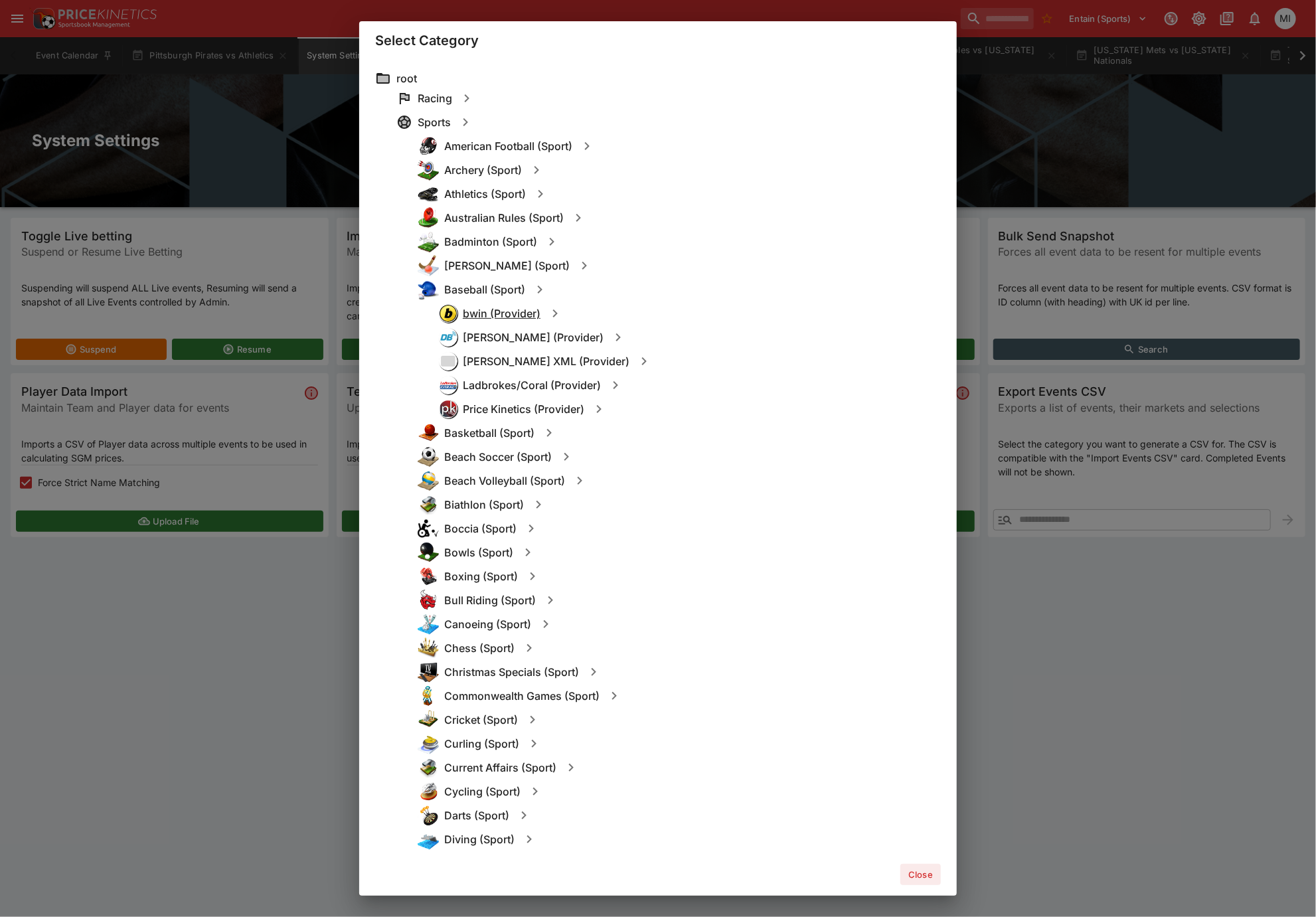
click at [501, 313] on h6 "bwin (Provider)" at bounding box center [501, 314] width 78 height 14
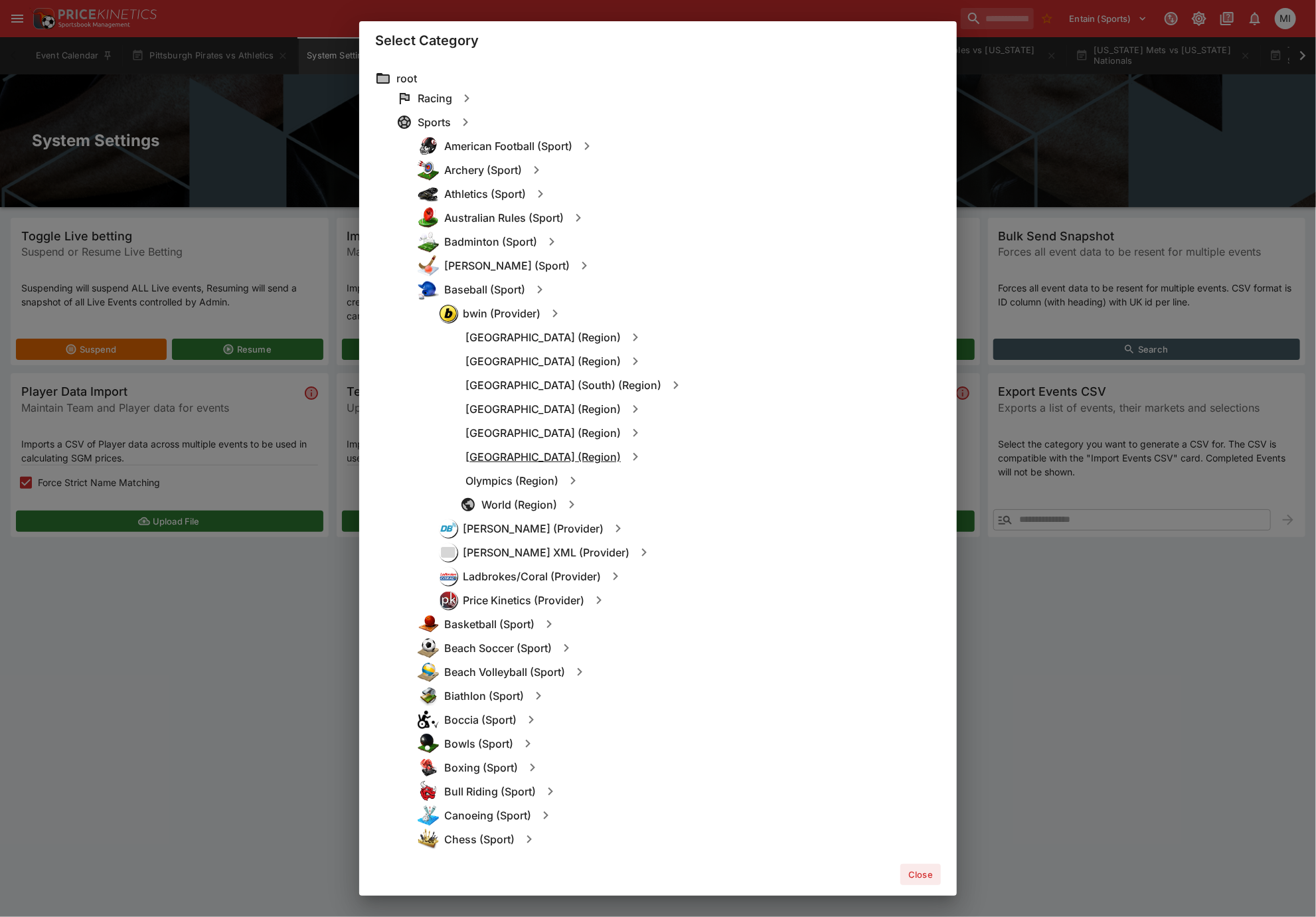
click at [512, 402] on h6 "North America (Region)" at bounding box center [543, 458] width 155 height 14
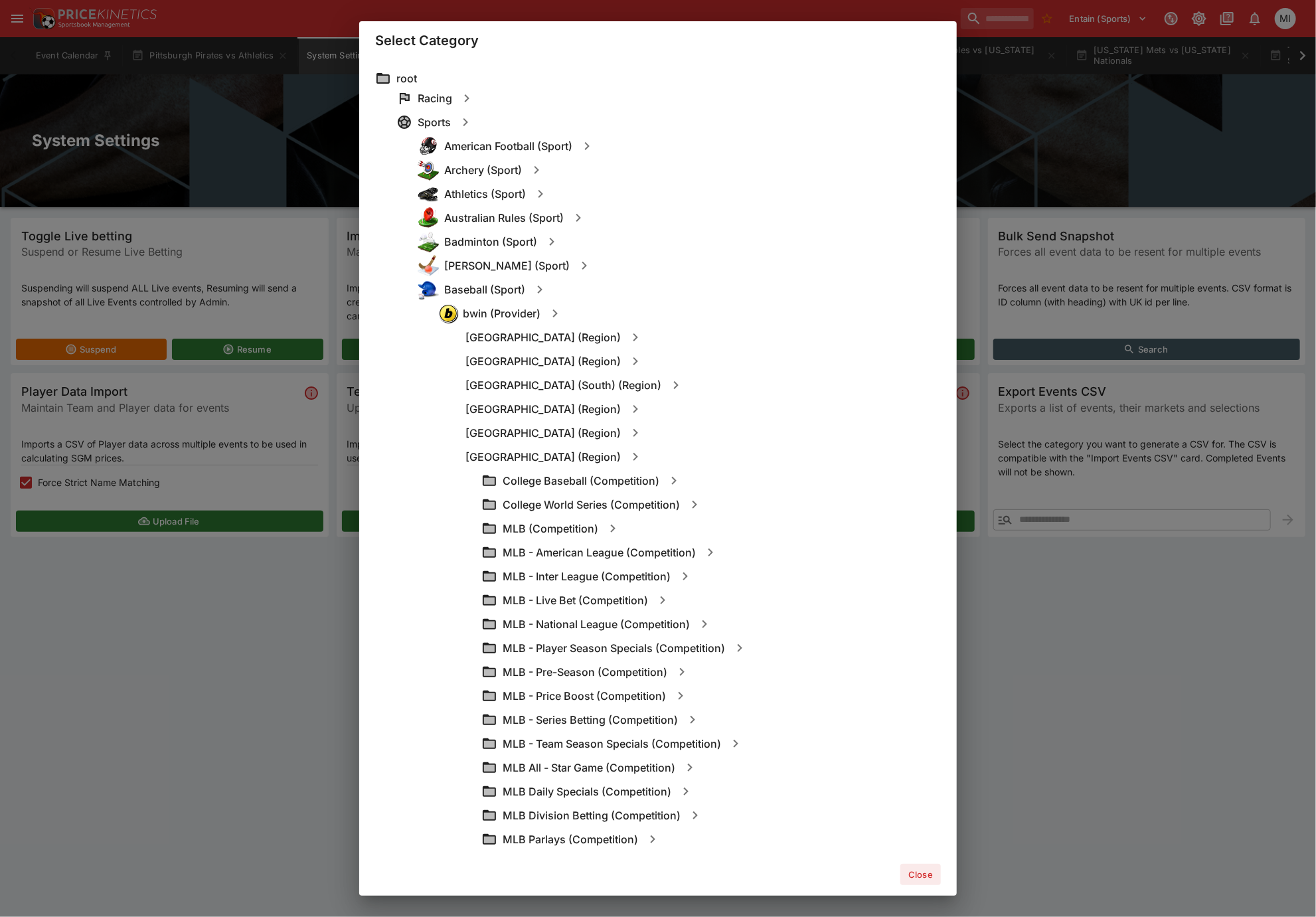
click at [613, 402] on icon "button" at bounding box center [612, 528] width 5 height 8
type input "**********"
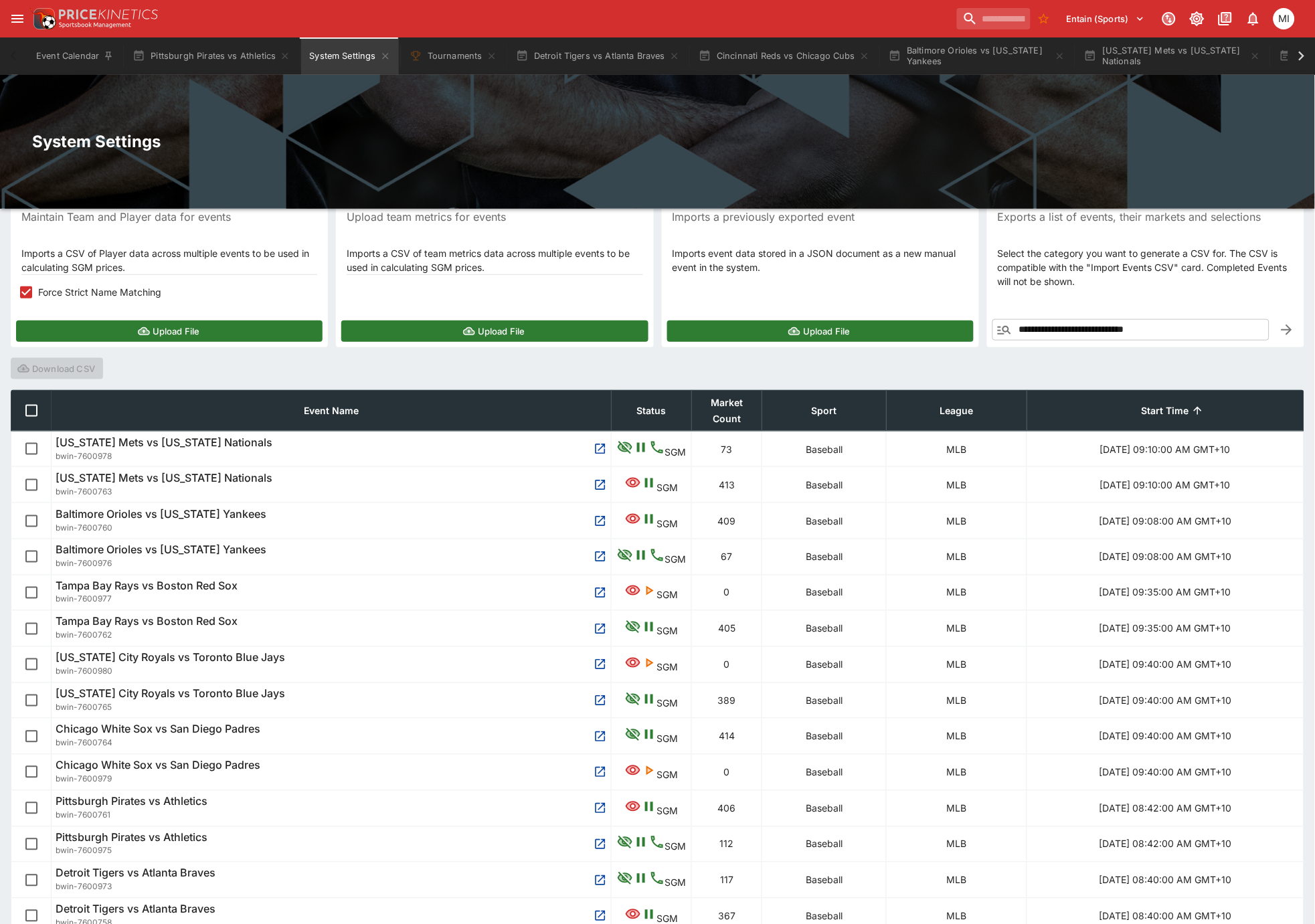
scroll to position [297, 0]
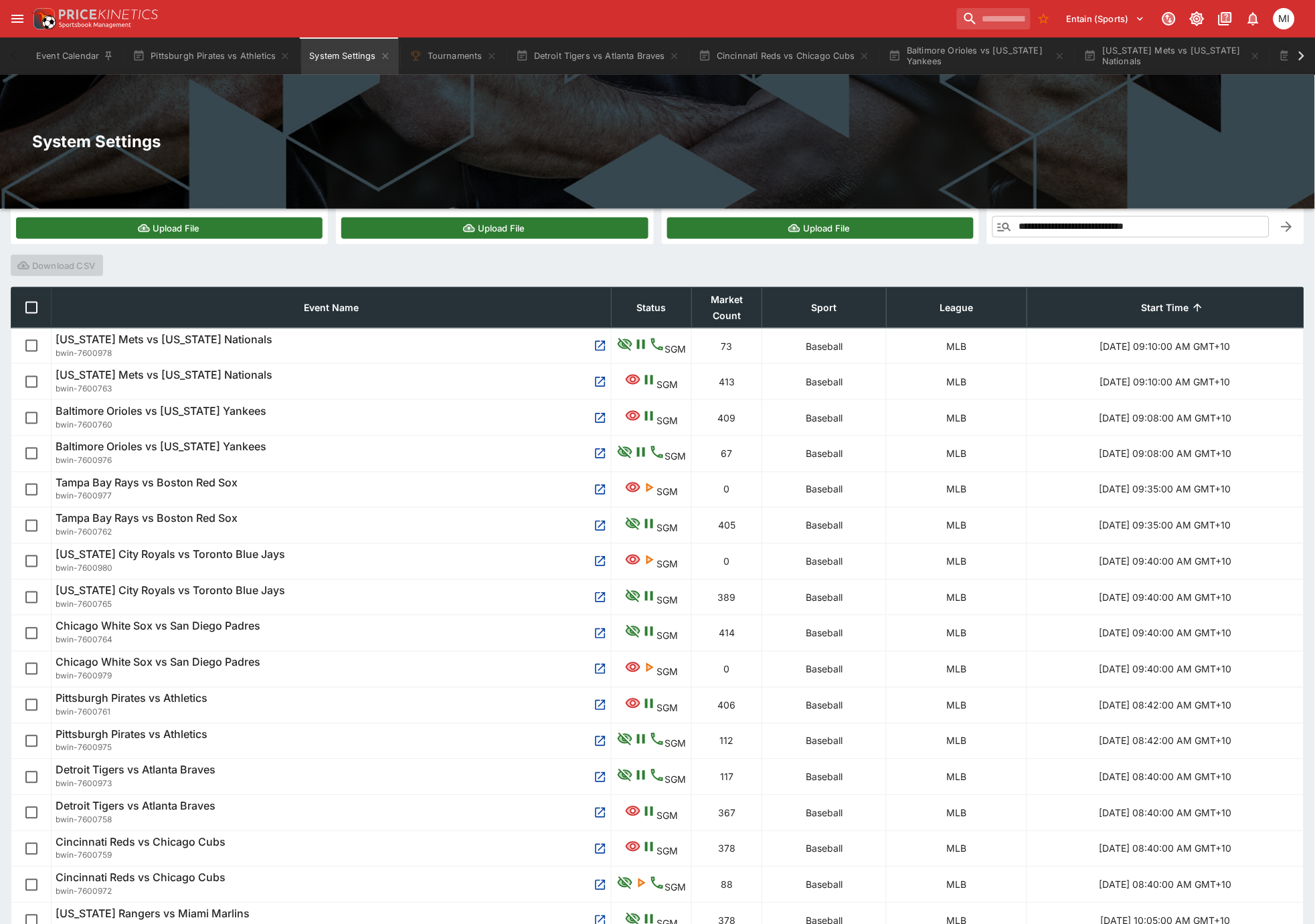
click at [942, 304] on span "Start Time" at bounding box center [1166, 308] width 77 height 16
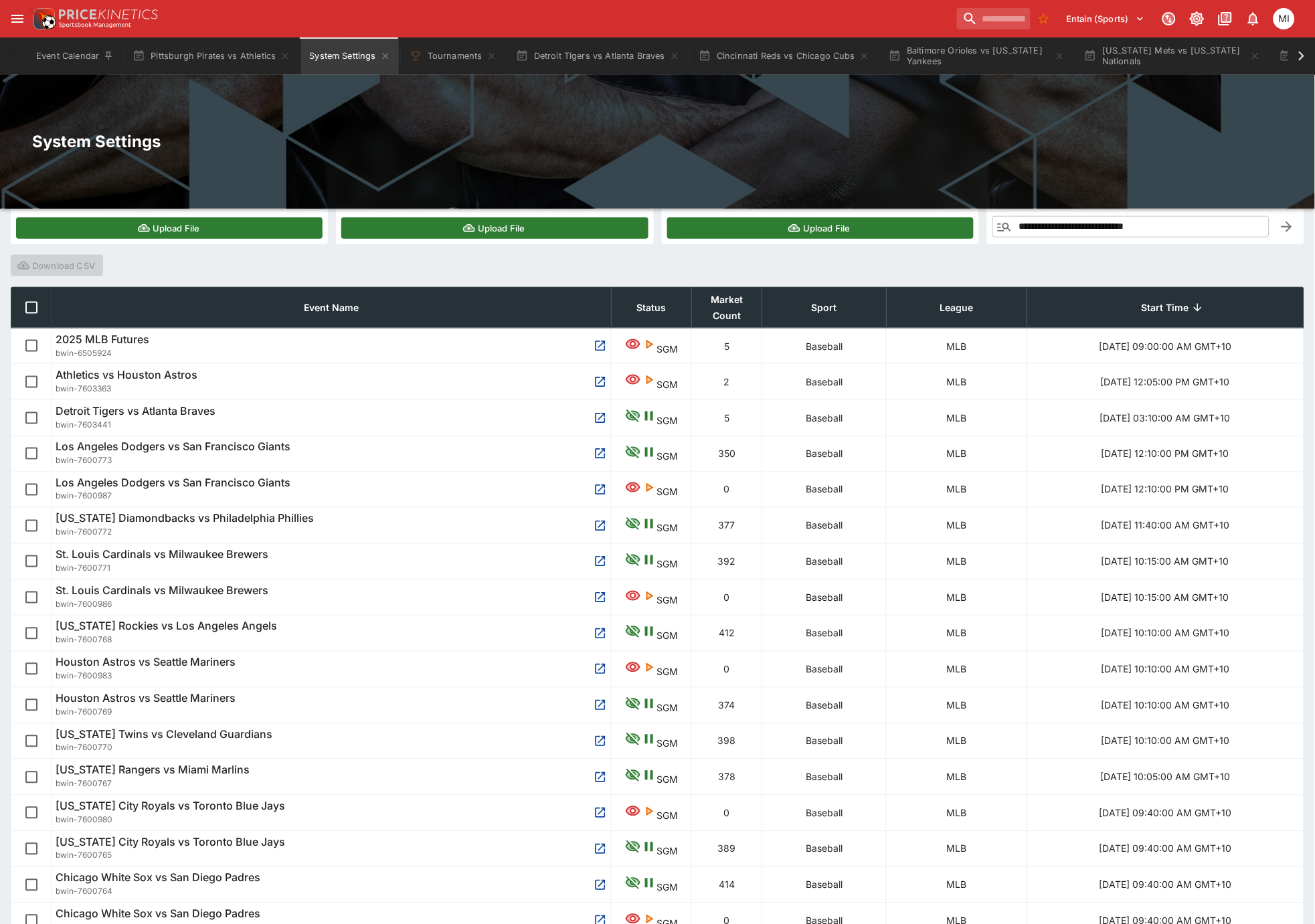
click at [942, 304] on span "Start Time" at bounding box center [1166, 308] width 77 height 16
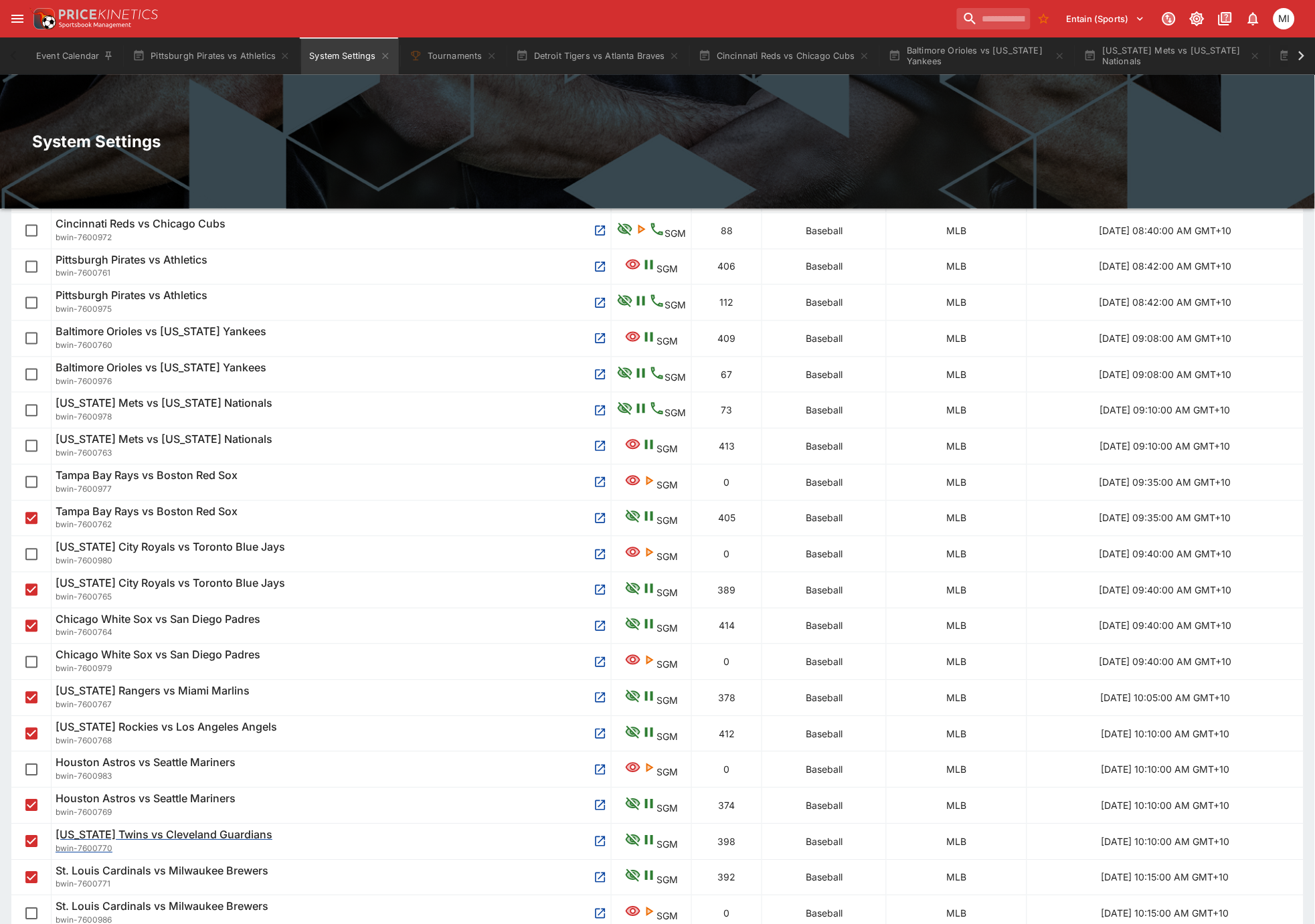
scroll to position [801, 0]
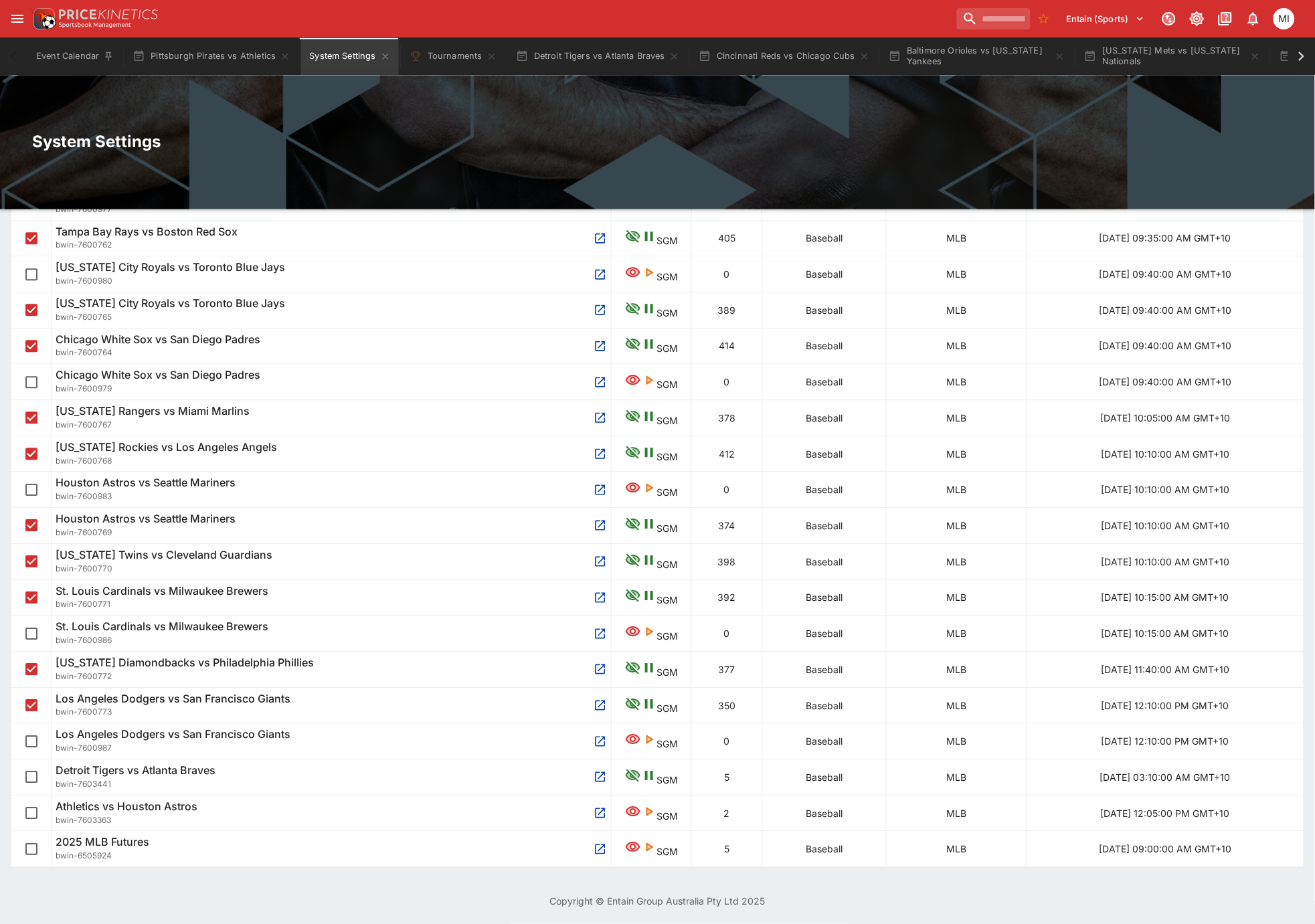
click at [11, 272] on table "Event Name Status Market Count Sport League Start Time Detroit Tigers vs Atlant…" at bounding box center [658, 324] width 1294 height 1083
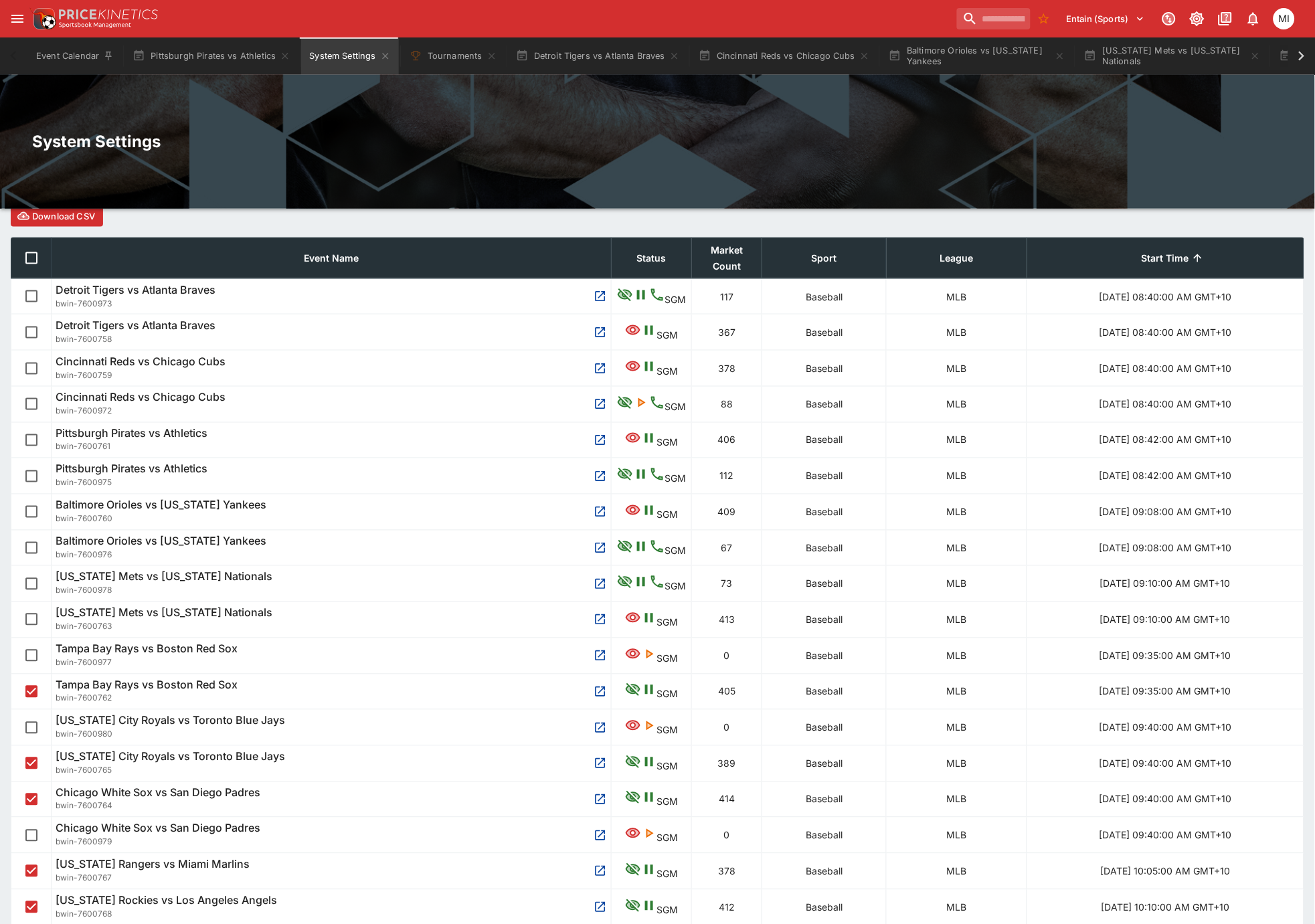
scroll to position [0, 0]
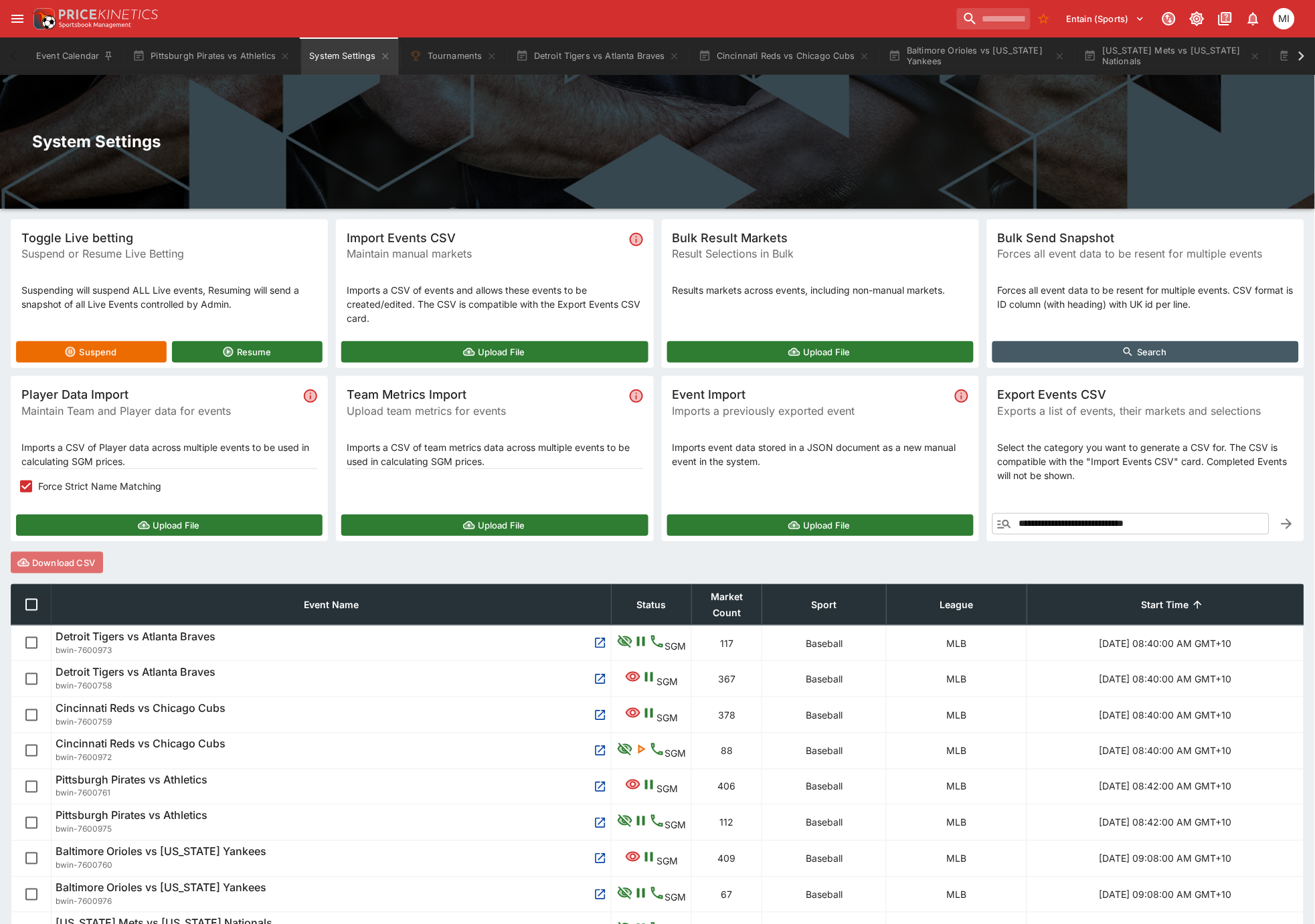
click at [65, 405] on button "Download CSV" at bounding box center [56, 563] width 92 height 22
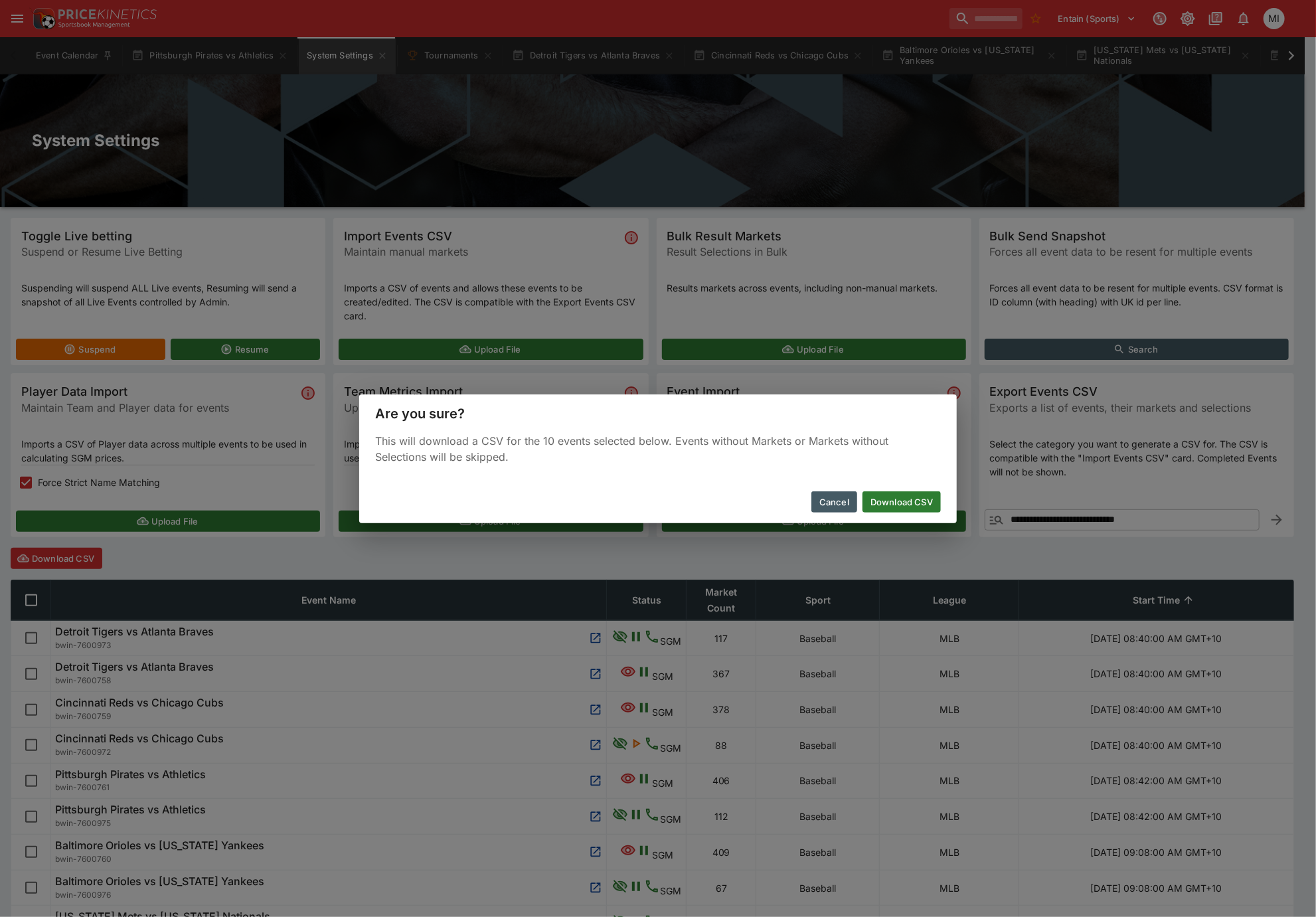
click at [891, 402] on button "Download CSV" at bounding box center [902, 503] width 79 height 22
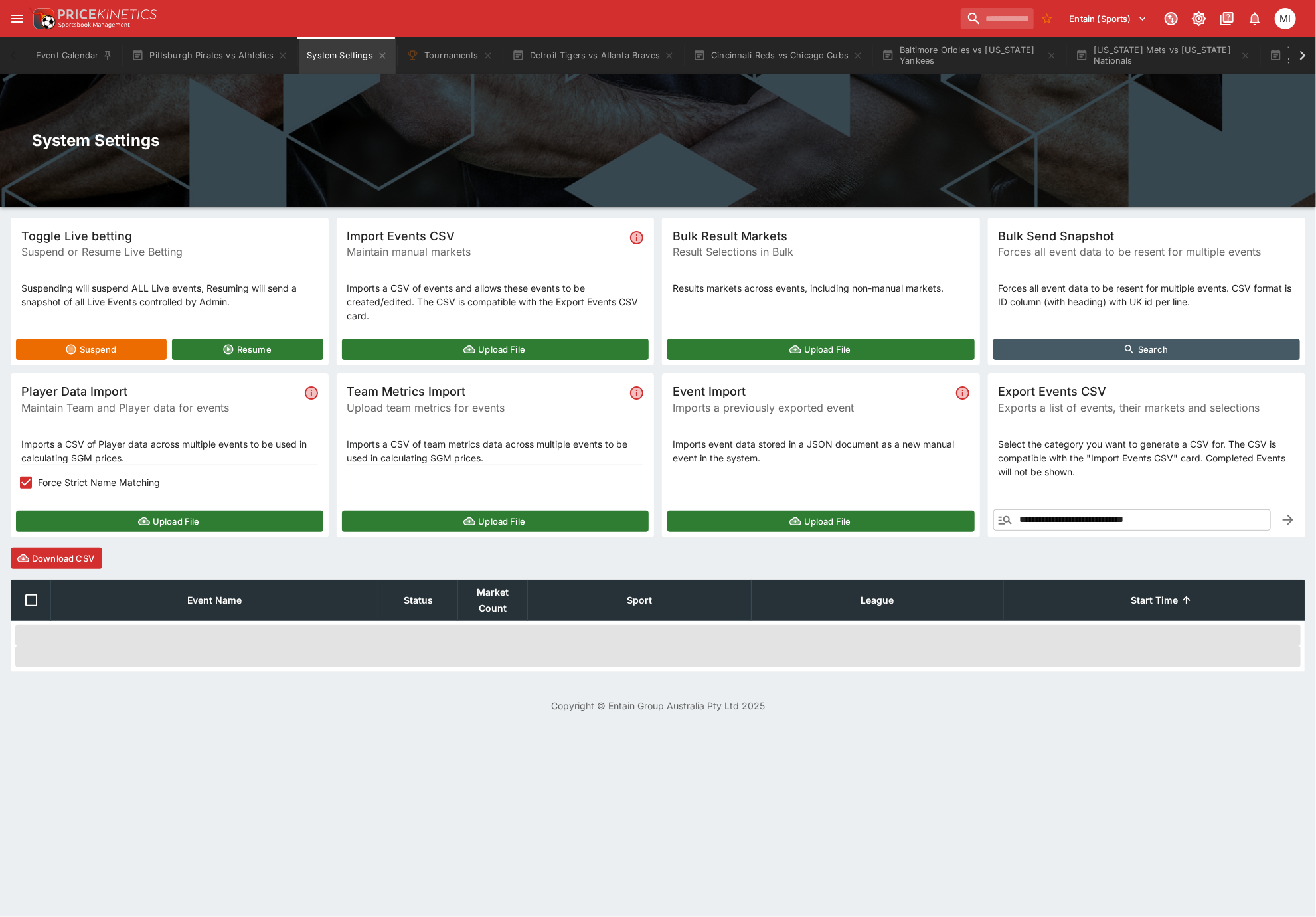
click at [81, 402] on button "Upload File" at bounding box center [169, 521] width 307 height 22
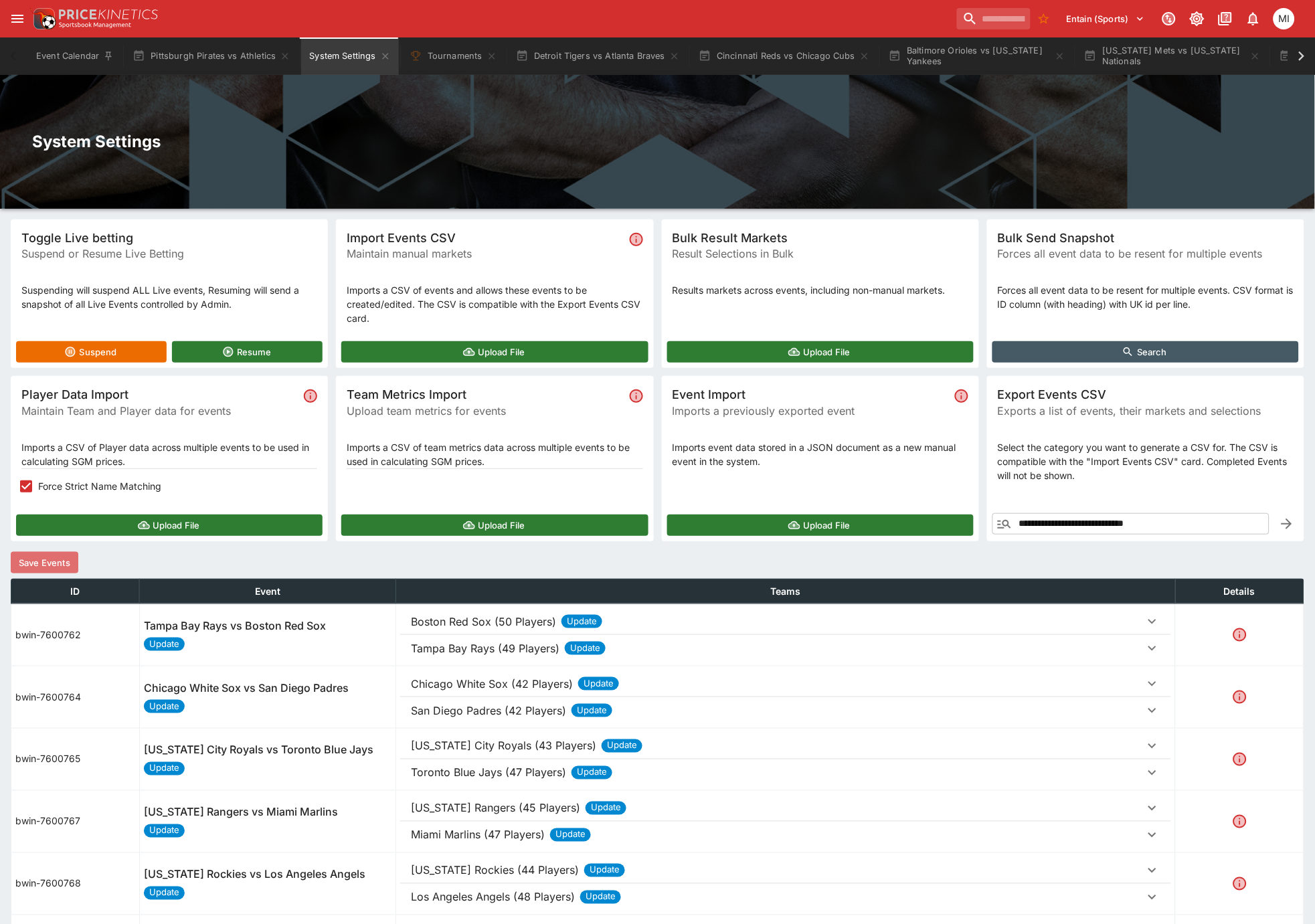
click at [63, 405] on button "Save Events" at bounding box center [45, 563] width 67 height 22
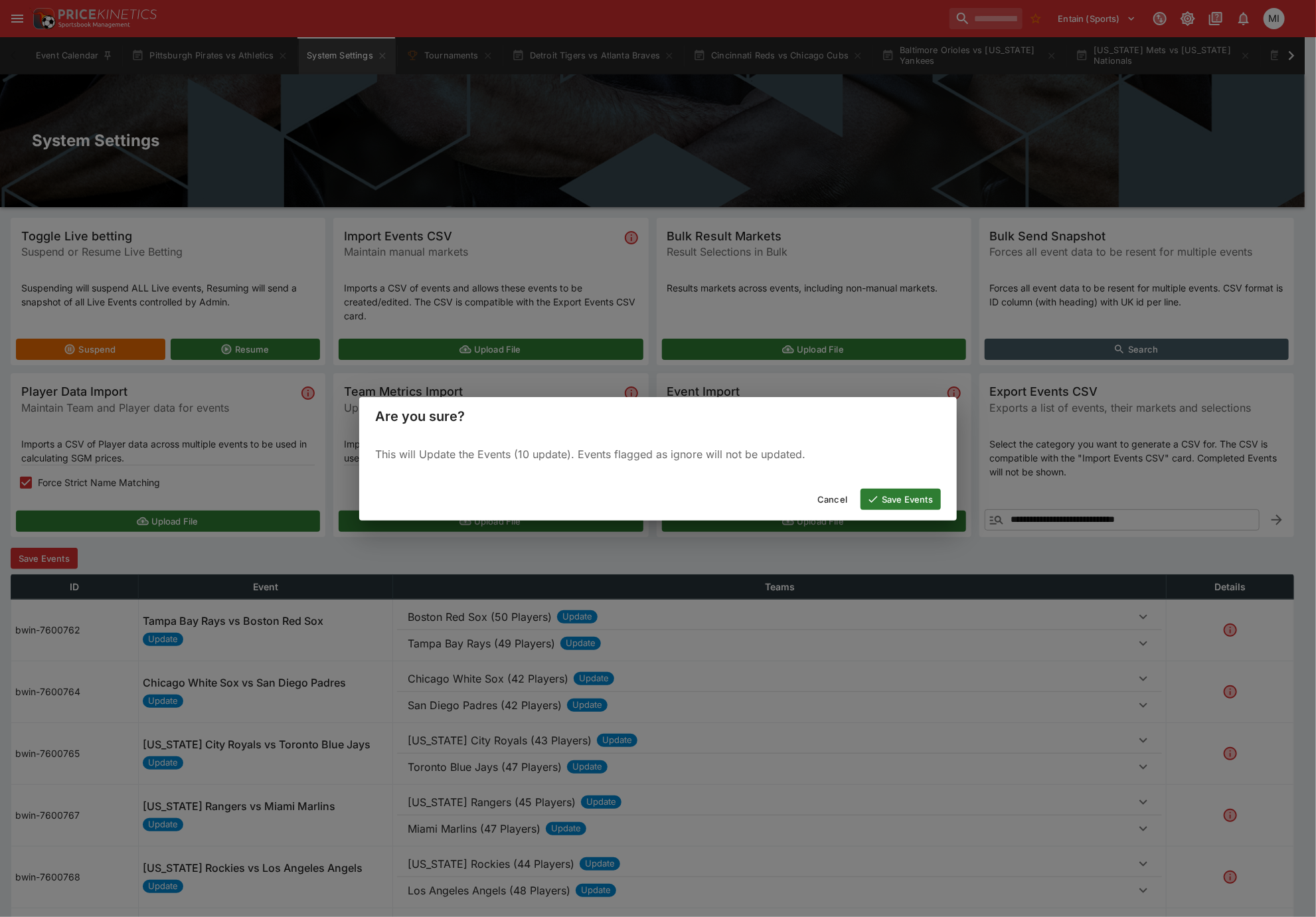
click at [876, 402] on button "Save Events" at bounding box center [901, 500] width 80 height 22
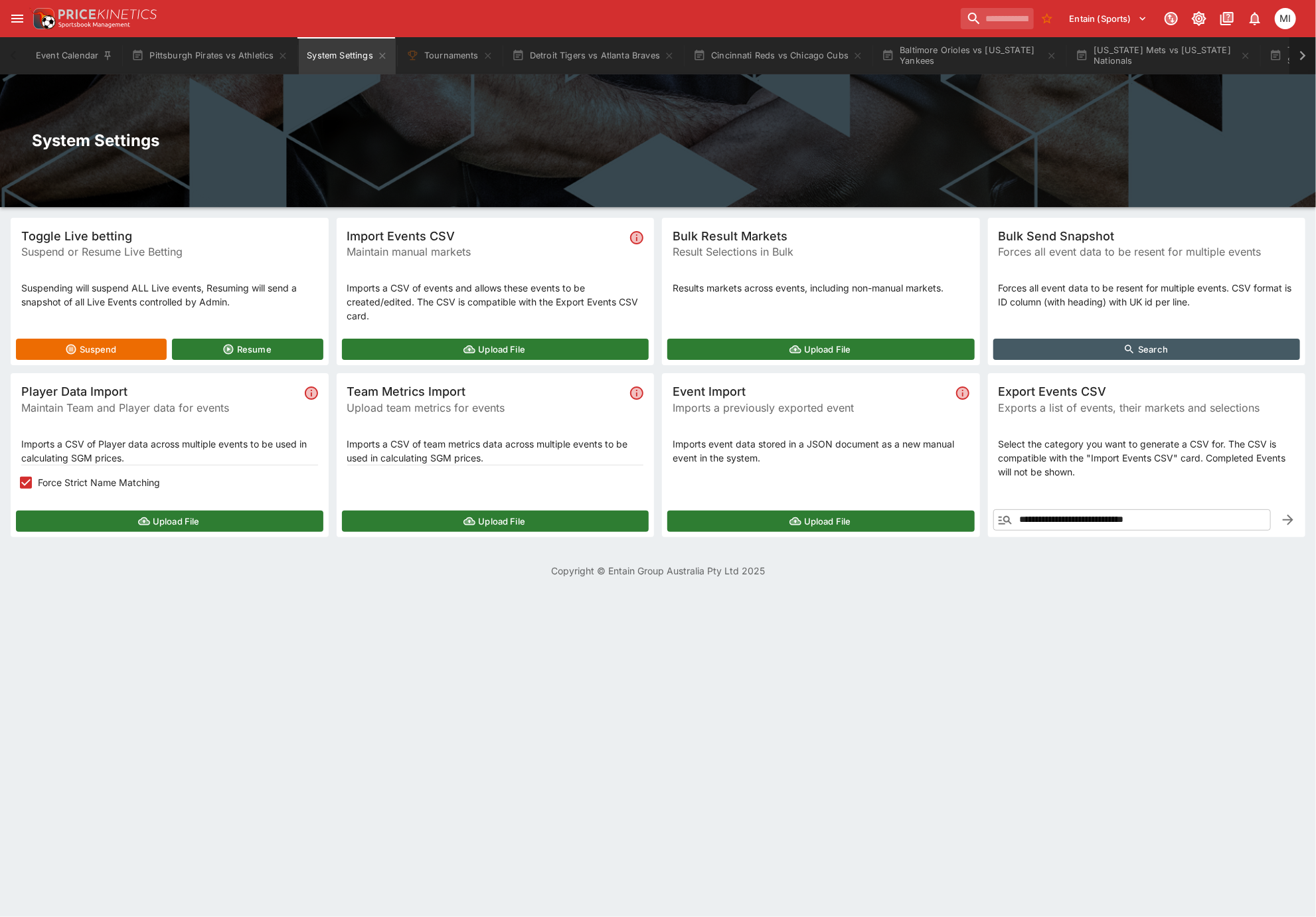
click at [934, 56] on icon at bounding box center [1302, 55] width 19 height 19
click at [12, 53] on icon at bounding box center [13, 54] width 6 height 9
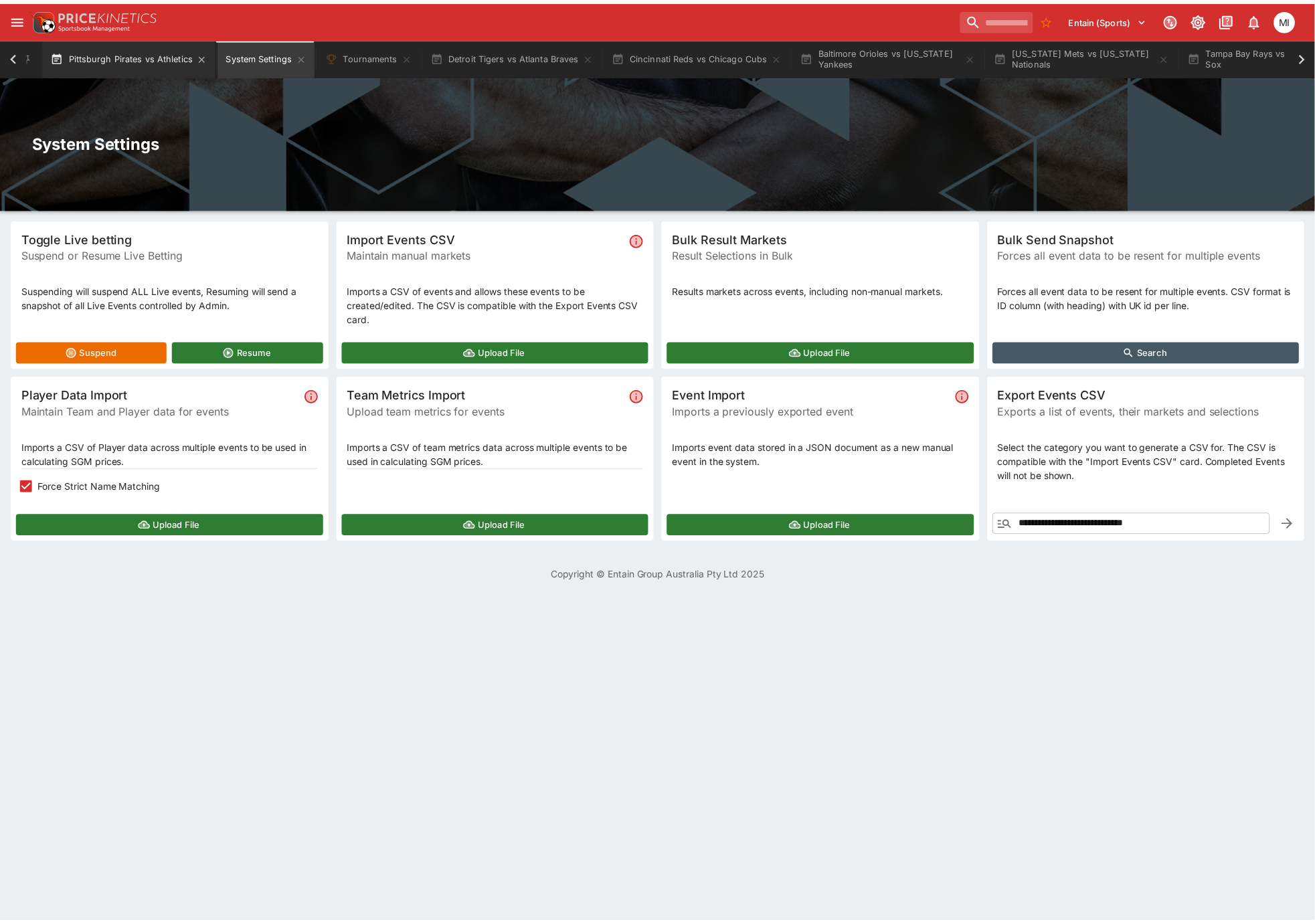
scroll to position [0, 0]
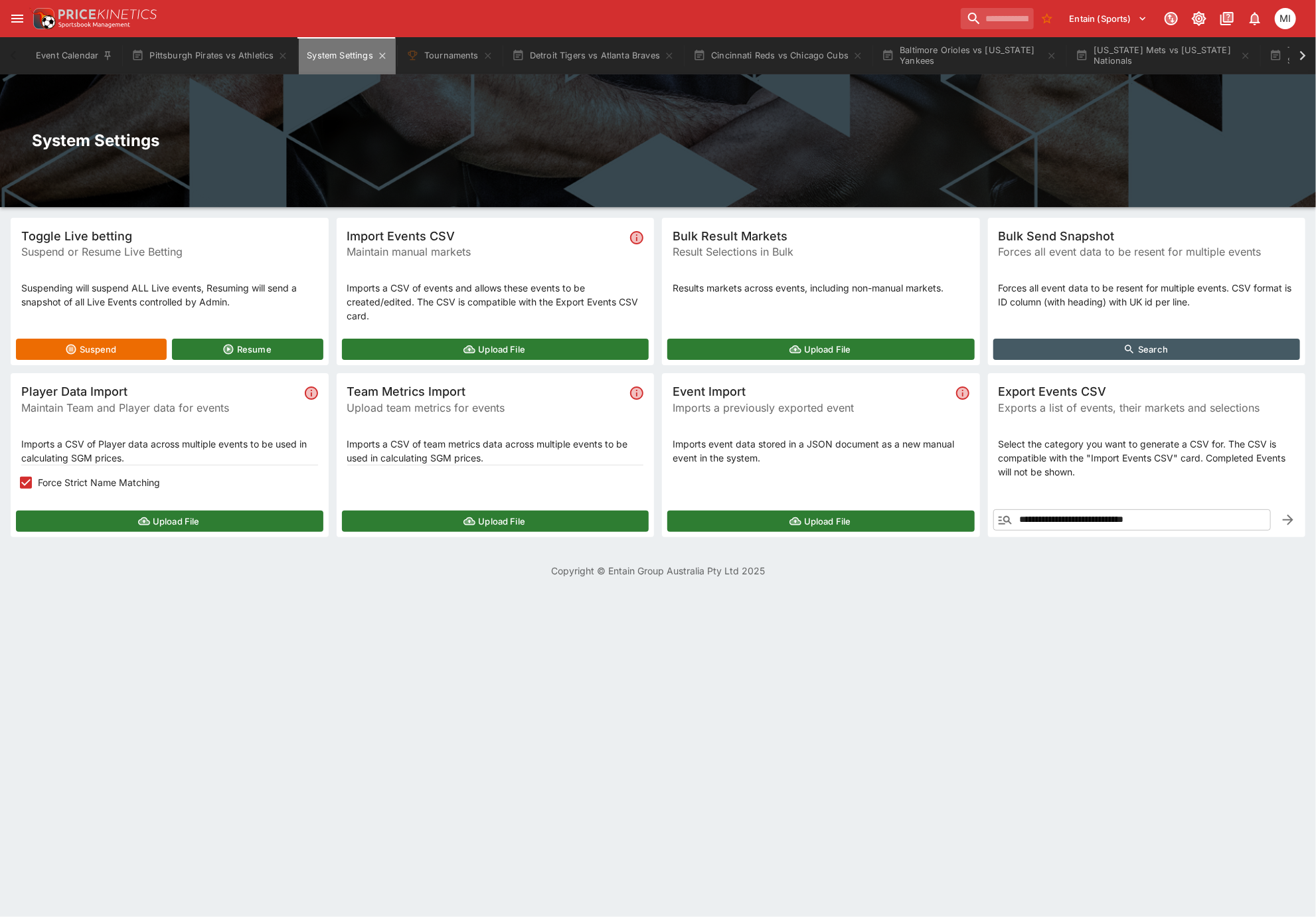
click at [343, 57] on button "System Settings" at bounding box center [346, 56] width 96 height 37
click at [448, 53] on button "Tournaments" at bounding box center [449, 56] width 103 height 37
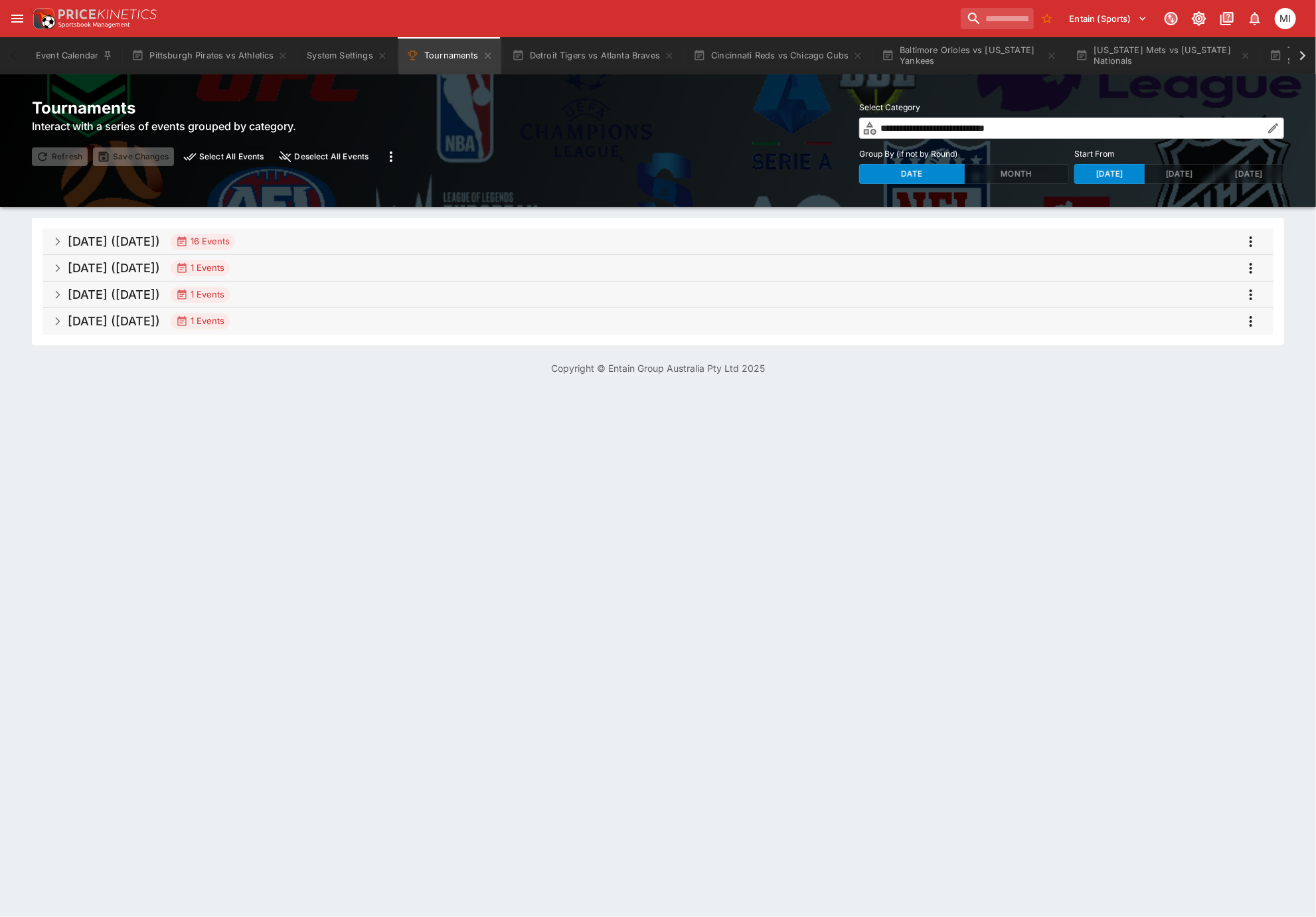
click at [287, 235] on span "[DATE] ([DATE]) 16 Events" at bounding box center [665, 242] width 1195 height 24
click at [307, 243] on span "[DATE] ([DATE]) 16 Events" at bounding box center [665, 242] width 1195 height 24
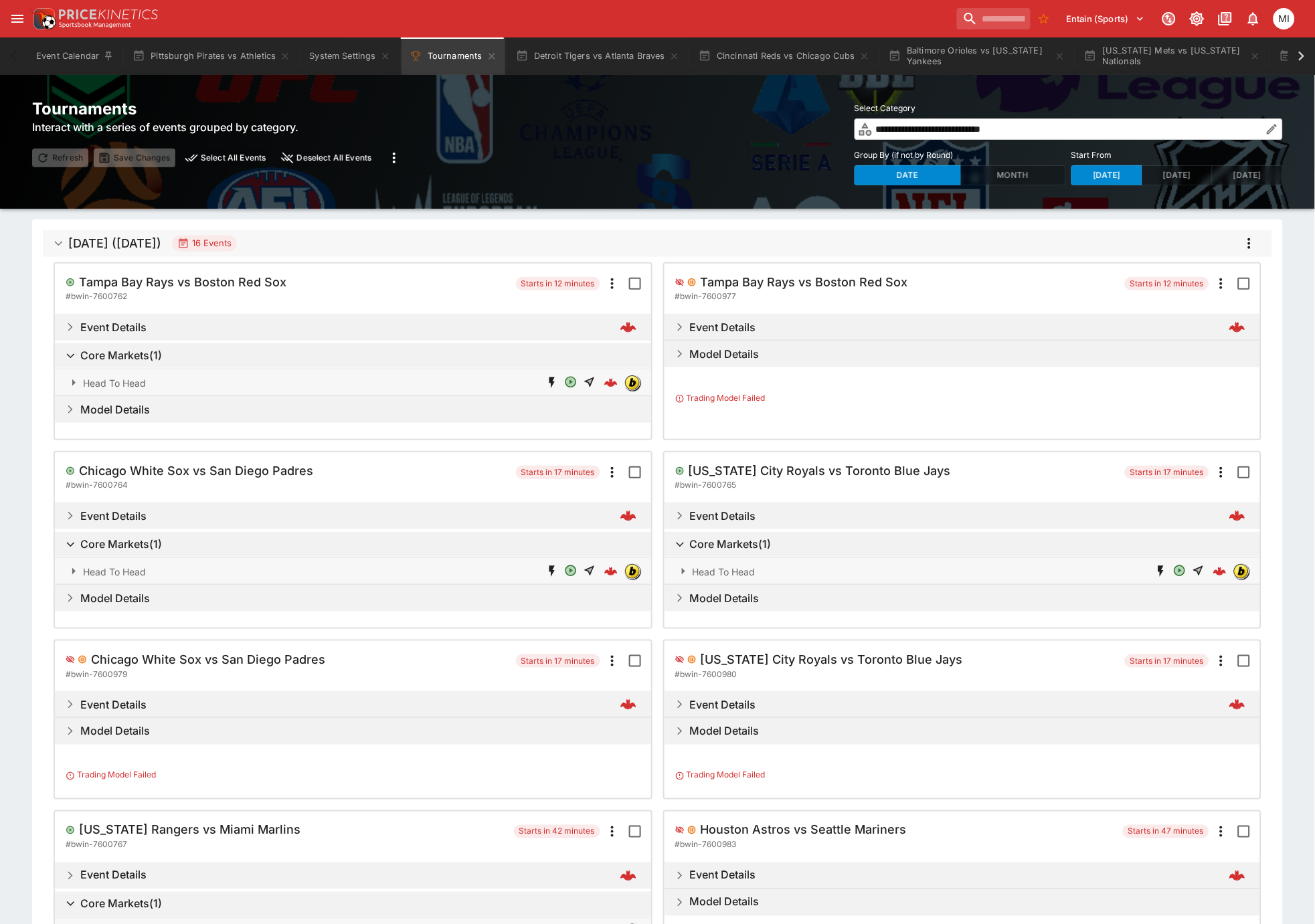
click at [1247, 240] on icon "more" at bounding box center [1250, 243] width 16 height 16
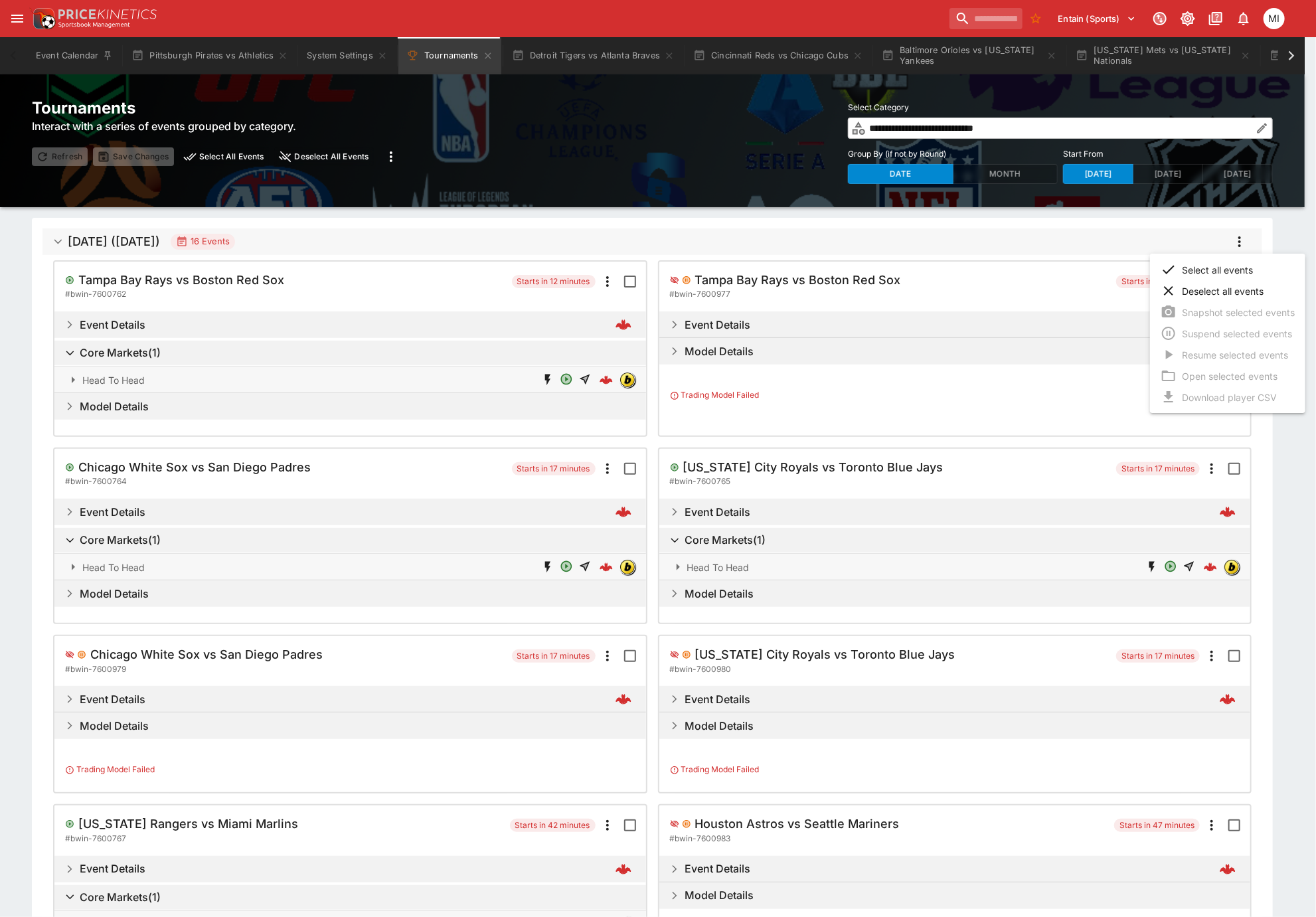
click at [1221, 274] on li "Select all events" at bounding box center [1228, 270] width 155 height 22
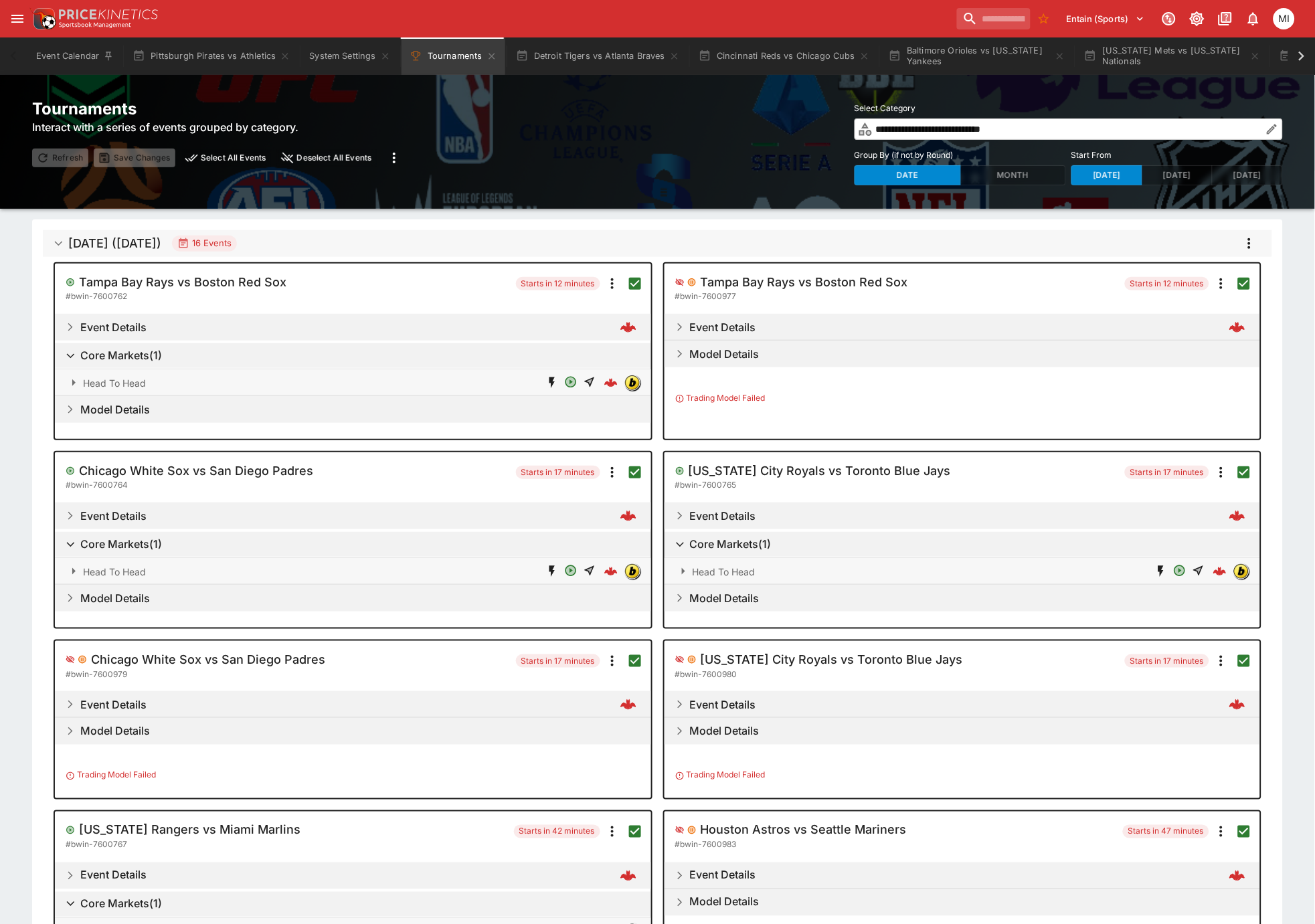
click at [1252, 242] on icon "more" at bounding box center [1250, 243] width 16 height 16
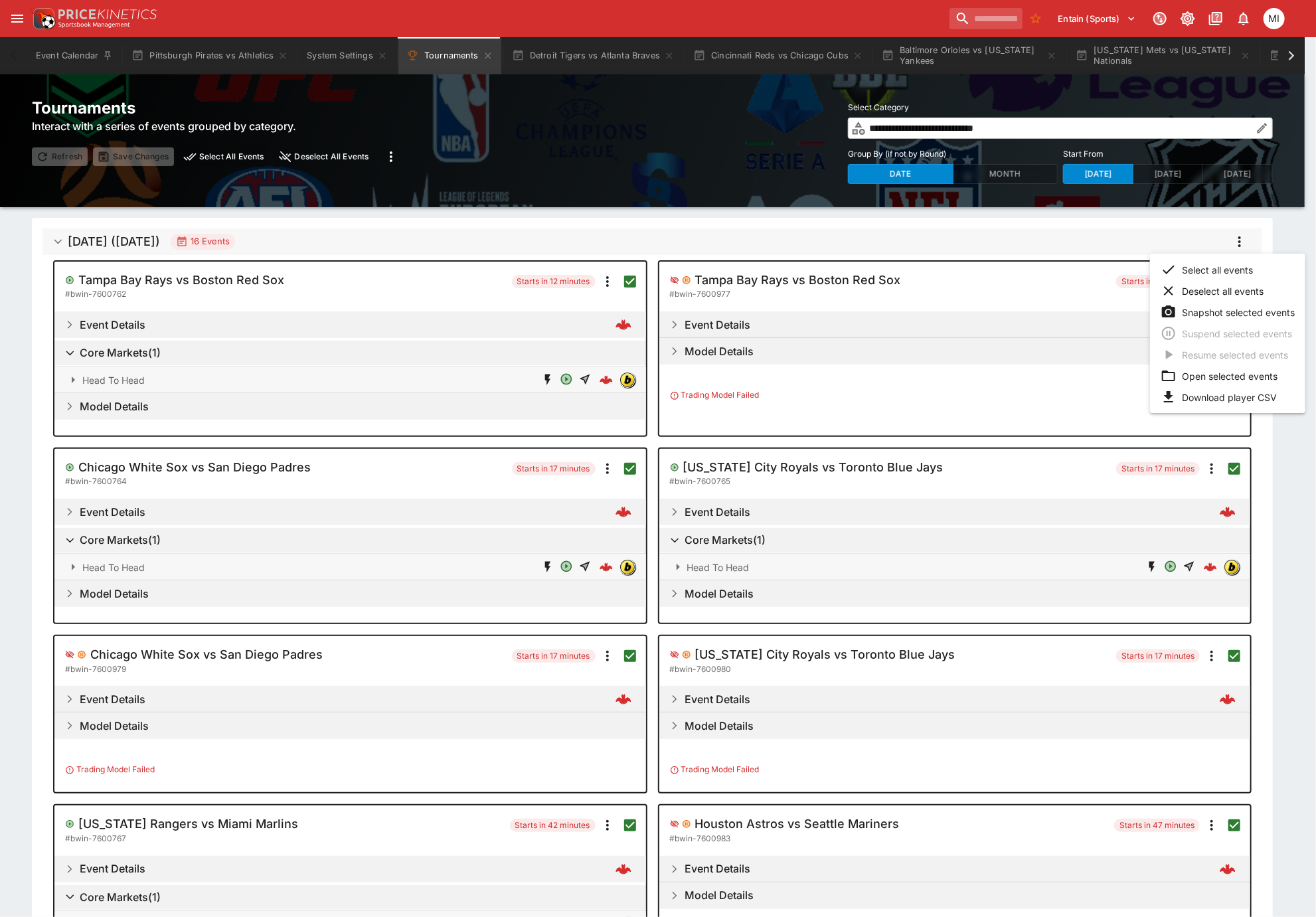
click at [1212, 315] on li "Snapshot selected events" at bounding box center [1228, 312] width 155 height 22
